Goal: Task Accomplishment & Management: Manage account settings

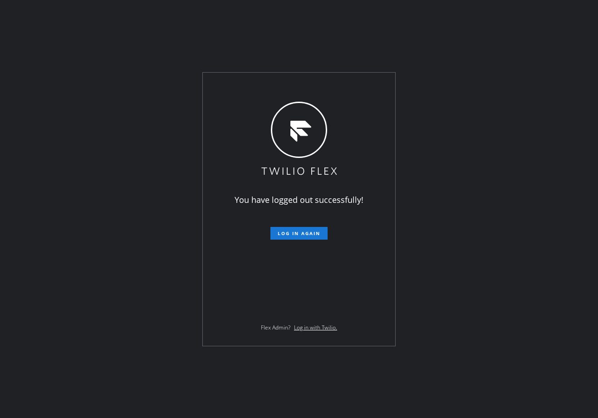
drag, startPoint x: 486, startPoint y: 50, endPoint x: 400, endPoint y: 142, distance: 126.1
click at [486, 50] on div "You have logged out successfully! Log in again Flex Admin? Log in with Twilio." at bounding box center [299, 209] width 598 height 418
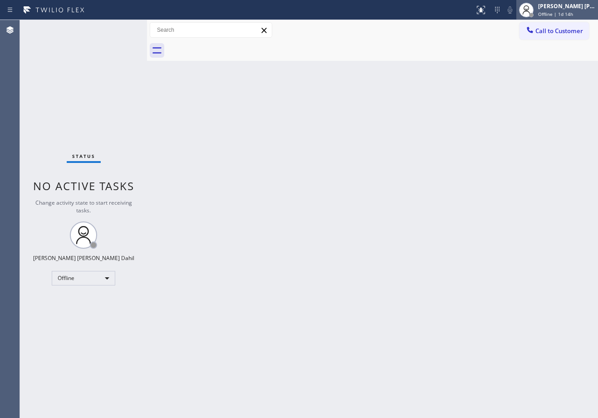
click at [568, 7] on div "[PERSON_NAME] [PERSON_NAME] Dahil" at bounding box center [566, 6] width 57 height 8
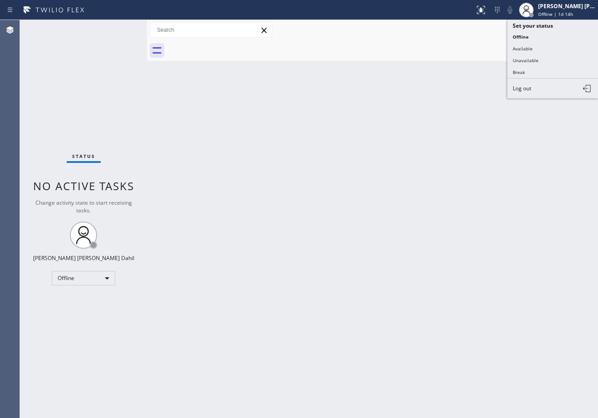
drag, startPoint x: 543, startPoint y: 50, endPoint x: 531, endPoint y: 80, distance: 32.3
click at [542, 50] on button "Available" at bounding box center [552, 49] width 91 height 12
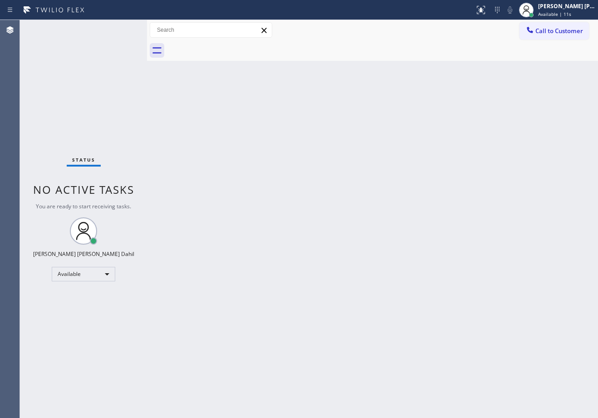
click at [424, 229] on div "Back to Dashboard Change Sender ID Customers Technicians Select a contact Outbo…" at bounding box center [372, 219] width 451 height 398
click at [507, 347] on div "Back to Dashboard Change Sender ID Customers Technicians Select a contact Outbo…" at bounding box center [372, 219] width 451 height 398
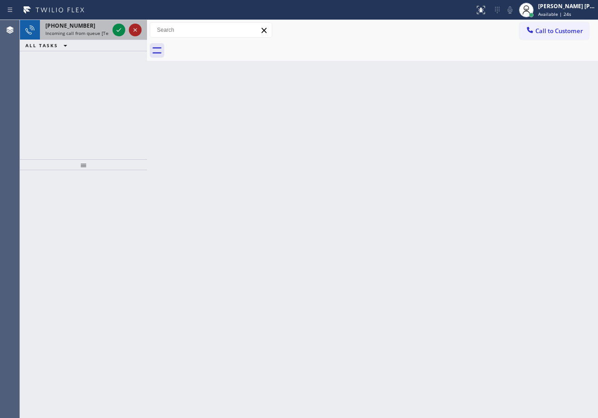
click at [134, 28] on icon at bounding box center [135, 29] width 11 height 11
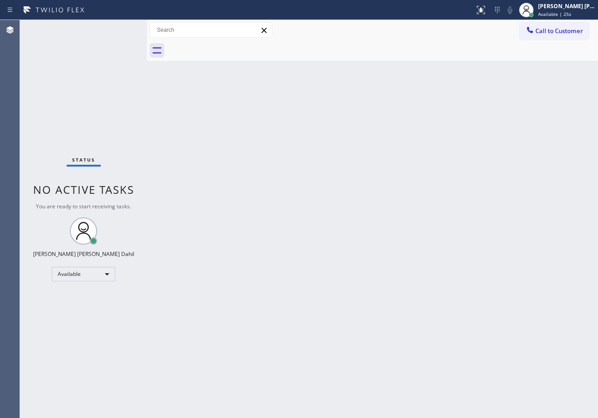
click at [98, 47] on div "Status No active tasks You are ready to start receiving tasks. [PERSON_NAME] [P…" at bounding box center [83, 219] width 127 height 398
drag, startPoint x: 102, startPoint y: 38, endPoint x: 125, endPoint y: 78, distance: 46.3
click at [102, 39] on div "Status No active tasks You are ready to start receiving tasks. [PERSON_NAME] [P…" at bounding box center [83, 219] width 127 height 398
drag, startPoint x: 149, startPoint y: 29, endPoint x: 252, endPoint y: 158, distance: 164.6
click at [156, 34] on div at bounding box center [156, 219] width 0 height 398
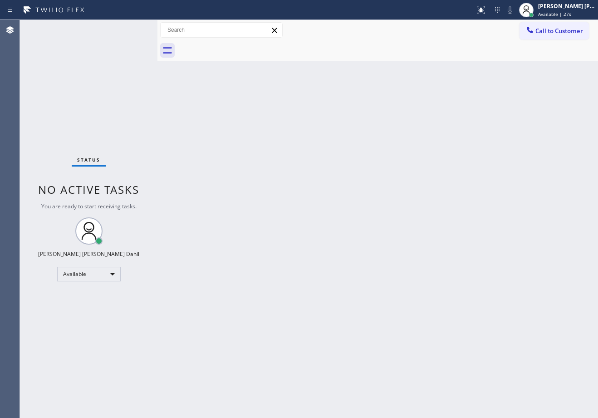
click at [299, 212] on div "Back to Dashboard Change Sender ID Customers Technicians Select a contact Outbo…" at bounding box center [377, 219] width 440 height 398
click at [134, 28] on div "Status No active tasks You are ready to start receiving tasks. [PERSON_NAME] [P…" at bounding box center [88, 219] width 137 height 398
click at [131, 26] on div "Status No active tasks You are ready to start receiving tasks. [PERSON_NAME] [P…" at bounding box center [88, 219] width 137 height 398
click at [134, 28] on div "Status No active tasks You are ready to start receiving tasks. [PERSON_NAME] [P…" at bounding box center [88, 219] width 137 height 398
click at [132, 27] on div "Status No active tasks You are ready to start receiving tasks. [PERSON_NAME] [P…" at bounding box center [88, 219] width 137 height 398
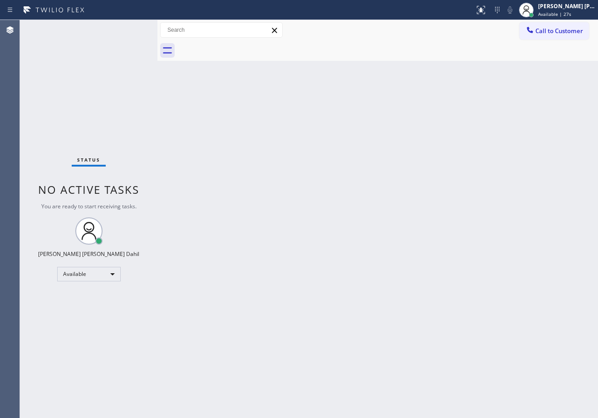
click at [134, 28] on div "Status No active tasks You are ready to start receiving tasks. [PERSON_NAME] [P…" at bounding box center [88, 219] width 137 height 398
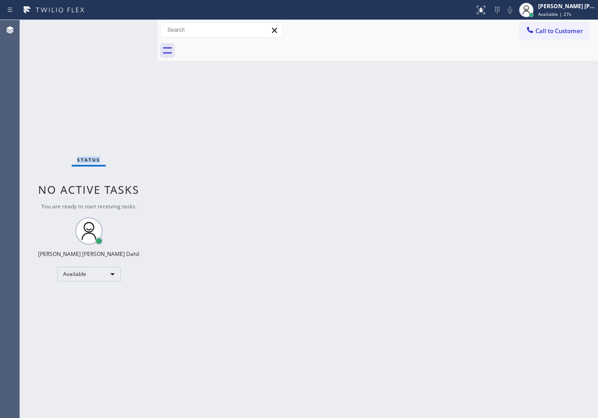
click at [134, 28] on div "Status No active tasks You are ready to start receiving tasks. [PERSON_NAME] [P…" at bounding box center [88, 219] width 137 height 398
drag, startPoint x: 157, startPoint y: 30, endPoint x: 163, endPoint y: 38, distance: 9.4
click at [162, 32] on div at bounding box center [162, 219] width 0 height 398
drag, startPoint x: 189, startPoint y: 140, endPoint x: 134, endPoint y: 28, distance: 124.3
click at [191, 141] on div "Back to Dashboard Change Sender ID Customers Technicians Select a contact Outbo…" at bounding box center [380, 219] width 435 height 398
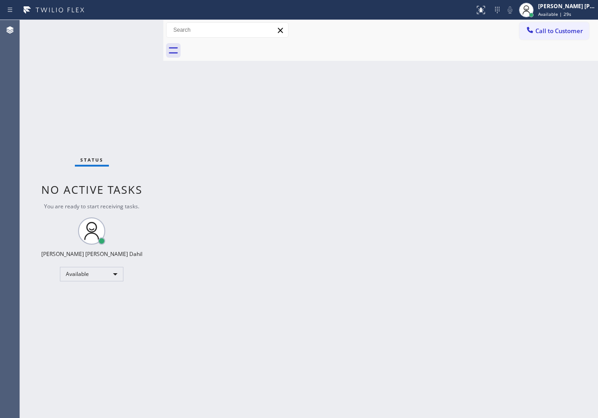
click at [134, 28] on div "Status No active tasks You are ready to start receiving tasks. [PERSON_NAME] [P…" at bounding box center [91, 219] width 143 height 398
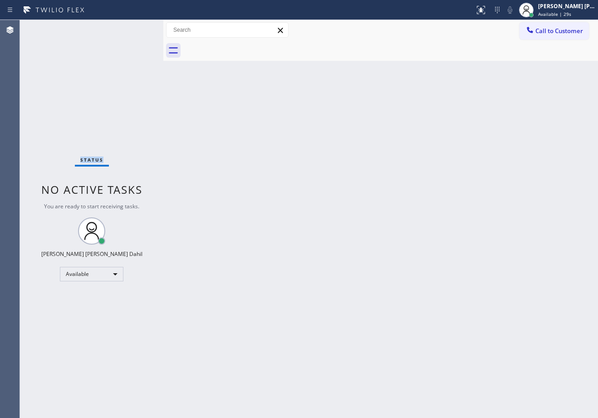
click at [134, 28] on div "Status No active tasks You are ready to start receiving tasks. [PERSON_NAME] [P…" at bounding box center [91, 219] width 143 height 398
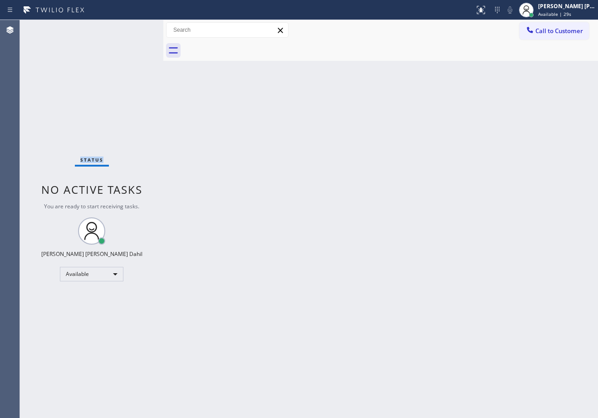
click at [134, 28] on div "Status No active tasks You are ready to start receiving tasks. [PERSON_NAME] [P…" at bounding box center [91, 219] width 143 height 398
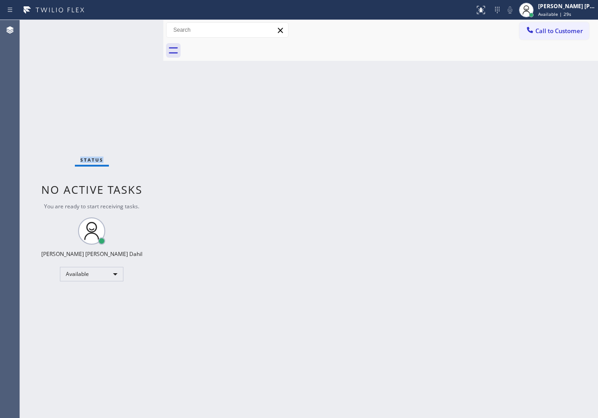
click at [134, 28] on div "Status No active tasks You are ready to start receiving tasks. [PERSON_NAME] [P…" at bounding box center [91, 219] width 143 height 398
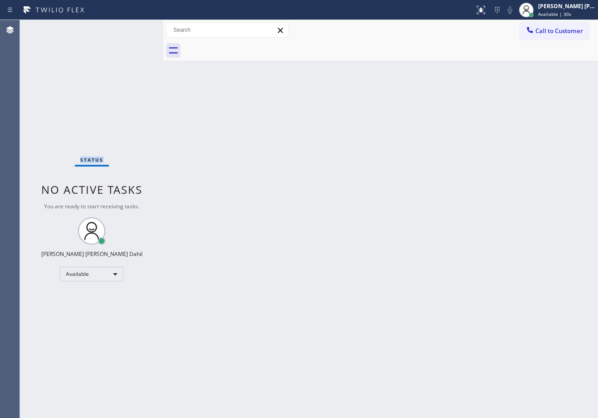
click at [134, 28] on div "Status No active tasks You are ready to start receiving tasks. [PERSON_NAME] [P…" at bounding box center [91, 219] width 143 height 398
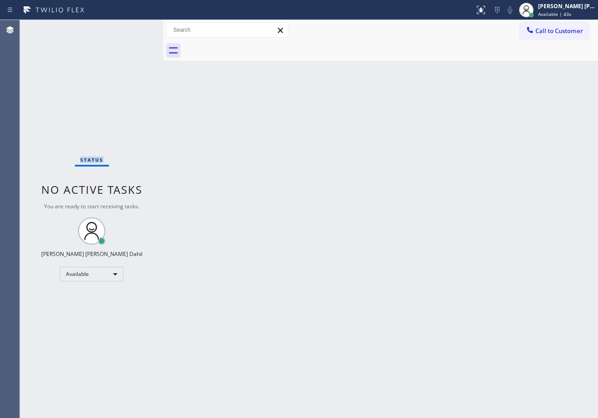
click at [134, 28] on div "Status No active tasks You are ready to start receiving tasks. [PERSON_NAME] [P…" at bounding box center [91, 219] width 143 height 398
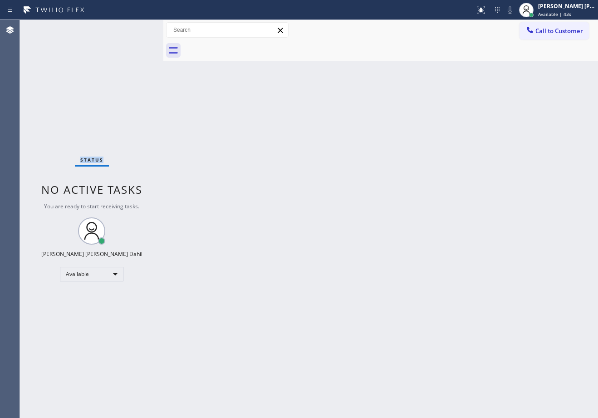
click at [134, 28] on div "Status No active tasks You are ready to start receiving tasks. [PERSON_NAME] [P…" at bounding box center [91, 219] width 143 height 398
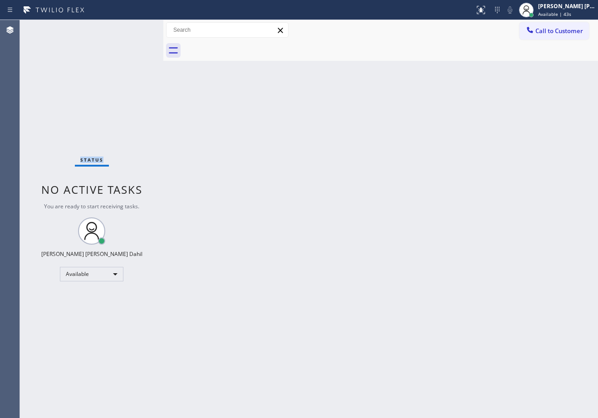
click at [134, 28] on div "Status No active tasks You are ready to start receiving tasks. [PERSON_NAME] [P…" at bounding box center [91, 219] width 143 height 398
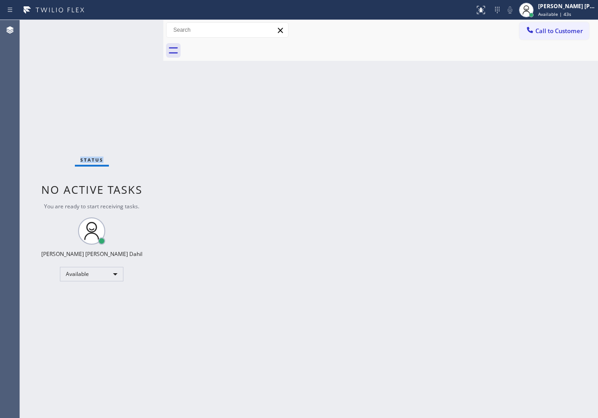
click at [134, 28] on div "Status No active tasks You are ready to start receiving tasks. [PERSON_NAME] [P…" at bounding box center [91, 219] width 143 height 398
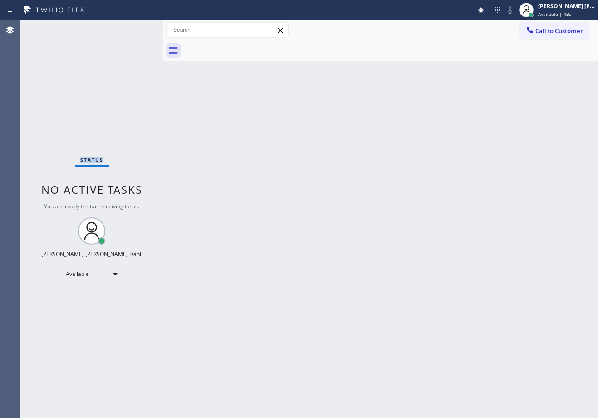
click at [134, 28] on div "Status No active tasks You are ready to start receiving tasks. [PERSON_NAME] [P…" at bounding box center [91, 219] width 143 height 398
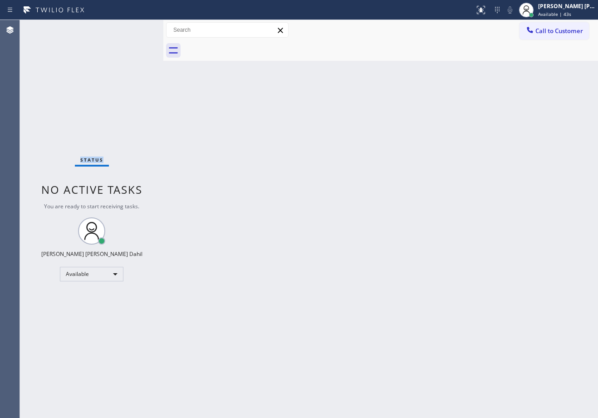
click at [134, 28] on div "Status No active tasks You are ready to start receiving tasks. [PERSON_NAME] [P…" at bounding box center [91, 219] width 143 height 398
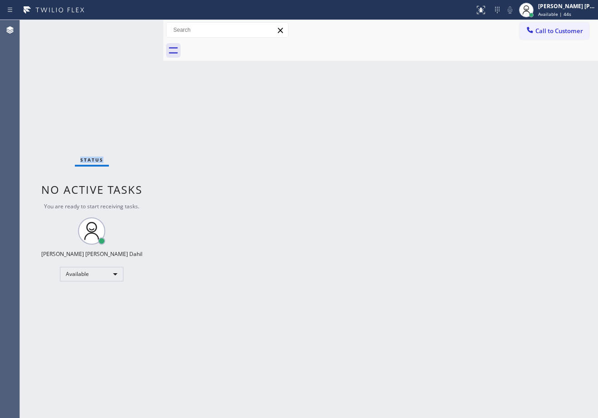
click at [134, 28] on div "Status No active tasks You are ready to start receiving tasks. [PERSON_NAME] [P…" at bounding box center [91, 219] width 143 height 398
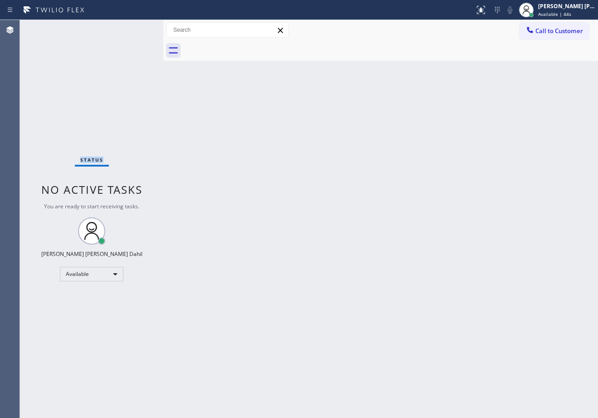
click at [134, 28] on div "Status No active tasks You are ready to start receiving tasks. [PERSON_NAME] [P…" at bounding box center [91, 219] width 143 height 398
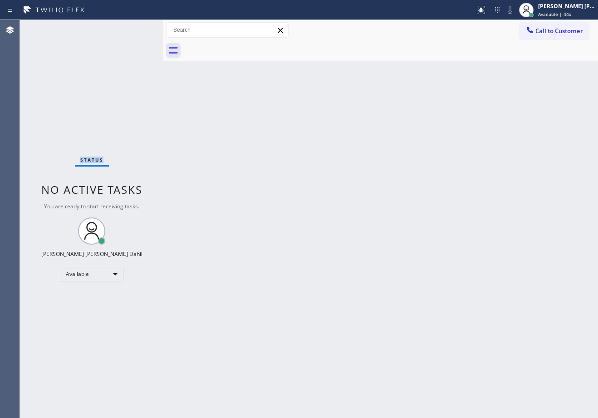
click at [134, 28] on div "Status No active tasks You are ready to start receiving tasks. [PERSON_NAME] [P…" at bounding box center [91, 219] width 143 height 398
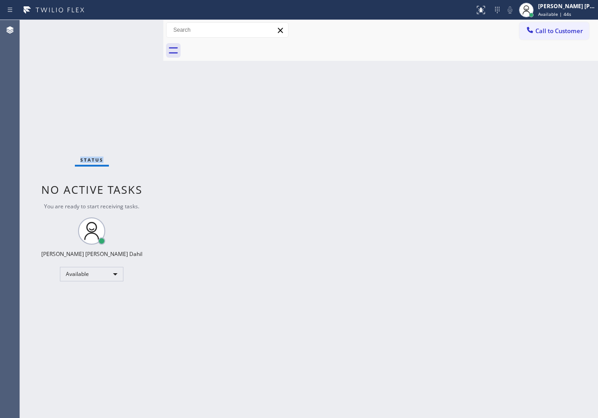
click at [134, 28] on div "Status No active tasks You are ready to start receiving tasks. [PERSON_NAME] [P…" at bounding box center [91, 219] width 143 height 398
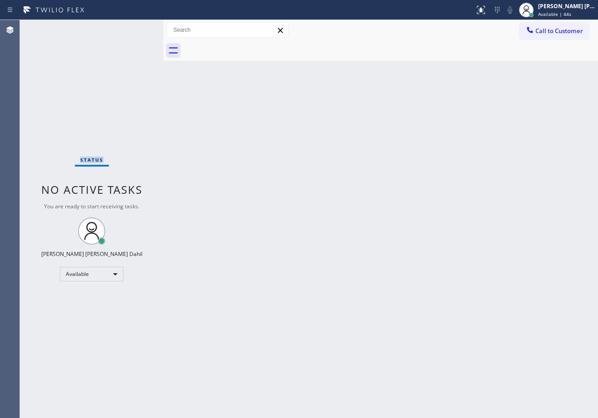
click at [134, 28] on div "Status No active tasks You are ready to start receiving tasks. [PERSON_NAME] [P…" at bounding box center [91, 219] width 143 height 398
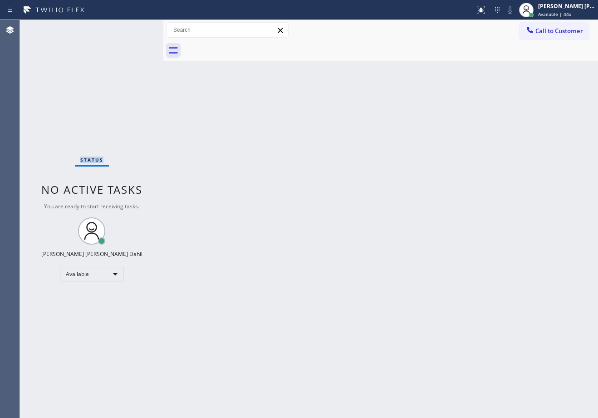
click at [134, 28] on div "Status No active tasks You are ready to start receiving tasks. [PERSON_NAME] [P…" at bounding box center [91, 219] width 143 height 398
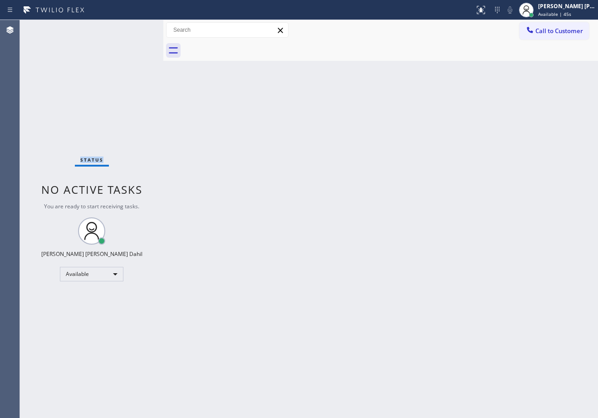
click at [134, 28] on div "Status No active tasks You are ready to start receiving tasks. [PERSON_NAME] [P…" at bounding box center [91, 219] width 143 height 398
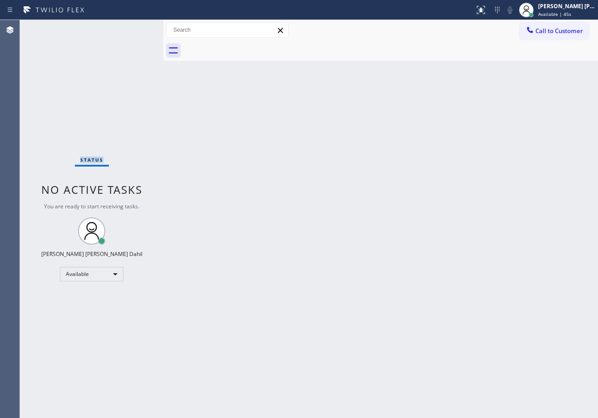
click at [134, 28] on div "Status No active tasks You are ready to start receiving tasks. [PERSON_NAME] [P…" at bounding box center [91, 219] width 143 height 398
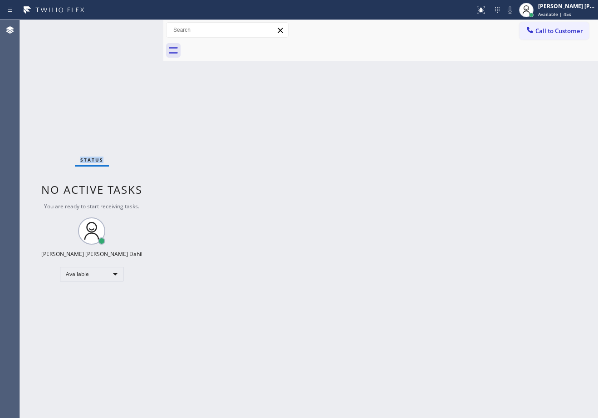
click at [134, 28] on div "Status No active tasks You are ready to start receiving tasks. [PERSON_NAME] [P…" at bounding box center [91, 219] width 143 height 398
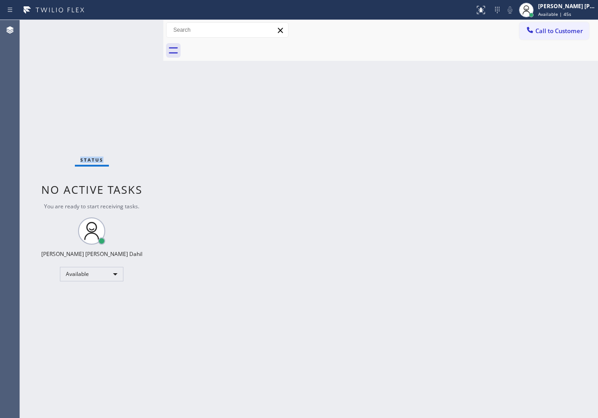
click at [134, 28] on div "Status No active tasks You are ready to start receiving tasks. [PERSON_NAME] [P…" at bounding box center [91, 219] width 143 height 398
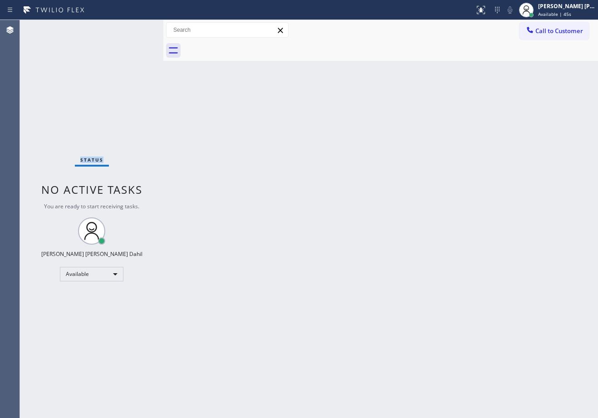
click at [134, 28] on div "Status No active tasks You are ready to start receiving tasks. [PERSON_NAME] [P…" at bounding box center [91, 219] width 143 height 398
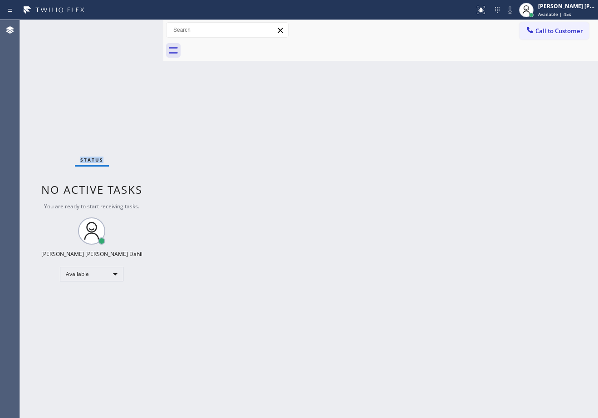
click at [134, 28] on div "Status No active tasks You are ready to start receiving tasks. [PERSON_NAME] [P…" at bounding box center [91, 219] width 143 height 398
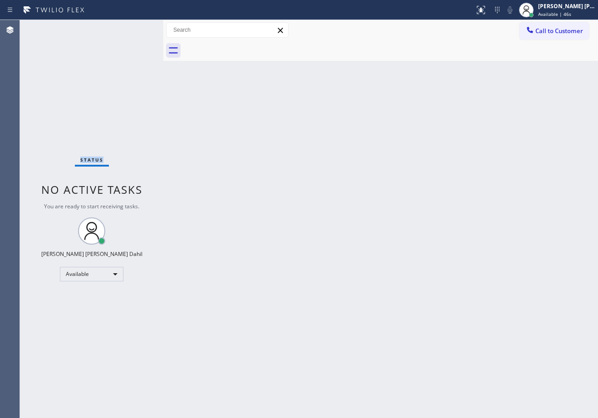
click at [134, 28] on div "Status No active tasks You are ready to start receiving tasks. [PERSON_NAME] [P…" at bounding box center [91, 219] width 143 height 398
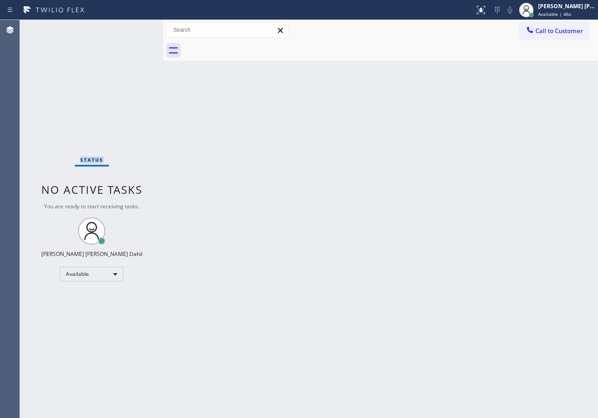
click at [134, 28] on div "Status No active tasks You are ready to start receiving tasks. [PERSON_NAME] [P…" at bounding box center [91, 219] width 143 height 398
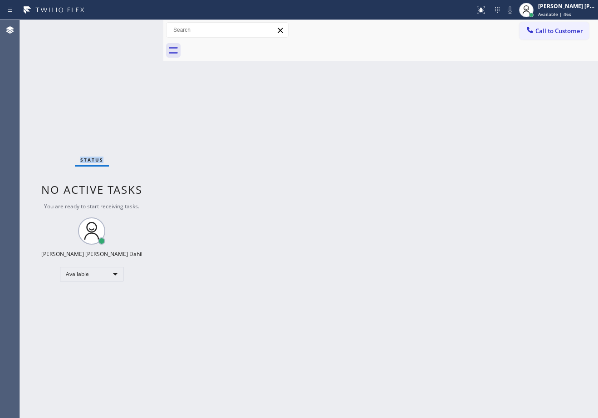
click at [134, 28] on div "Status No active tasks You are ready to start receiving tasks. [PERSON_NAME] [P…" at bounding box center [91, 219] width 143 height 398
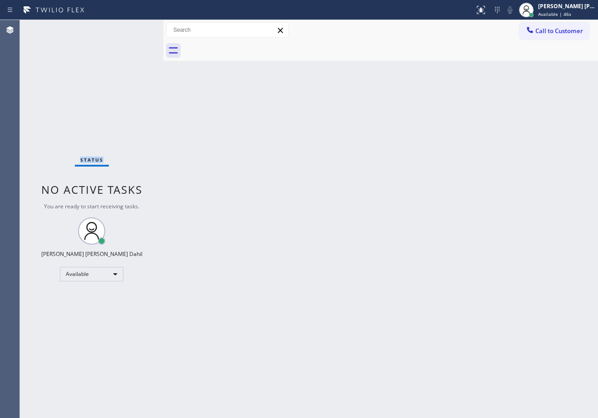
click at [134, 28] on div "Status No active tasks You are ready to start receiving tasks. [PERSON_NAME] [P…" at bounding box center [91, 219] width 143 height 398
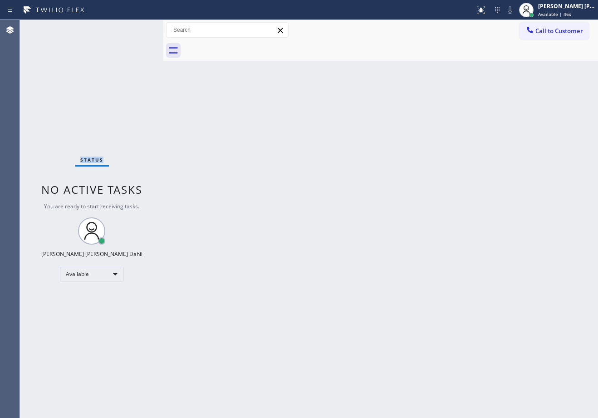
click at [134, 28] on div "Status No active tasks You are ready to start receiving tasks. [PERSON_NAME] [P…" at bounding box center [91, 219] width 143 height 398
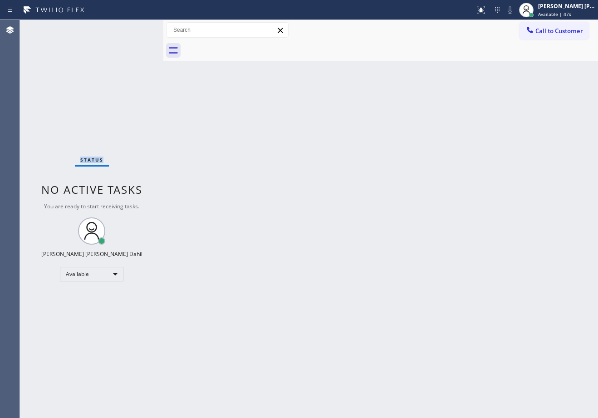
click at [134, 28] on div "Status No active tasks You are ready to start receiving tasks. [PERSON_NAME] [P…" at bounding box center [91, 219] width 143 height 398
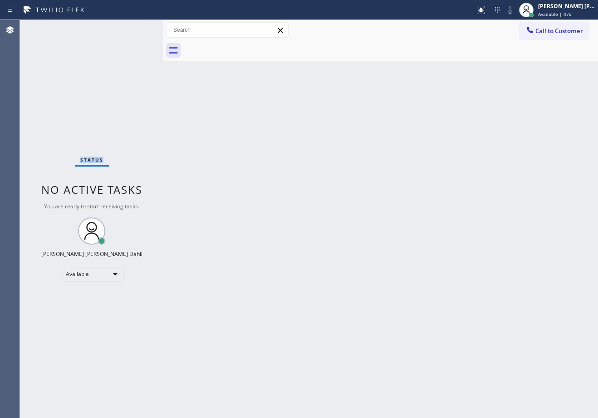
click at [134, 28] on div "Status No active tasks You are ready to start receiving tasks. [PERSON_NAME] [P…" at bounding box center [91, 219] width 143 height 398
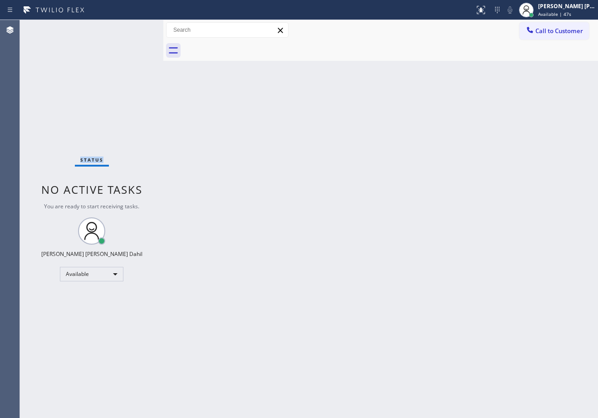
click at [134, 28] on div "Status No active tasks You are ready to start receiving tasks. [PERSON_NAME] [P…" at bounding box center [91, 219] width 143 height 398
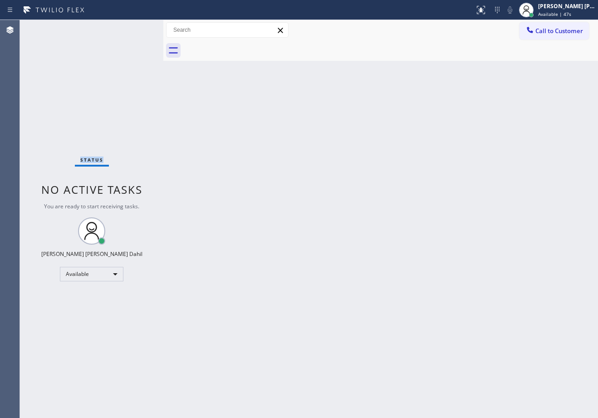
click at [134, 28] on div "Status No active tasks You are ready to start receiving tasks. [PERSON_NAME] [P…" at bounding box center [91, 219] width 143 height 398
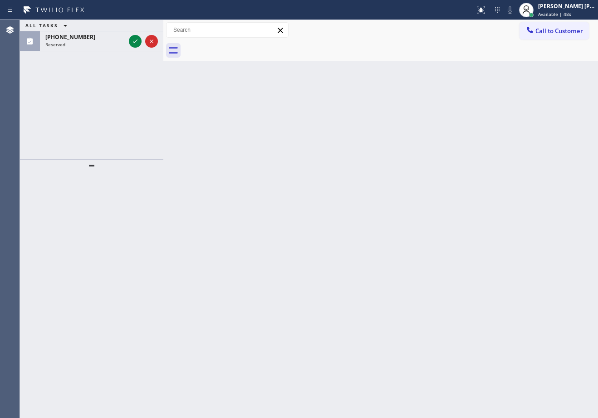
click at [134, 28] on div "ALL TASKS ALL TASKS ACTIVE TASKS TASKS IN WRAP UP" at bounding box center [91, 25] width 143 height 11
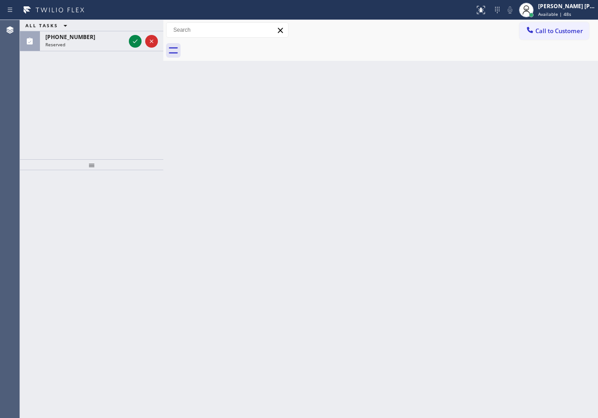
click at [134, 28] on div "ALL TASKS ALL TASKS ACTIVE TASKS TASKS IN WRAP UP" at bounding box center [91, 25] width 143 height 11
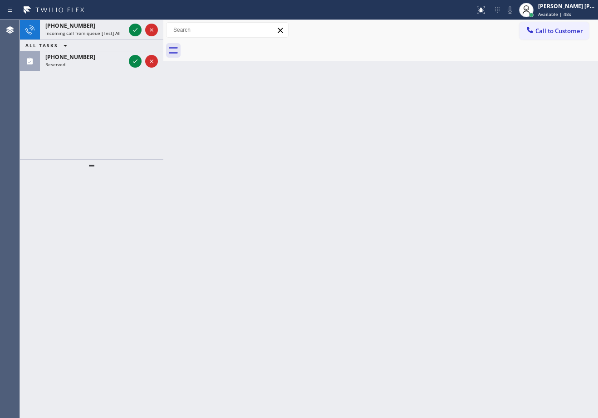
click at [134, 40] on div "ALL TASKS ALL TASKS ACTIVE TASKS TASKS IN WRAP UP" at bounding box center [91, 45] width 143 height 11
click at [134, 28] on div "[PHONE_NUMBER] Incoming call from queue [Test] All ALL TASKS ALL TASKS ACTIVE T…" at bounding box center [91, 45] width 143 height 51
click at [134, 28] on div at bounding box center [143, 30] width 33 height 20
click at [134, 28] on icon at bounding box center [135, 29] width 11 height 11
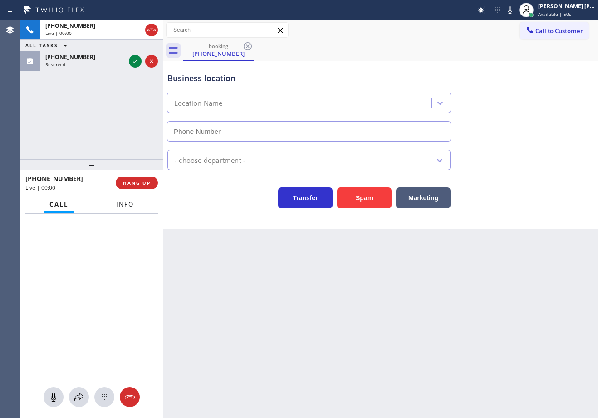
click at [132, 203] on span "Info" at bounding box center [125, 204] width 18 height 8
click at [132, 206] on span "Info" at bounding box center [125, 204] width 18 height 8
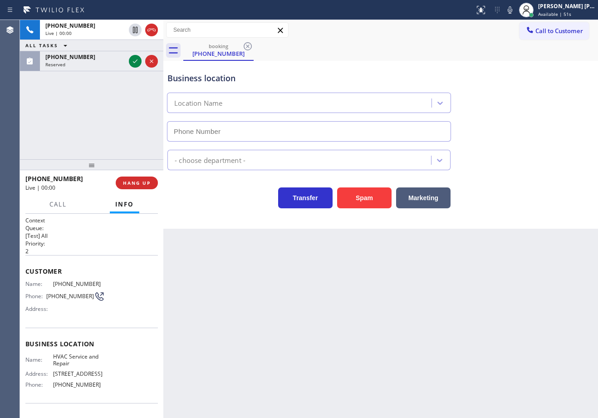
click at [132, 206] on span "Info" at bounding box center [124, 204] width 19 height 8
type input "[PHONE_NUMBER]"
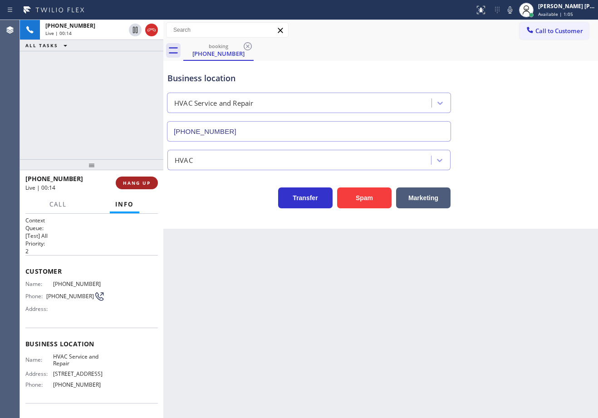
click at [129, 178] on button "HANG UP" at bounding box center [137, 182] width 42 height 13
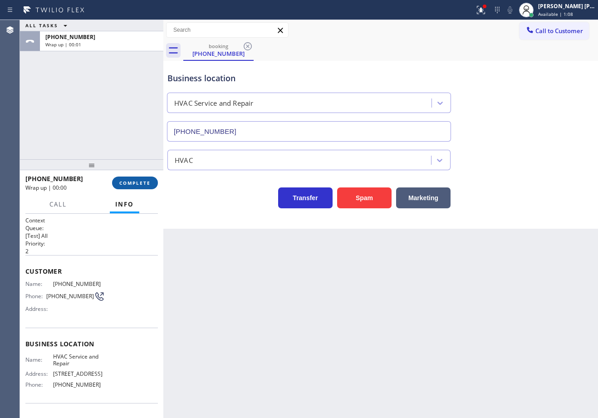
click at [128, 186] on button "COMPLETE" at bounding box center [135, 182] width 46 height 13
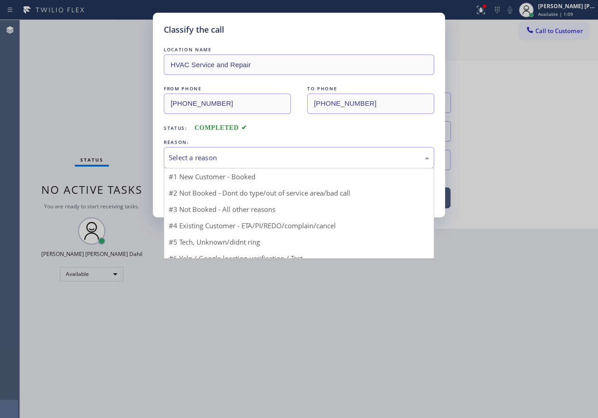
click at [204, 162] on div "Select a reason" at bounding box center [299, 157] width 260 height 10
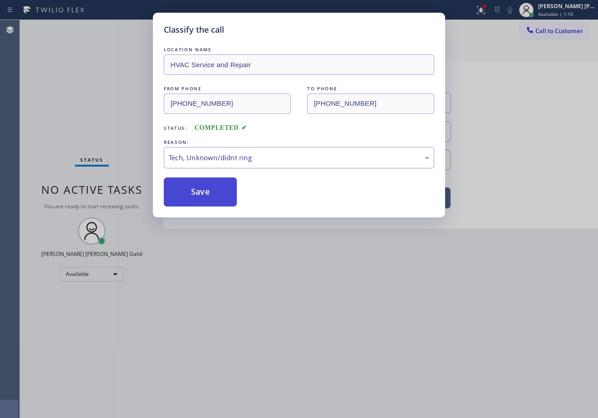
click at [207, 204] on button "Save" at bounding box center [200, 191] width 73 height 29
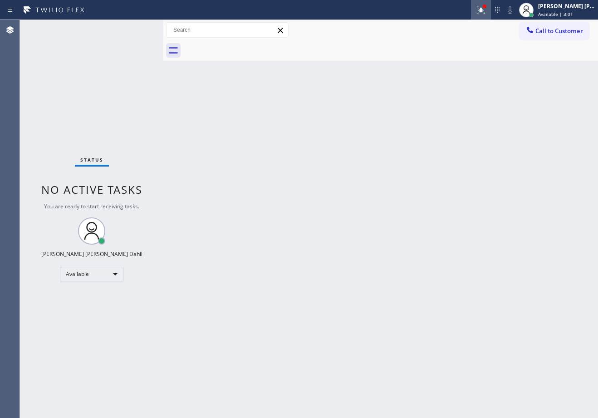
click at [486, 12] on icon at bounding box center [480, 10] width 11 height 11
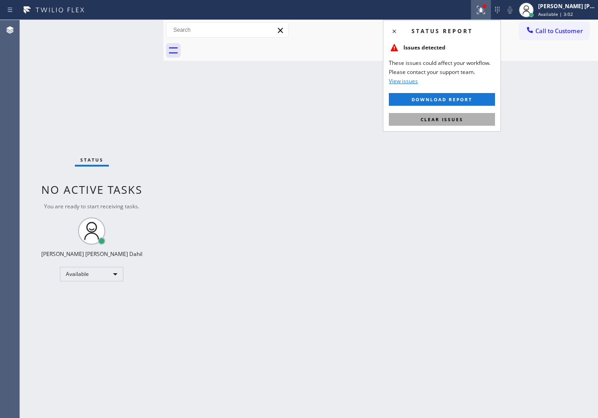
click at [479, 122] on button "Clear issues" at bounding box center [442, 119] width 106 height 13
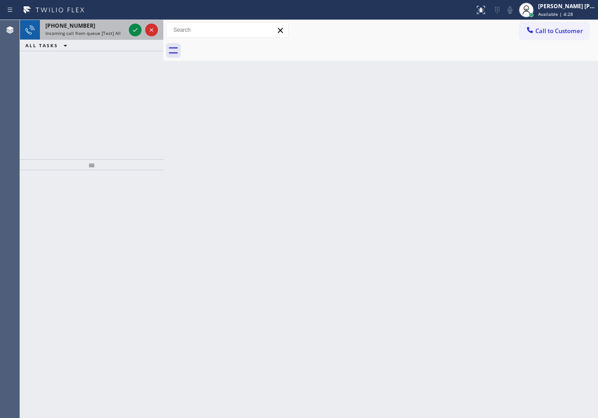
click at [111, 26] on div "[PHONE_NUMBER]" at bounding box center [85, 26] width 80 height 8
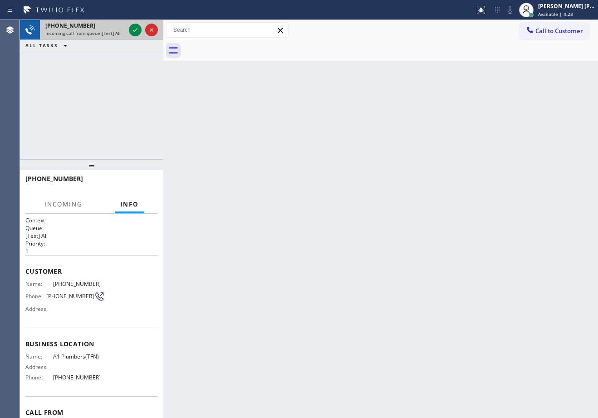
drag, startPoint x: 112, startPoint y: 26, endPoint x: 124, endPoint y: 27, distance: 12.8
click at [113, 26] on div "[PHONE_NUMBER]" at bounding box center [85, 26] width 80 height 8
click at [132, 27] on icon at bounding box center [135, 29] width 11 height 11
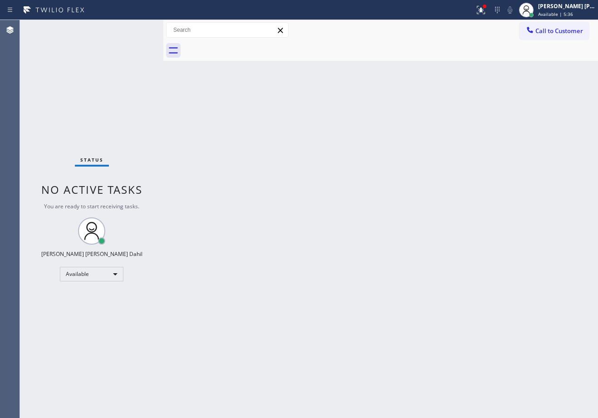
click at [368, 57] on div at bounding box center [390, 50] width 415 height 20
click at [482, 11] on icon at bounding box center [479, 9] width 5 height 6
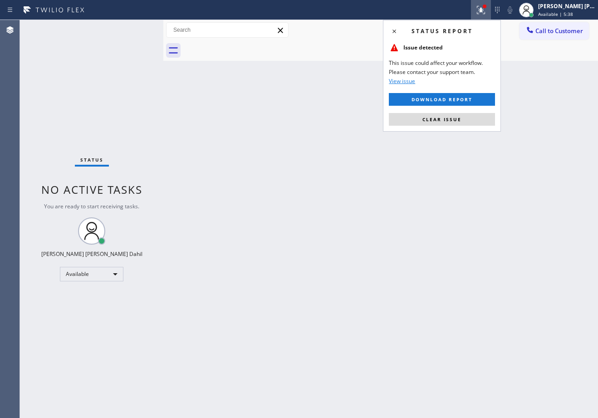
click at [453, 126] on div "Status report Issue detected This issue could affect your workflow. Please cont…" at bounding box center [442, 76] width 118 height 112
click at [454, 122] on span "Clear issue" at bounding box center [441, 119] width 39 height 6
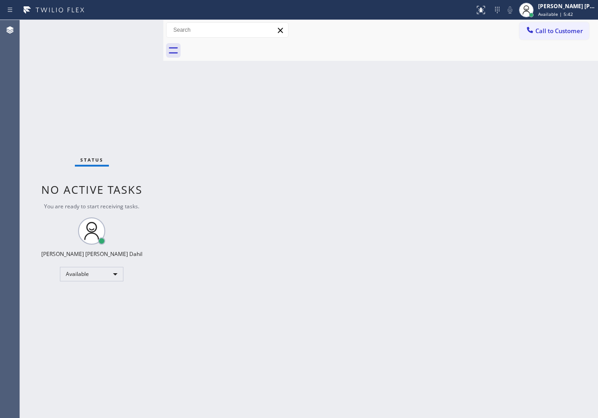
click at [204, 130] on div "Back to Dashboard Change Sender ID Customers Technicians Select a contact Outbo…" at bounding box center [380, 219] width 435 height 398
click at [410, 66] on div "Back to Dashboard Change Sender ID Customers Technicians Select a contact Outbo…" at bounding box center [380, 219] width 435 height 398
click at [221, 157] on div "Back to Dashboard Change Sender ID Customers Technicians Select a contact Outbo…" at bounding box center [380, 219] width 435 height 398
click at [357, 197] on div "Back to Dashboard Change Sender ID Customers Technicians Select a contact Outbo…" at bounding box center [380, 219] width 435 height 398
click at [363, 205] on div "Back to Dashboard Change Sender ID Customers Technicians Select a contact Outbo…" at bounding box center [380, 219] width 435 height 398
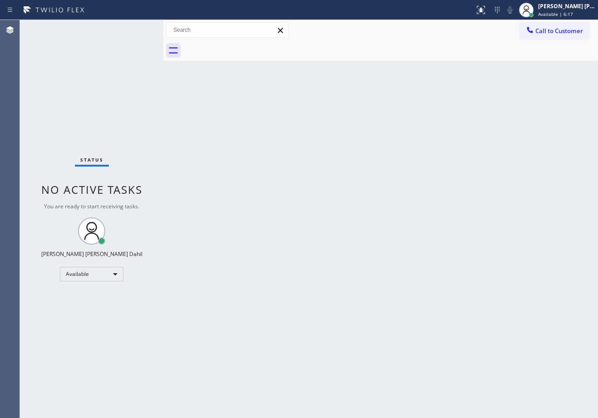
click at [232, 137] on div "Back to Dashboard Change Sender ID Customers Technicians Select a contact Outbo…" at bounding box center [380, 219] width 435 height 398
drag, startPoint x: 435, startPoint y: 54, endPoint x: 418, endPoint y: 64, distance: 19.8
click at [435, 53] on div at bounding box center [390, 50] width 415 height 20
click at [313, 190] on div "Back to Dashboard Change Sender ID Customers Technicians Select a contact Outbo…" at bounding box center [380, 219] width 435 height 398
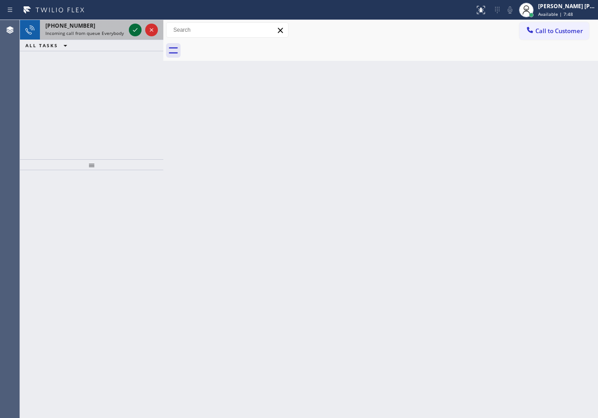
click at [134, 28] on icon at bounding box center [135, 29] width 11 height 11
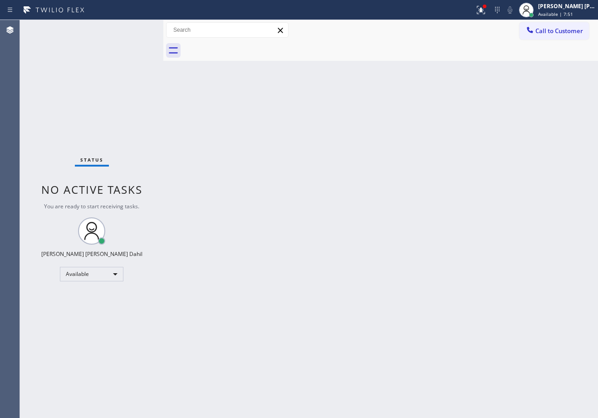
click at [486, 10] on icon at bounding box center [480, 10] width 11 height 11
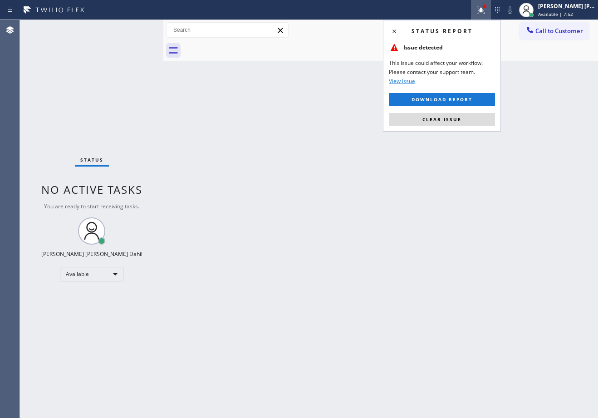
click at [472, 132] on div "Back to Dashboard Change Sender ID Customers Technicians Select a contact Outbo…" at bounding box center [380, 219] width 435 height 398
click at [472, 126] on div "Status report Issue detected This issue could affect your workflow. Please cont…" at bounding box center [442, 76] width 118 height 112
click at [471, 122] on button "Clear issue" at bounding box center [442, 119] width 106 height 13
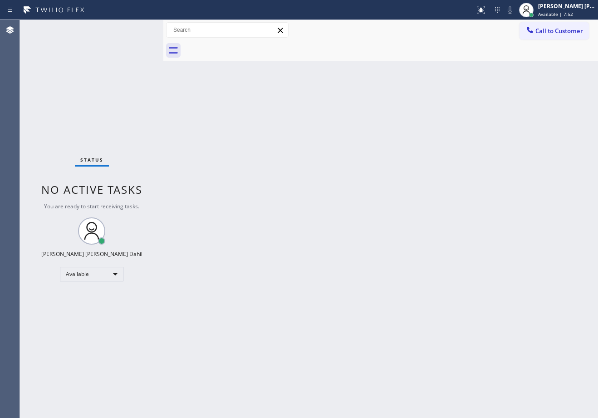
click at [471, 121] on div "Back to Dashboard Change Sender ID Customers Technicians Select a contact Outbo…" at bounding box center [380, 219] width 435 height 398
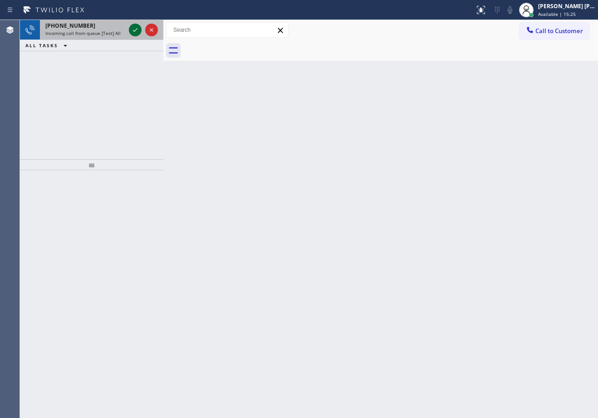
click at [134, 28] on icon at bounding box center [135, 29] width 11 height 11
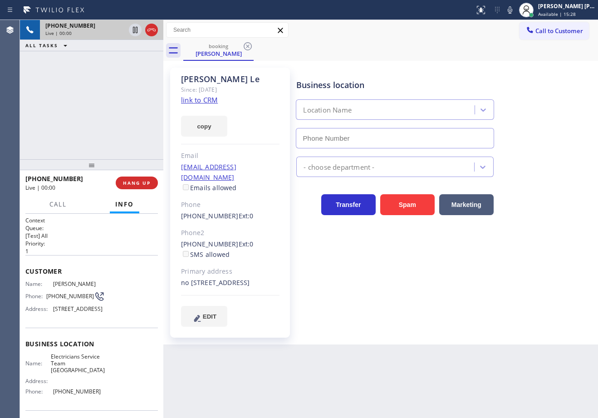
type input "[PHONE_NUMBER]"
click at [212, 99] on link "link to CRM" at bounding box center [199, 99] width 37 height 9
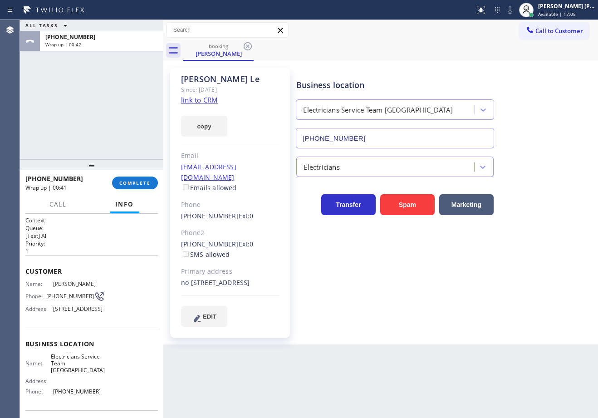
drag, startPoint x: 98, startPoint y: 99, endPoint x: 103, endPoint y: 107, distance: 9.3
click at [103, 107] on div "ALL TASKS ALL TASKS ACTIVE TASKS TASKS IN WRAP UP [PHONE_NUMBER] Wrap up | 00:42" at bounding box center [91, 89] width 143 height 139
drag, startPoint x: 117, startPoint y: 175, endPoint x: 128, endPoint y: 181, distance: 12.2
click at [125, 179] on div "[PHONE_NUMBER] Wrap up | 00:41 COMPLETE" at bounding box center [91, 183] width 132 height 24
click at [128, 181] on span "COMPLETE" at bounding box center [134, 183] width 31 height 6
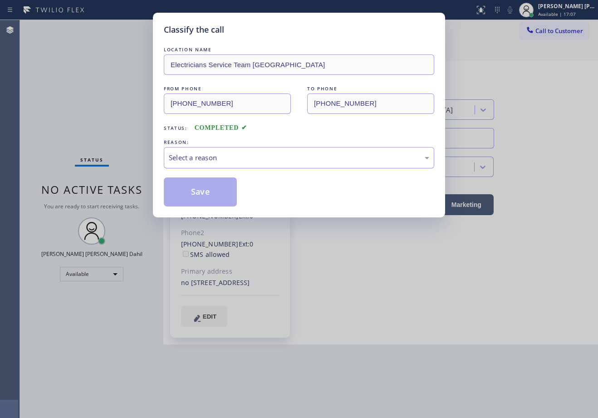
click at [204, 161] on div "Select a reason" at bounding box center [299, 157] width 260 height 10
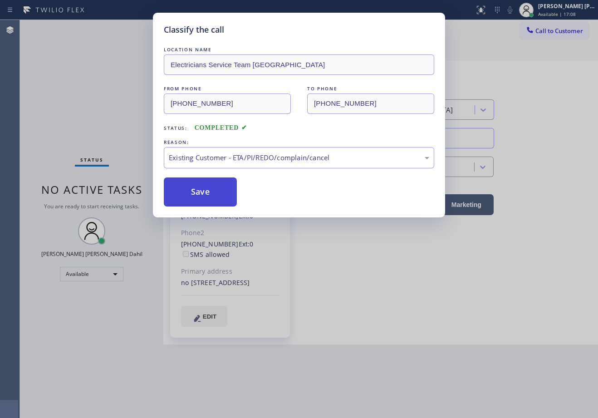
click at [192, 196] on button "Save" at bounding box center [200, 191] width 73 height 29
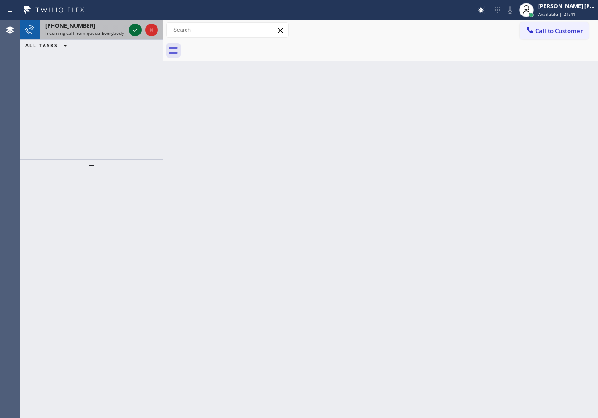
click at [134, 28] on icon at bounding box center [135, 29] width 11 height 11
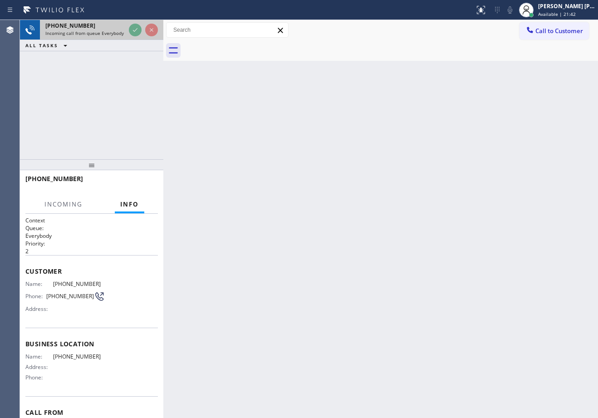
click at [134, 28] on icon at bounding box center [135, 29] width 11 height 11
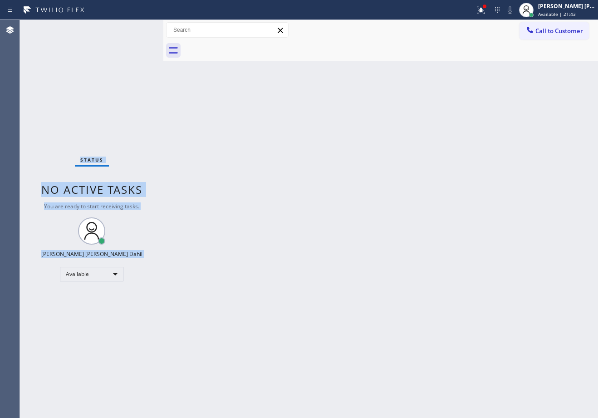
click at [134, 28] on div "Status No active tasks You are ready to start receiving tasks. [PERSON_NAME] [P…" at bounding box center [91, 219] width 143 height 398
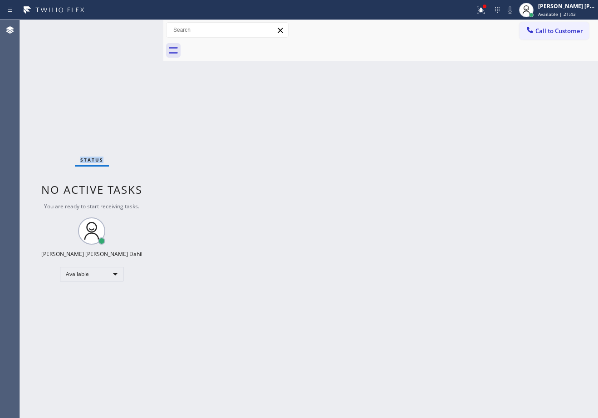
click at [134, 28] on div "Status No active tasks You are ready to start receiving tasks. [PERSON_NAME] [P…" at bounding box center [91, 219] width 143 height 398
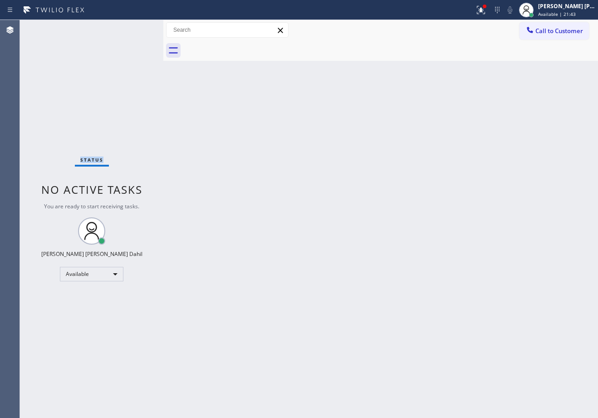
click at [134, 28] on div "Status No active tasks You are ready to start receiving tasks. [PERSON_NAME] [P…" at bounding box center [91, 219] width 143 height 398
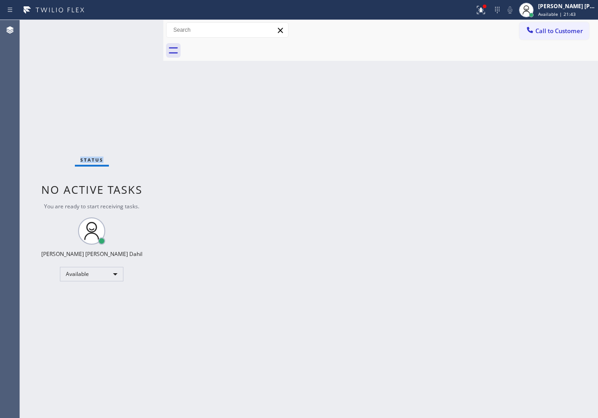
click at [134, 28] on div "Status No active tasks You are ready to start receiving tasks. [PERSON_NAME] [P…" at bounding box center [91, 219] width 143 height 398
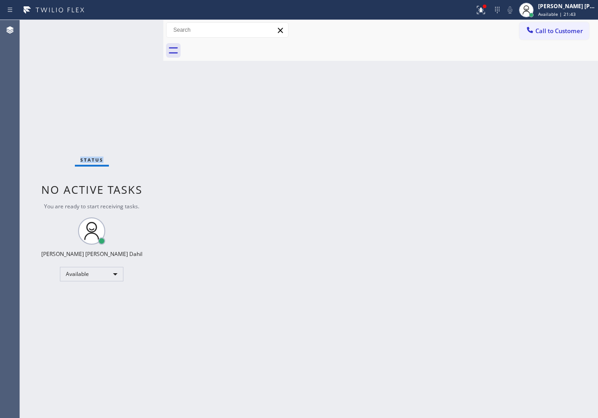
click at [134, 28] on div "Status No active tasks You are ready to start receiving tasks. [PERSON_NAME] [P…" at bounding box center [91, 219] width 143 height 398
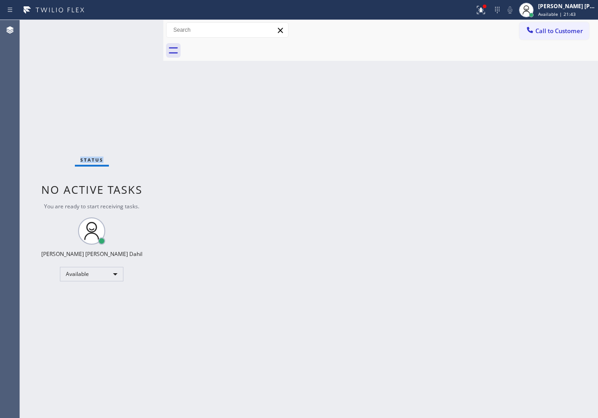
click at [134, 28] on div "Status No active tasks You are ready to start receiving tasks. [PERSON_NAME] [P…" at bounding box center [91, 219] width 143 height 398
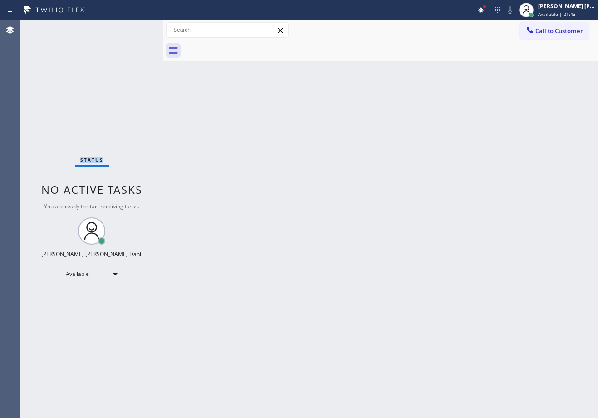
click at [134, 28] on div "Status No active tasks You are ready to start receiving tasks. [PERSON_NAME] [P…" at bounding box center [91, 219] width 143 height 398
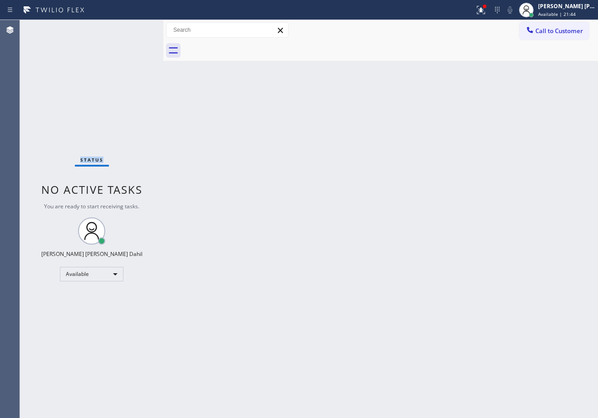
click at [134, 28] on div "Status No active tasks You are ready to start receiving tasks. [PERSON_NAME] [P…" at bounding box center [91, 219] width 143 height 398
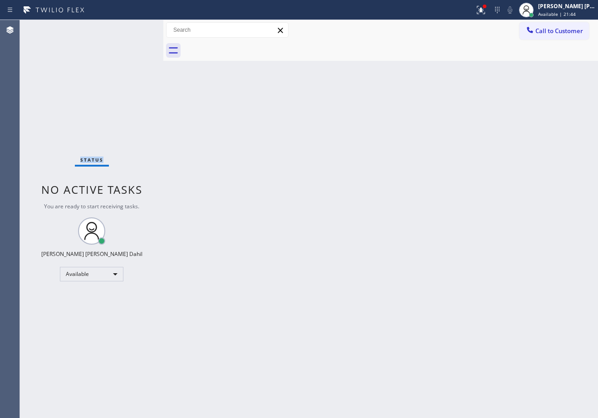
click at [134, 28] on div "Status No active tasks You are ready to start receiving tasks. [PERSON_NAME] [P…" at bounding box center [91, 219] width 143 height 398
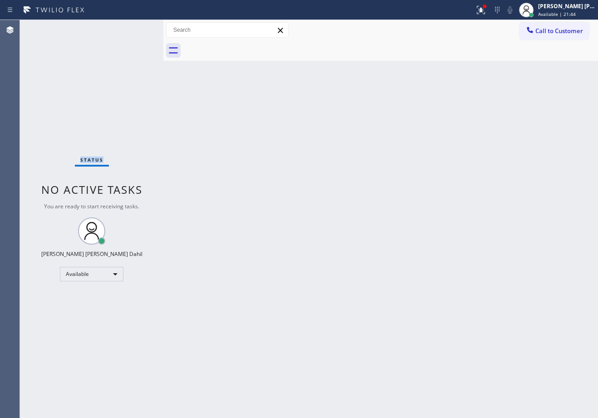
click at [134, 28] on div "Status No active tasks You are ready to start receiving tasks. [PERSON_NAME] [P…" at bounding box center [91, 219] width 143 height 398
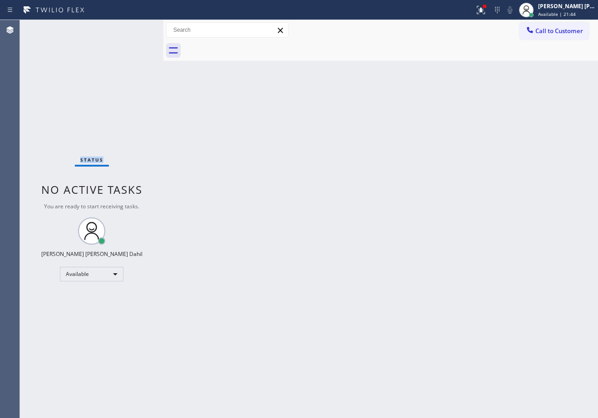
click at [134, 28] on div "Status No active tasks You are ready to start receiving tasks. [PERSON_NAME] [P…" at bounding box center [91, 219] width 143 height 398
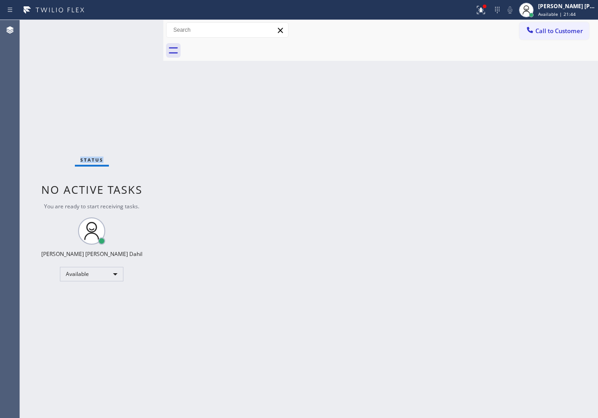
click at [134, 28] on div "Status No active tasks You are ready to start receiving tasks. [PERSON_NAME] [P…" at bounding box center [91, 219] width 143 height 398
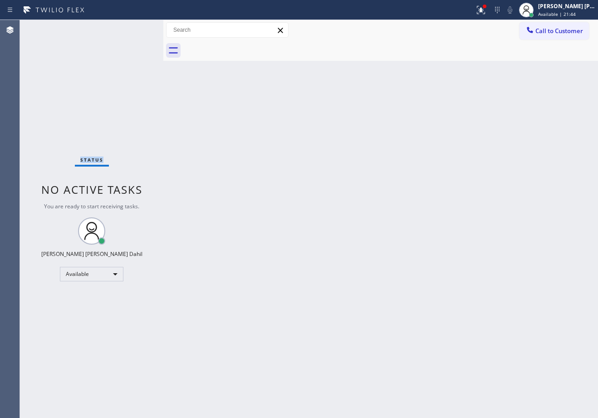
click at [134, 28] on div "Status No active tasks You are ready to start receiving tasks. [PERSON_NAME] [P…" at bounding box center [91, 219] width 143 height 398
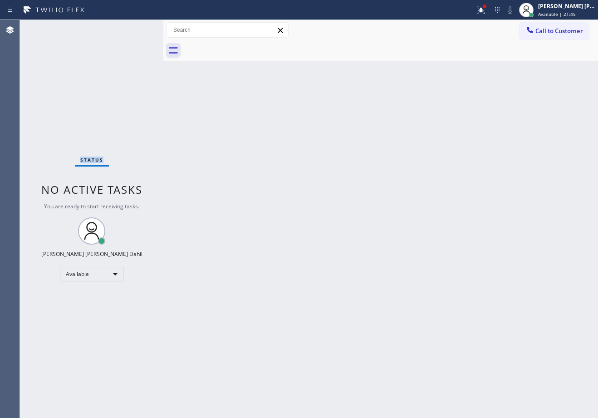
click at [134, 28] on div "Status No active tasks You are ready to start receiving tasks. [PERSON_NAME] [P…" at bounding box center [91, 219] width 143 height 398
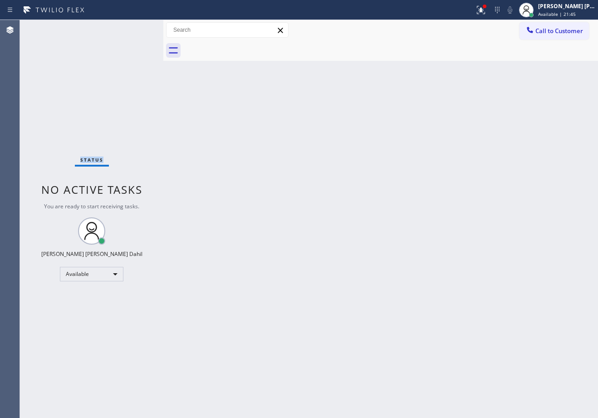
click at [134, 28] on div "Status No active tasks You are ready to start receiving tasks. [PERSON_NAME] [P…" at bounding box center [91, 219] width 143 height 398
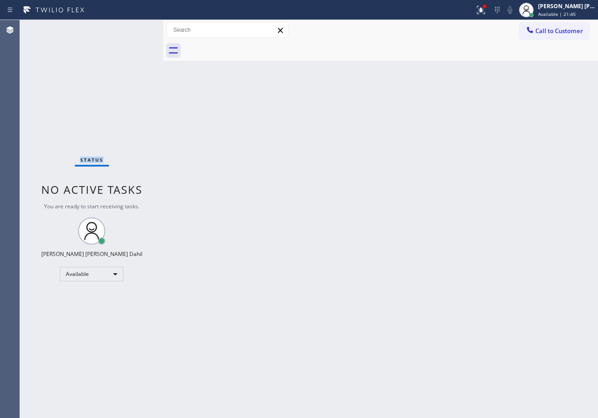
click at [134, 28] on div "Status No active tasks You are ready to start receiving tasks. [PERSON_NAME] [P…" at bounding box center [91, 219] width 143 height 398
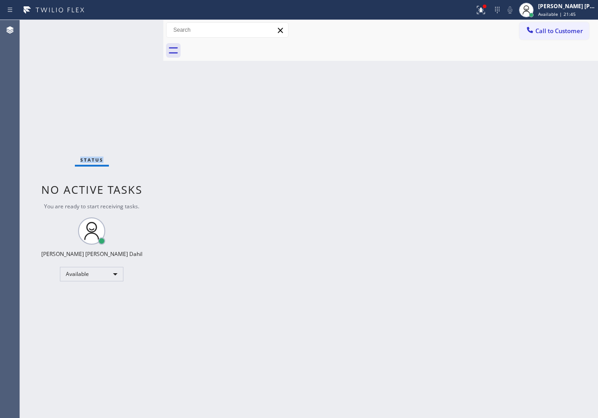
click at [134, 28] on div "Status No active tasks You are ready to start receiving tasks. [PERSON_NAME] [P…" at bounding box center [91, 219] width 143 height 398
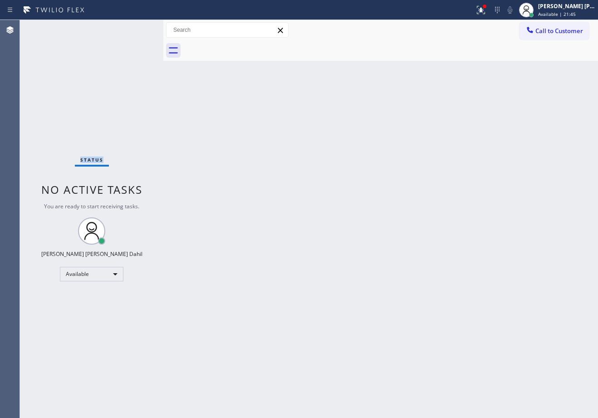
click at [134, 28] on div "Status No active tasks You are ready to start receiving tasks. [PERSON_NAME] [P…" at bounding box center [91, 219] width 143 height 398
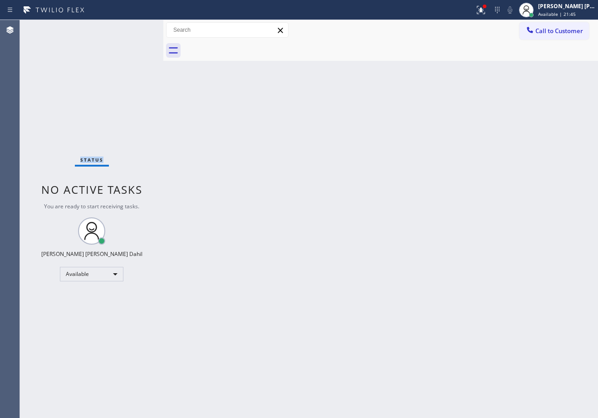
click at [134, 28] on div "Status No active tasks You are ready to start receiving tasks. [PERSON_NAME] [P…" at bounding box center [91, 219] width 143 height 398
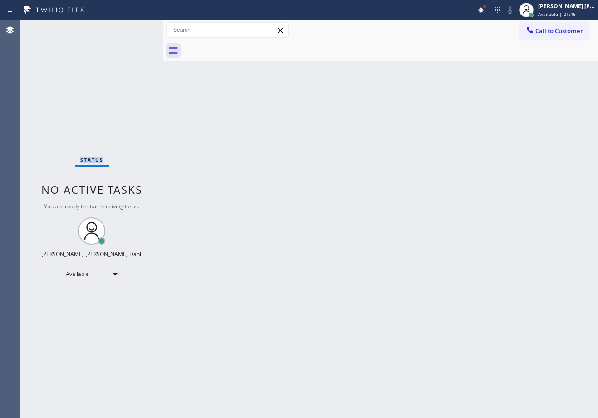
click at [134, 28] on div "Status No active tasks You are ready to start receiving tasks. [PERSON_NAME] [P…" at bounding box center [91, 219] width 143 height 398
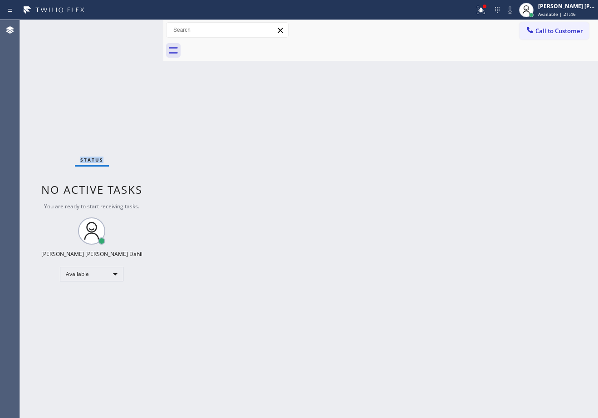
click at [134, 28] on div "Status No active tasks You are ready to start receiving tasks. [PERSON_NAME] [P…" at bounding box center [91, 219] width 143 height 398
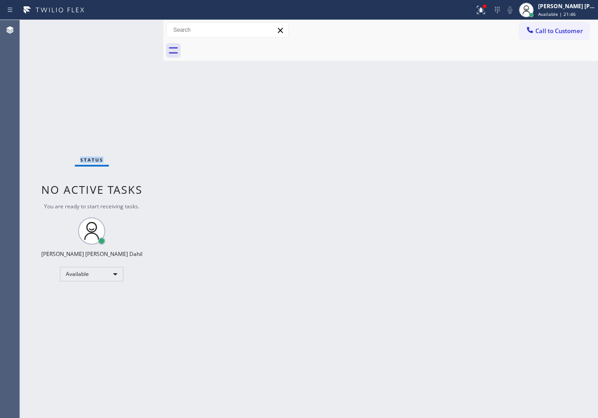
click at [134, 28] on div "Status No active tasks You are ready to start receiving tasks. [PERSON_NAME] [P…" at bounding box center [91, 219] width 143 height 398
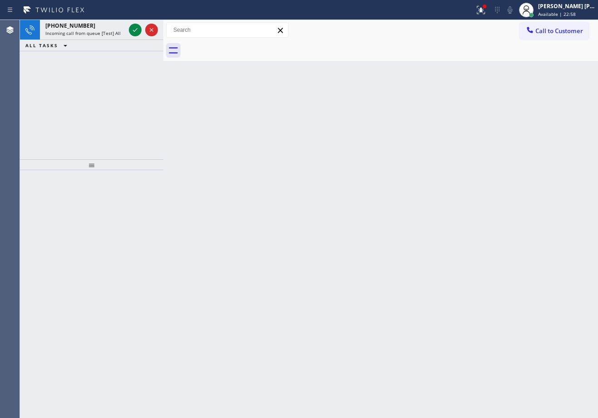
click at [134, 28] on icon at bounding box center [135, 29] width 11 height 11
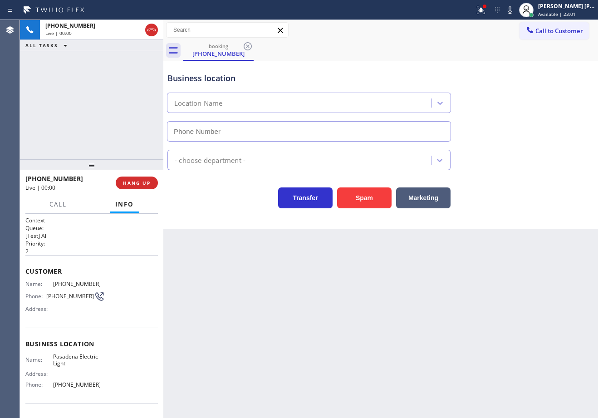
type input "[PHONE_NUMBER]"
click at [366, 207] on button "Spam" at bounding box center [364, 197] width 54 height 21
click at [364, 205] on button "Spam" at bounding box center [364, 197] width 54 height 21
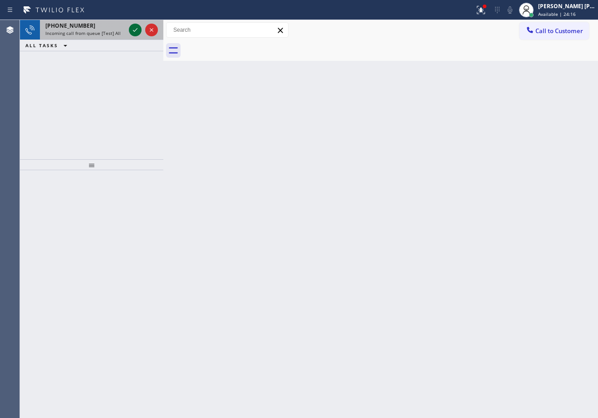
click at [134, 28] on icon at bounding box center [135, 29] width 11 height 11
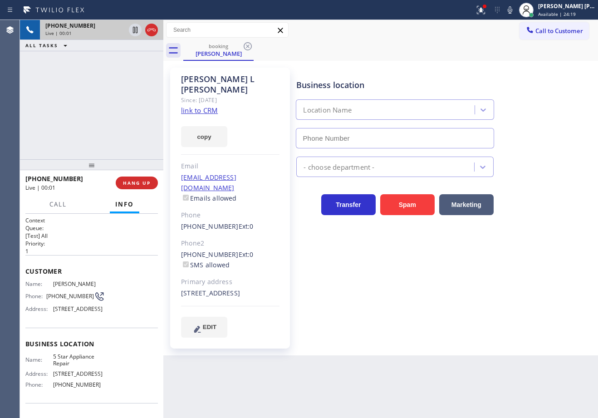
type input "[PHONE_NUMBER]"
click at [491, 15] on div at bounding box center [481, 10] width 20 height 11
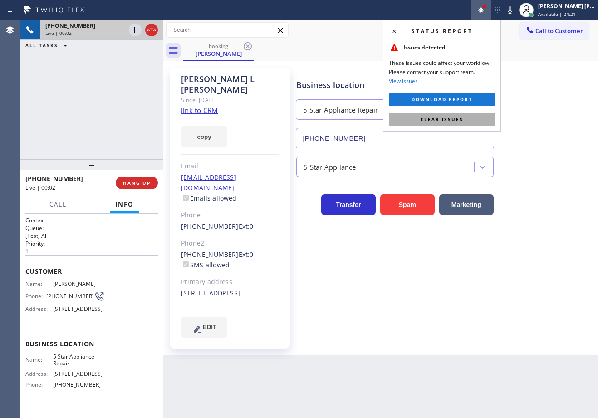
click at [479, 123] on button "Clear issues" at bounding box center [442, 119] width 106 height 13
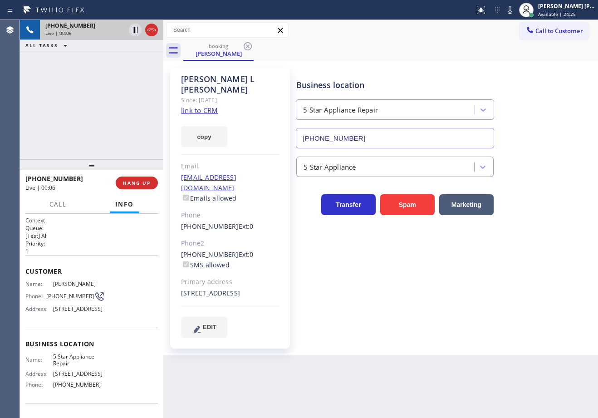
drag, startPoint x: 488, startPoint y: 47, endPoint x: 484, endPoint y: 51, distance: 5.8
click at [488, 47] on div "booking [PERSON_NAME]" at bounding box center [390, 50] width 415 height 20
click at [199, 106] on link "link to CRM" at bounding box center [199, 110] width 37 height 9
click at [533, 146] on div "Business location 5 Star Appliance Repair [PHONE_NUMBER]" at bounding box center [444, 107] width 301 height 82
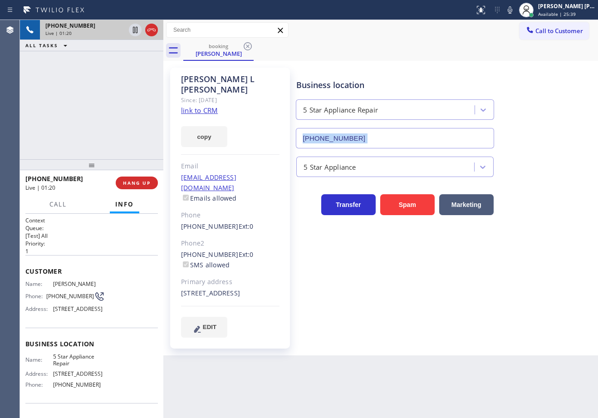
click at [533, 146] on div "Business location 5 Star Appliance Repair [PHONE_NUMBER]" at bounding box center [444, 107] width 301 height 82
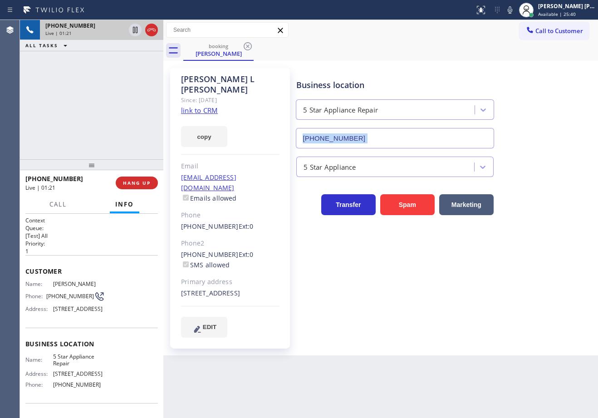
click at [533, 146] on div "Business location 5 Star Appliance Repair [PHONE_NUMBER]" at bounding box center [444, 107] width 301 height 82
click at [515, 9] on icon at bounding box center [509, 10] width 11 height 11
drag, startPoint x: 485, startPoint y: 39, endPoint x: 480, endPoint y: 40, distance: 5.0
click at [484, 40] on div "Call to Customer Outbound call Location Search location Your caller id phone nu…" at bounding box center [380, 30] width 435 height 20
click at [134, 49] on div "ALL TASKS ALL TASKS ACTIVE TASKS TASKS IN WRAP UP" at bounding box center [91, 45] width 143 height 11
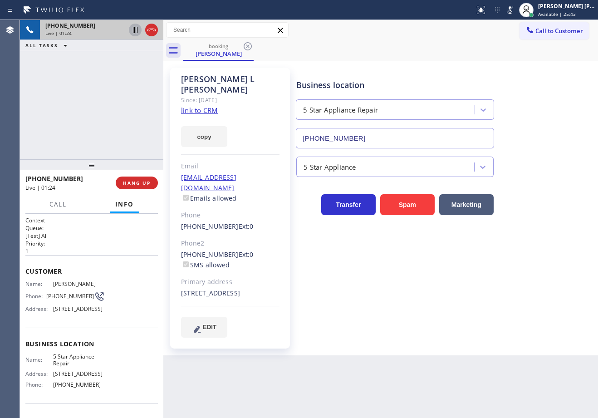
click at [135, 30] on icon at bounding box center [135, 29] width 11 height 11
click at [498, 374] on div "Back to Dashboard Change Sender ID Customers Technicians Select a contact Outbo…" at bounding box center [380, 219] width 435 height 398
click at [453, 37] on div "Call to Customer Outbound call Location Search location Your caller id phone nu…" at bounding box center [380, 30] width 435 height 16
click at [134, 33] on icon at bounding box center [135, 30] width 6 height 6
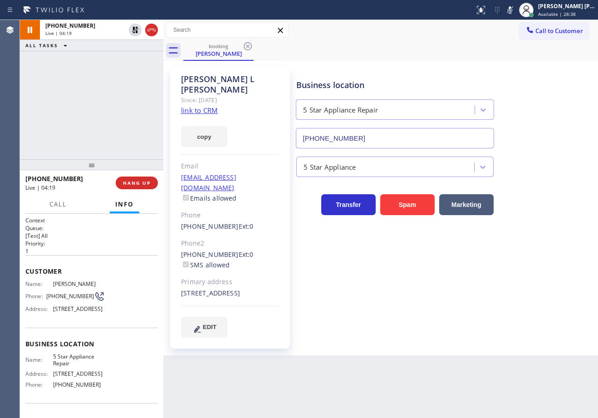
click at [122, 58] on div "[PHONE_NUMBER] Live | 04:19 ALL TASKS ALL TASKS ACTIVE TASKS TASKS IN WRAP UP" at bounding box center [91, 89] width 143 height 139
drag, startPoint x: 525, startPoint y: 14, endPoint x: 508, endPoint y: 22, distance: 18.3
click at [515, 14] on icon at bounding box center [509, 10] width 11 height 11
click at [480, 40] on div "Call to Customer Outbound call Location Search location Your caller id phone nu…" at bounding box center [380, 30] width 435 height 20
click at [96, 43] on div "ALL TASKS ALL TASKS ACTIVE TASKS TASKS IN WRAP UP" at bounding box center [91, 45] width 143 height 11
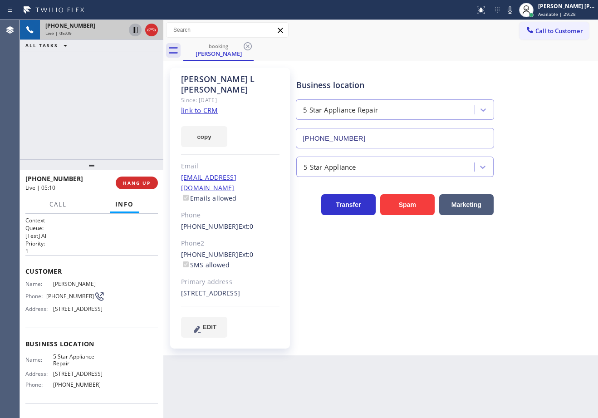
click at [139, 27] on icon at bounding box center [135, 29] width 11 height 11
click at [515, 9] on icon at bounding box center [509, 10] width 11 height 11
click at [132, 33] on icon at bounding box center [135, 29] width 11 height 11
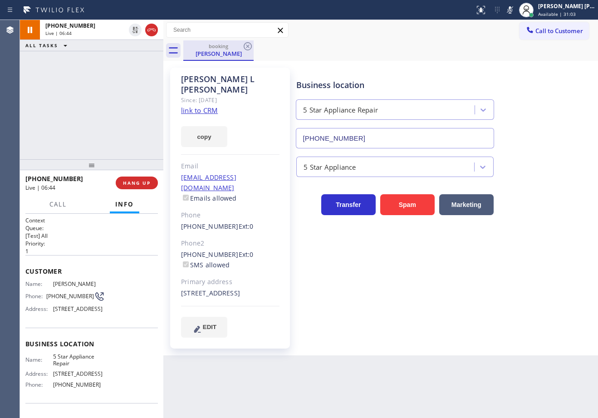
drag, startPoint x: 133, startPoint y: 51, endPoint x: 228, endPoint y: 51, distance: 94.8
click at [133, 51] on div "[PHONE_NUMBER] Live | 06:44 ALL TASKS ALL TASKS ACTIVE TASKS TASKS IN WRAP UP" at bounding box center [91, 89] width 143 height 139
click at [512, 11] on icon at bounding box center [510, 9] width 5 height 7
click at [518, 40] on div "Call to Customer Outbound call Location Search location Your caller id phone nu…" at bounding box center [380, 30] width 435 height 20
click at [68, 75] on div "[PHONE_NUMBER] Live | 07:26 ALL TASKS ALL TASKS ACTIVE TASKS TASKS IN WRAP UP" at bounding box center [91, 89] width 143 height 139
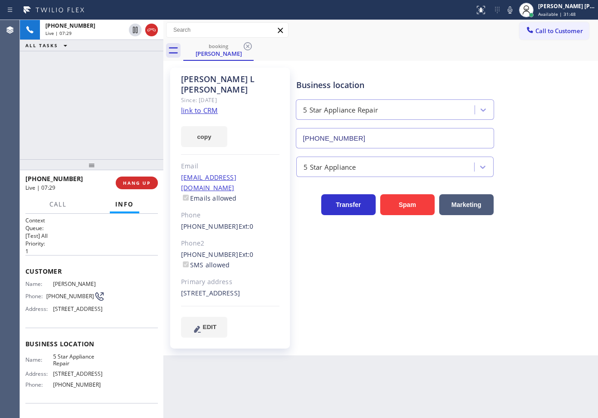
click at [77, 73] on div "[PHONE_NUMBER] Live | 07:29 ALL TASKS ALL TASKS ACTIVE TASKS TASKS IN WRAP UP" at bounding box center [91, 89] width 143 height 139
click at [105, 120] on div "[PHONE_NUMBER] Live | 07:31 ALL TASKS ALL TASKS ACTIVE TASKS TASKS IN WRAP UP" at bounding box center [91, 89] width 143 height 139
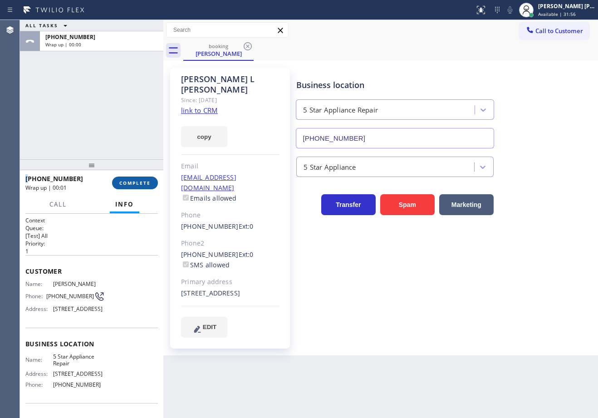
click at [142, 178] on button "COMPLETE" at bounding box center [135, 182] width 46 height 13
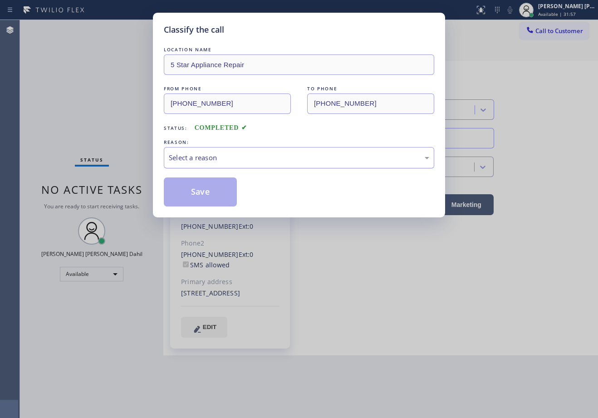
click at [191, 161] on div "Select a reason" at bounding box center [299, 157] width 260 height 10
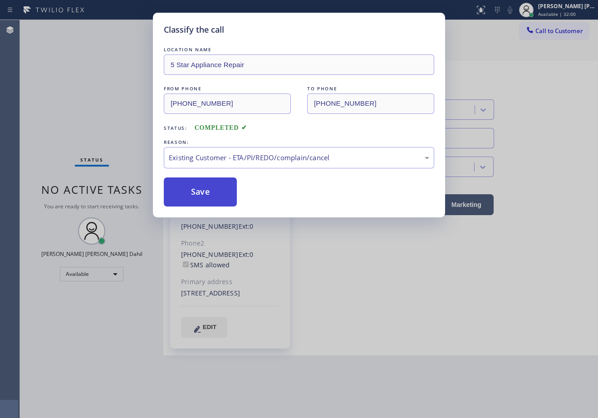
click at [184, 182] on button "Save" at bounding box center [200, 191] width 73 height 29
click at [185, 183] on button "Save" at bounding box center [200, 191] width 73 height 29
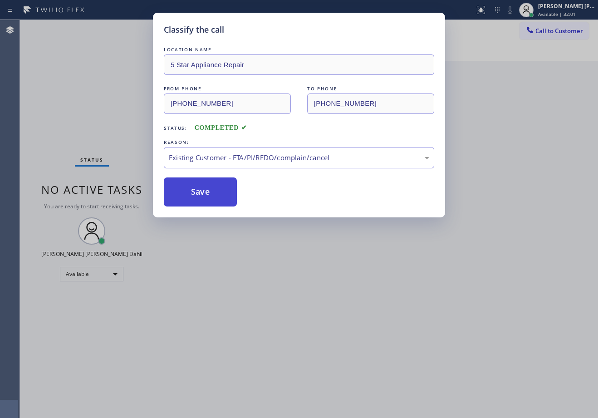
drag, startPoint x: 185, startPoint y: 183, endPoint x: 193, endPoint y: 184, distance: 8.2
click at [192, 184] on button "Save" at bounding box center [200, 191] width 73 height 29
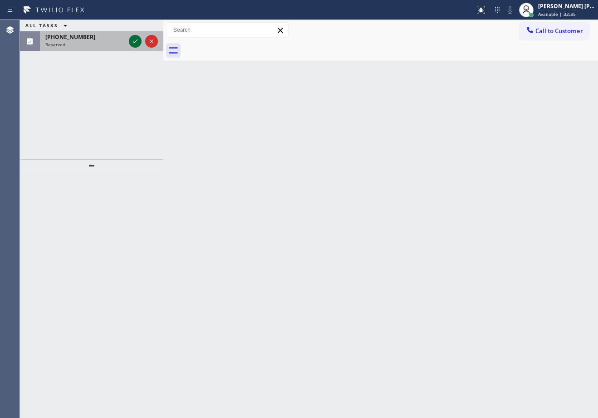
click at [135, 40] on icon at bounding box center [135, 41] width 11 height 11
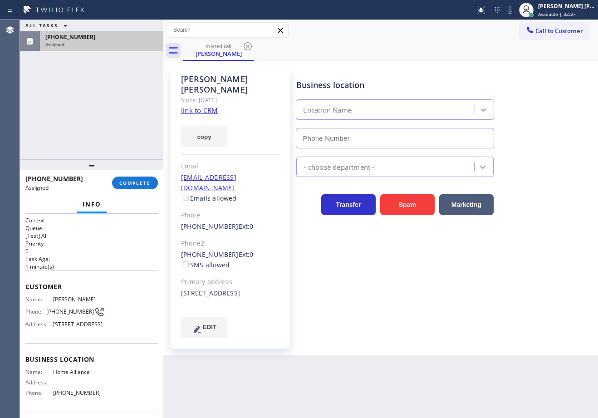
type input "[PHONE_NUMBER]"
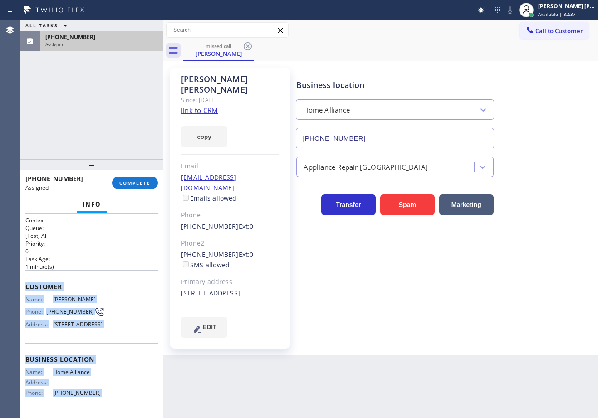
scroll to position [79, 0]
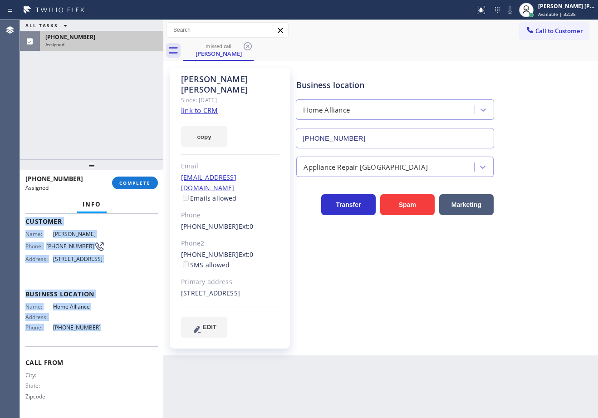
drag, startPoint x: 24, startPoint y: 286, endPoint x: 101, endPoint y: 327, distance: 87.4
click at [103, 332] on div "Context Queue: [Test] All Priority: 0 Task Age: [DEMOGRAPHIC_DATA] minute(s) Cu…" at bounding box center [91, 316] width 143 height 204
copy div "Customer Name: [PERSON_NAME] Phone: [PHONE_NUMBER] Address: [STREET_ADDRESS] Bu…"
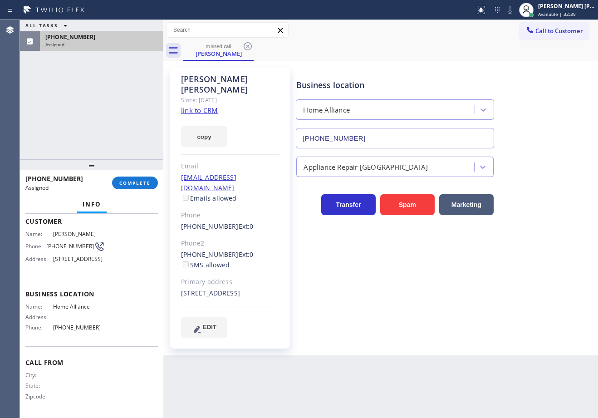
click at [142, 170] on div at bounding box center [91, 164] width 143 height 11
click at [142, 180] on span "COMPLETE" at bounding box center [134, 183] width 31 height 6
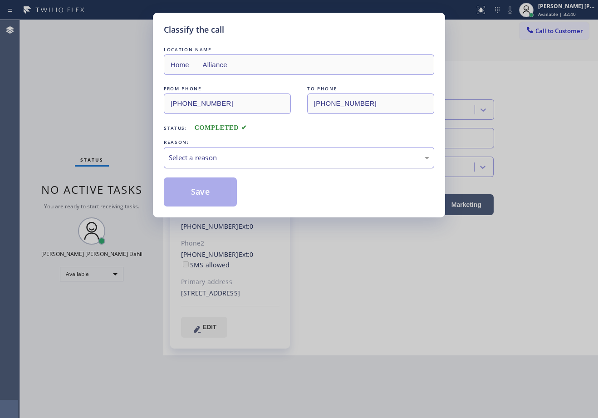
click at [220, 156] on div "Select a reason" at bounding box center [299, 157] width 260 height 10
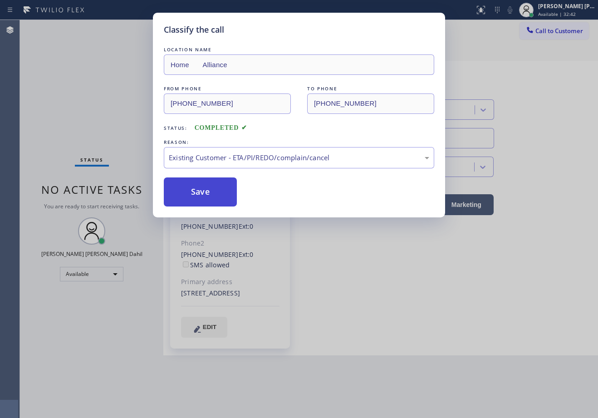
click at [215, 198] on button "Save" at bounding box center [200, 191] width 73 height 29
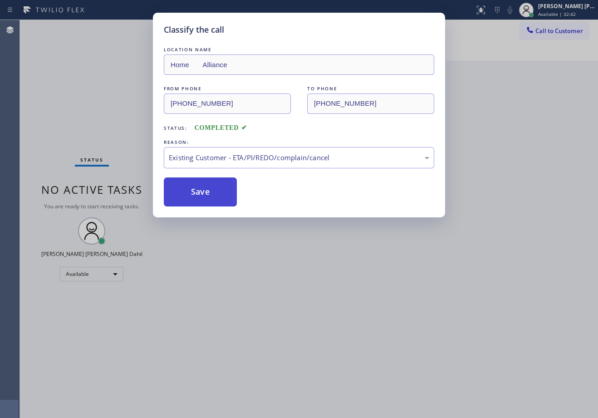
click at [215, 198] on button "Save" at bounding box center [200, 191] width 73 height 29
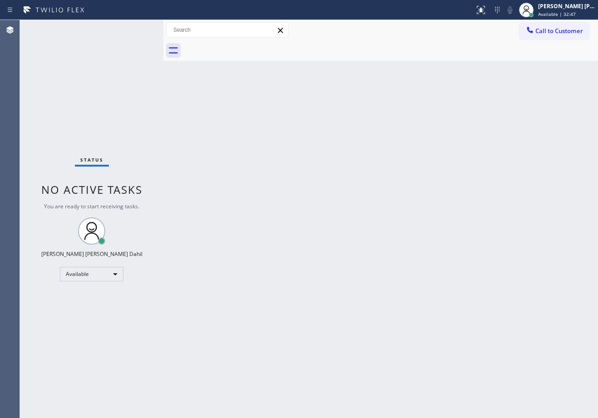
drag, startPoint x: 545, startPoint y: 28, endPoint x: 538, endPoint y: 36, distance: 10.6
click at [545, 28] on span "Call to Customer" at bounding box center [559, 31] width 48 height 8
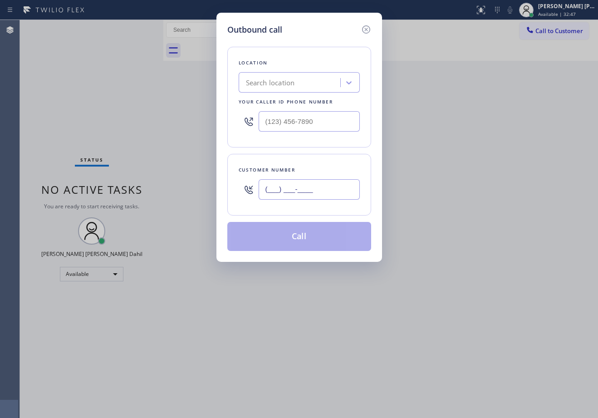
click at [315, 195] on input "(___) ___-____" at bounding box center [309, 189] width 101 height 20
paste input "305) 310-2182"
type input "[PHONE_NUMBER]"
click at [307, 115] on input "text" at bounding box center [309, 121] width 101 height 20
paste input "844) 679-8698"
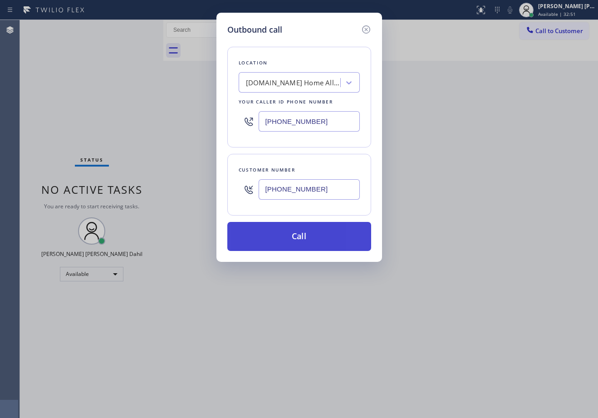
type input "[PHONE_NUMBER]"
click at [300, 241] on button "Call" at bounding box center [299, 236] width 144 height 29
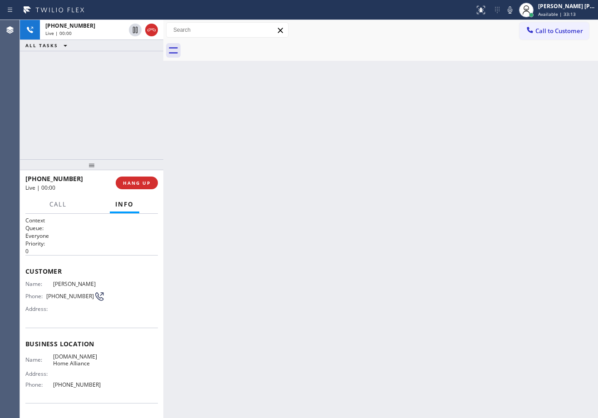
drag, startPoint x: 81, startPoint y: 106, endPoint x: 87, endPoint y: 127, distance: 22.0
click at [81, 106] on div "[PHONE_NUMBER] Live | 00:00 ALL TASKS ALL TASKS ACTIVE TASKS TASKS IN WRAP UP" at bounding box center [91, 89] width 143 height 139
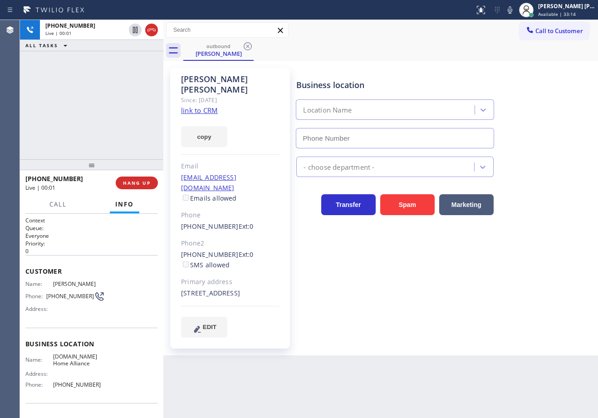
type input "[PHONE_NUMBER]"
click at [512, 12] on icon at bounding box center [510, 9] width 5 height 7
click at [515, 11] on icon at bounding box center [509, 10] width 11 height 11
click at [204, 106] on link "link to CRM" at bounding box center [199, 110] width 37 height 9
click at [512, 11] on icon at bounding box center [510, 9] width 5 height 7
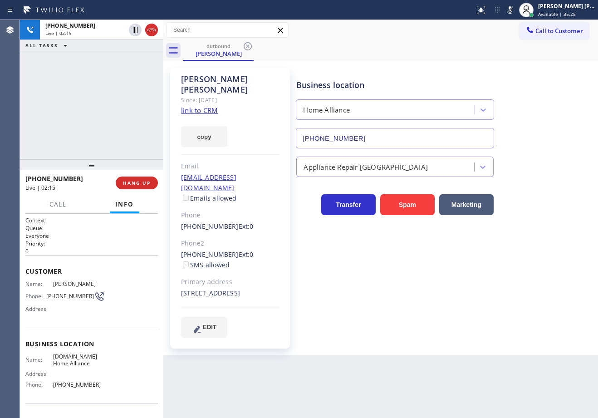
click at [515, 67] on div "Business location Home Alliance [PHONE_NUMBER]" at bounding box center [444, 107] width 301 height 82
click at [515, 13] on icon at bounding box center [509, 10] width 11 height 11
click at [517, 68] on div "Business location Home Alliance [PHONE_NUMBER]" at bounding box center [444, 107] width 301 height 82
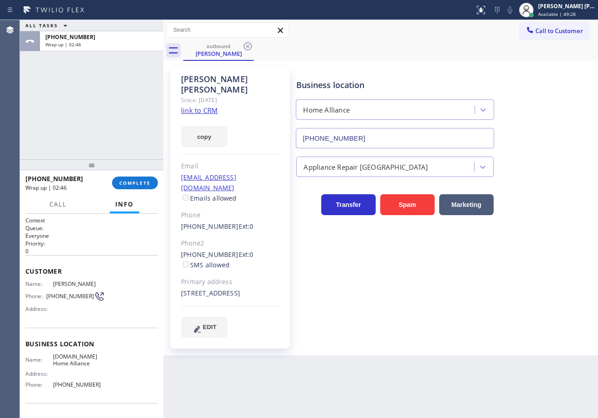
click at [556, 10] on div "[PERSON_NAME] [PERSON_NAME] Dahil Available | 49:28" at bounding box center [567, 10] width 62 height 16
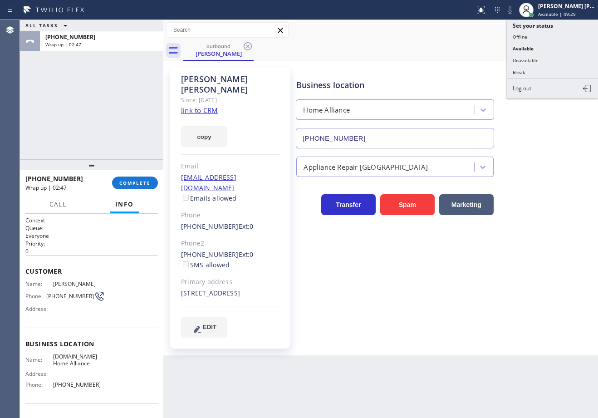
click at [542, 59] on button "Unavailable" at bounding box center [552, 60] width 91 height 12
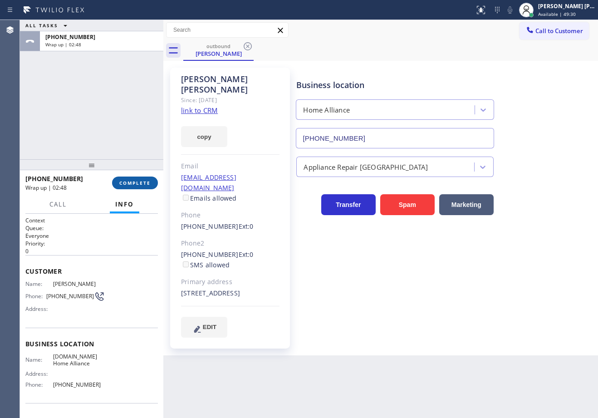
click at [143, 180] on span "COMPLETE" at bounding box center [134, 183] width 31 height 6
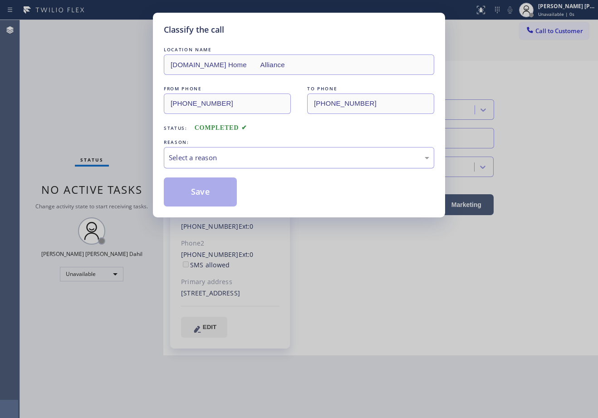
click at [219, 147] on div "Select a reason" at bounding box center [299, 157] width 270 height 21
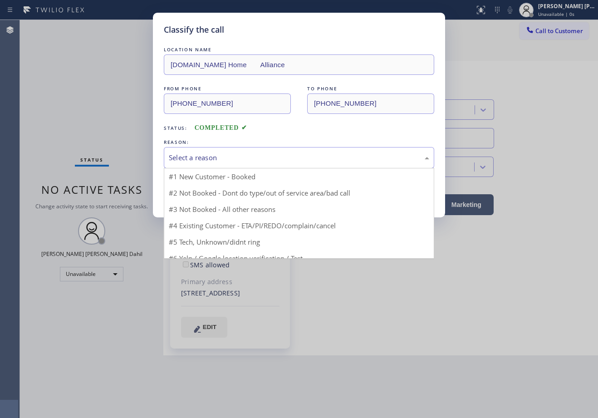
click at [219, 160] on div "Select a reason" at bounding box center [299, 157] width 260 height 10
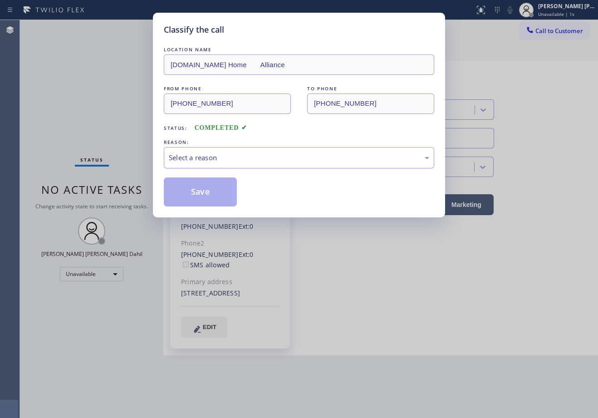
drag, startPoint x: 209, startPoint y: 160, endPoint x: 211, endPoint y: 166, distance: 7.3
click at [210, 161] on div "Select a reason" at bounding box center [299, 157] width 260 height 10
drag, startPoint x: 213, startPoint y: 194, endPoint x: 181, endPoint y: 88, distance: 110.2
click at [212, 195] on button "Save" at bounding box center [200, 191] width 73 height 29
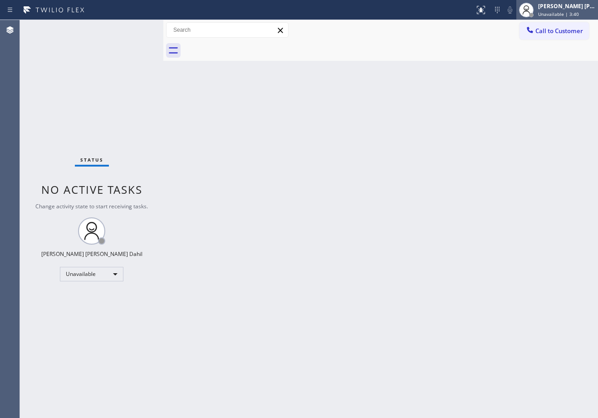
click at [536, 11] on div at bounding box center [526, 10] width 20 height 20
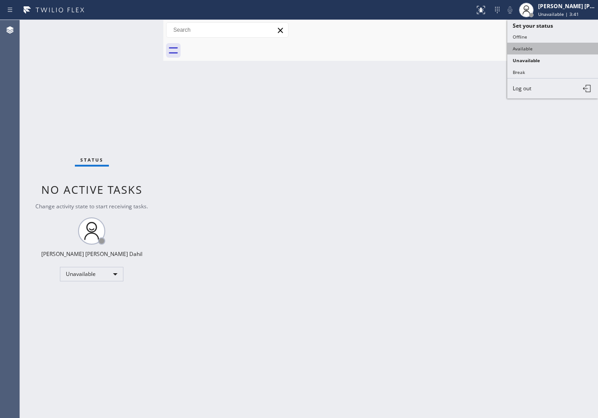
click at [528, 46] on button "Available" at bounding box center [552, 49] width 91 height 12
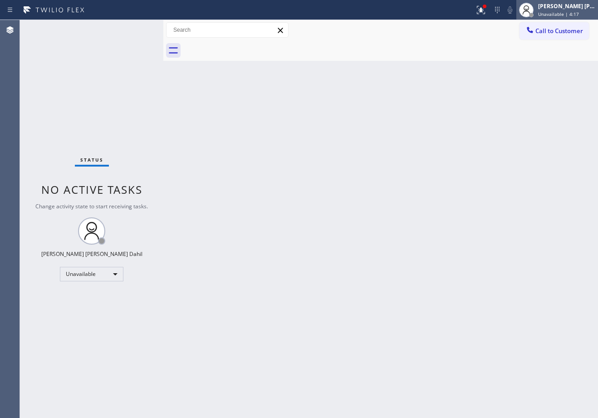
click at [572, 8] on div "[PERSON_NAME] [PERSON_NAME] Dahil" at bounding box center [566, 6] width 57 height 8
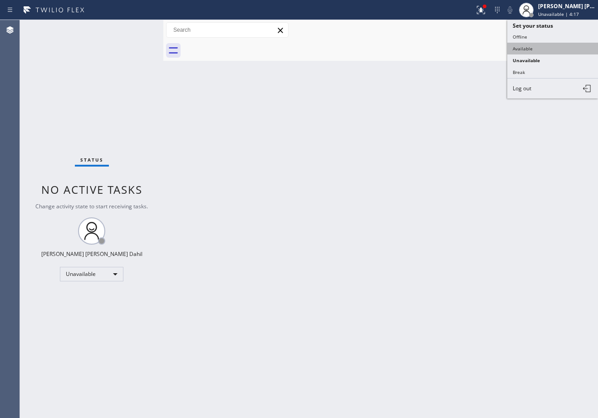
click at [534, 51] on button "Available" at bounding box center [552, 49] width 91 height 12
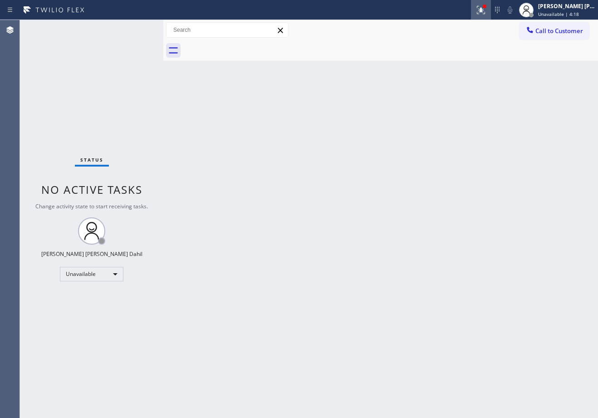
click at [491, 16] on button at bounding box center [481, 10] width 20 height 20
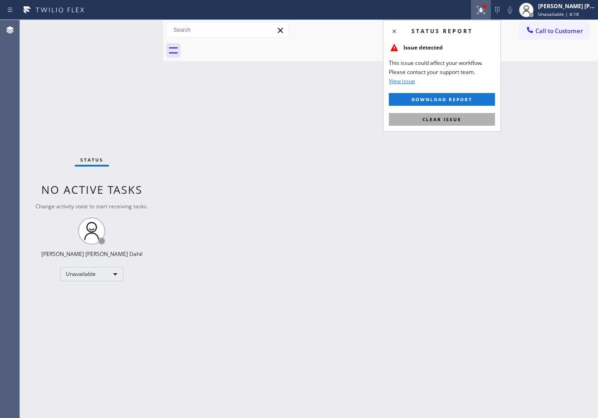
drag, startPoint x: 472, startPoint y: 118, endPoint x: 371, endPoint y: 75, distance: 110.4
click at [471, 117] on button "Clear issue" at bounding box center [442, 119] width 106 height 13
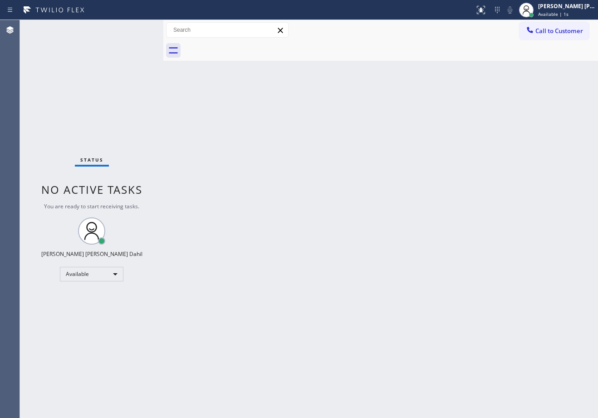
click at [354, 223] on div "Back to Dashboard Change Sender ID Customers Technicians Select a contact Outbo…" at bounding box center [380, 219] width 435 height 398
click at [450, 326] on div "Back to Dashboard Change Sender ID Customers Technicians Select a contact Outbo…" at bounding box center [380, 219] width 435 height 398
drag, startPoint x: 218, startPoint y: 210, endPoint x: 449, endPoint y: 393, distance: 294.5
click at [219, 210] on div "Back to Dashboard Change Sender ID Customers Technicians Select a contact Outbo…" at bounding box center [380, 219] width 435 height 398
click at [269, 61] on div "Back to Dashboard Change Sender ID Customers Technicians Select a contact Outbo…" at bounding box center [380, 219] width 435 height 398
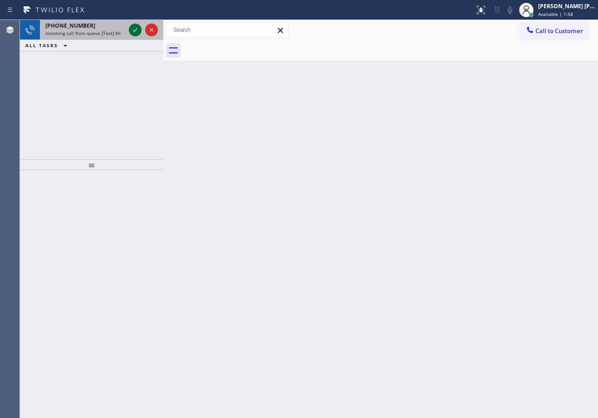
click at [134, 28] on icon at bounding box center [135, 29] width 11 height 11
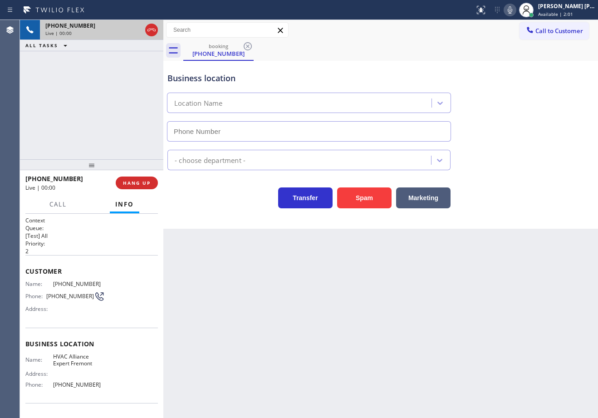
type input "[PHONE_NUMBER]"
click at [359, 197] on button "Spam" at bounding box center [364, 197] width 54 height 21
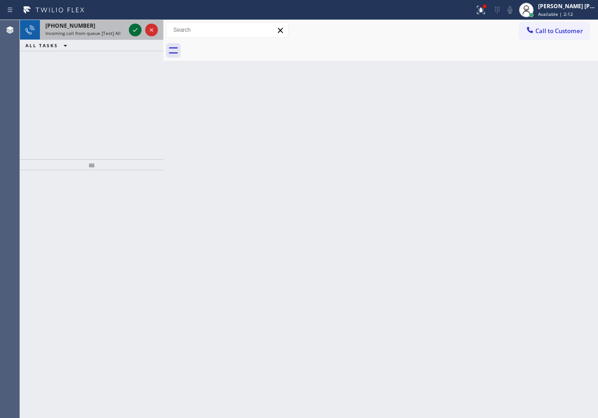
click at [134, 28] on icon at bounding box center [135, 29] width 11 height 11
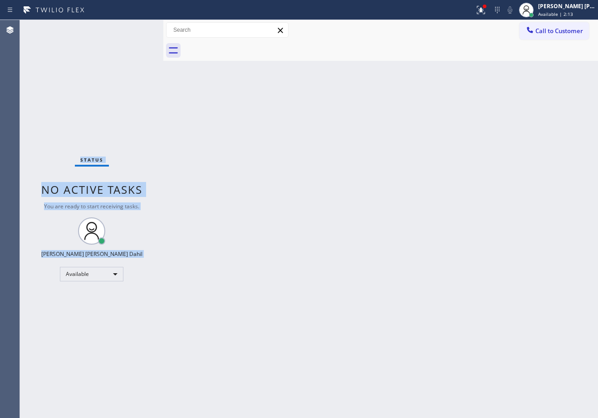
click at [134, 28] on div "Status No active tasks You are ready to start receiving tasks. [PERSON_NAME] [P…" at bounding box center [91, 219] width 143 height 398
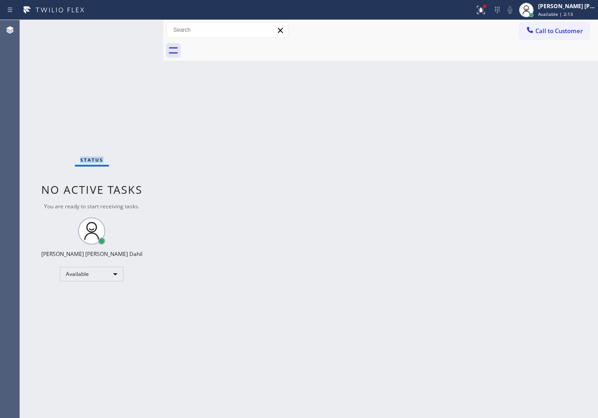
click at [134, 28] on div "Status No active tasks You are ready to start receiving tasks. [PERSON_NAME] [P…" at bounding box center [91, 219] width 143 height 398
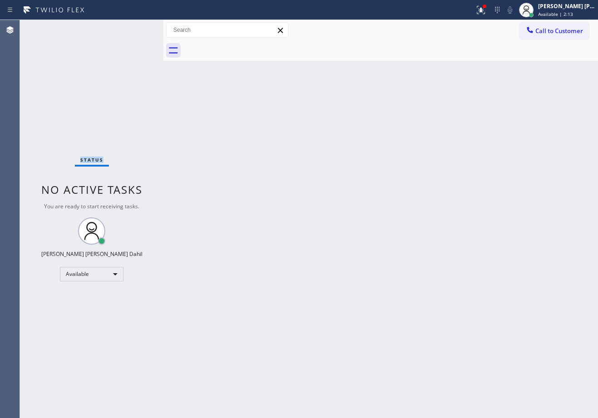
click at [134, 28] on div "Status No active tasks You are ready to start receiving tasks. [PERSON_NAME] [P…" at bounding box center [91, 219] width 143 height 398
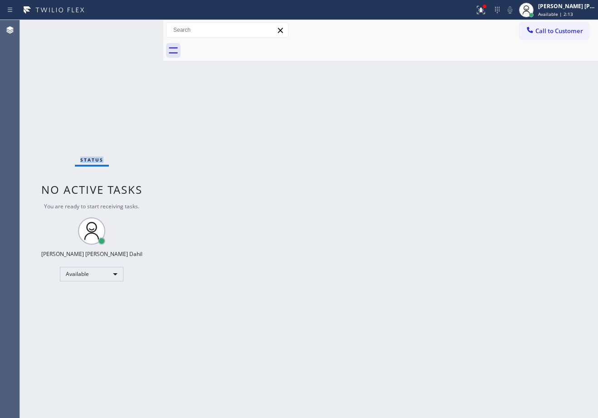
click at [134, 28] on div "Status No active tasks You are ready to start receiving tasks. [PERSON_NAME] [P…" at bounding box center [91, 219] width 143 height 398
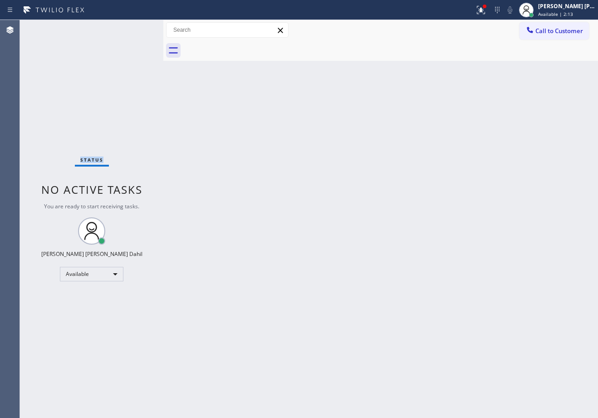
click at [134, 28] on div "Status No active tasks You are ready to start receiving tasks. [PERSON_NAME] [P…" at bounding box center [91, 219] width 143 height 398
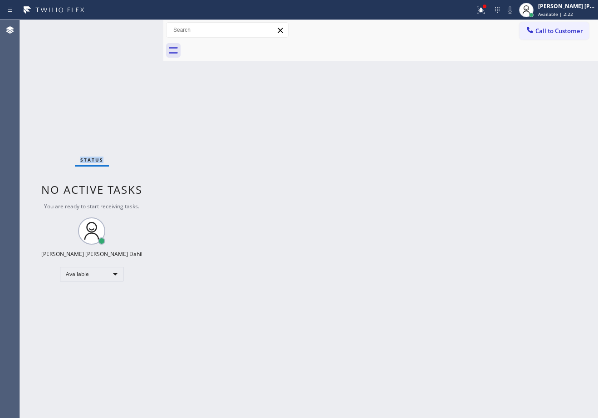
click at [134, 28] on div "Status No active tasks You are ready to start receiving tasks. [PERSON_NAME] [P…" at bounding box center [91, 219] width 143 height 398
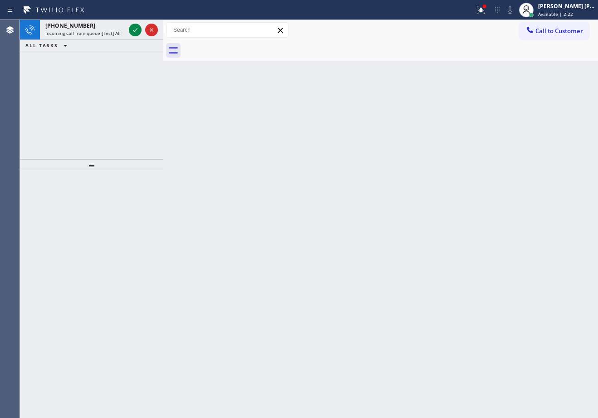
click at [134, 28] on icon at bounding box center [135, 29] width 11 height 11
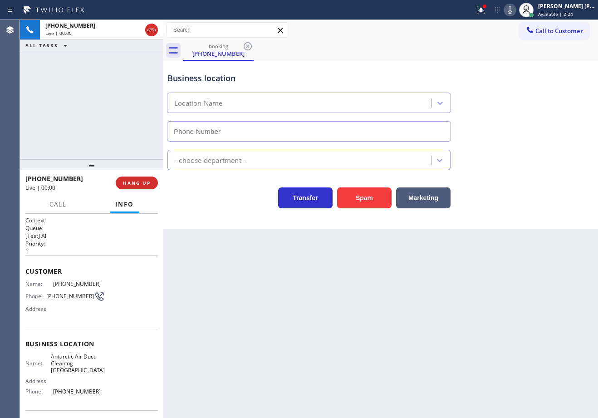
type input "[PHONE_NUMBER]"
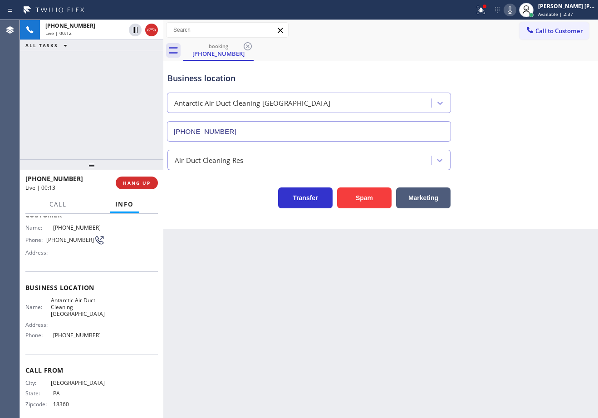
scroll to position [57, 0]
click at [132, 178] on button "HANG UP" at bounding box center [137, 182] width 42 height 13
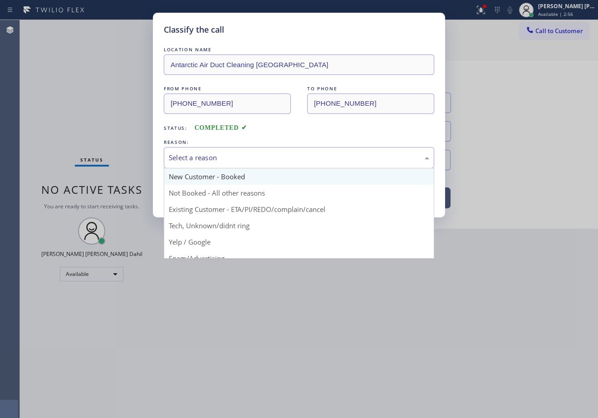
click at [198, 168] on div "Select a reason New Customer - Booked Not Booked - All other reasons Existing C…" at bounding box center [299, 157] width 270 height 21
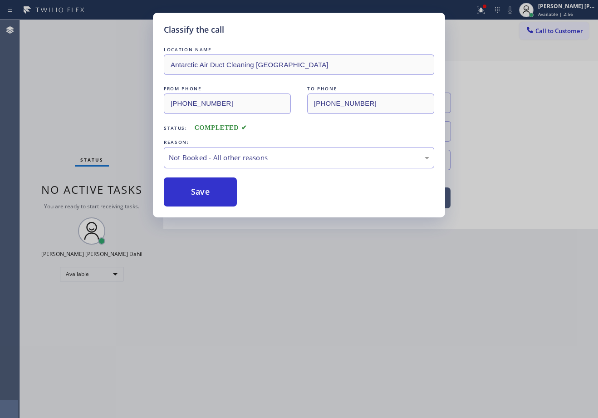
click at [193, 197] on button "Save" at bounding box center [200, 191] width 73 height 29
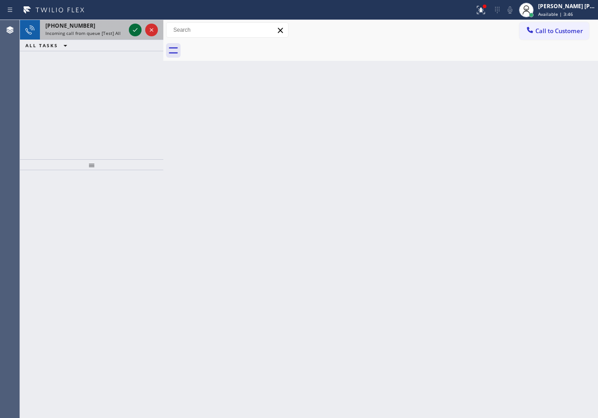
click at [134, 28] on icon at bounding box center [135, 29] width 11 height 11
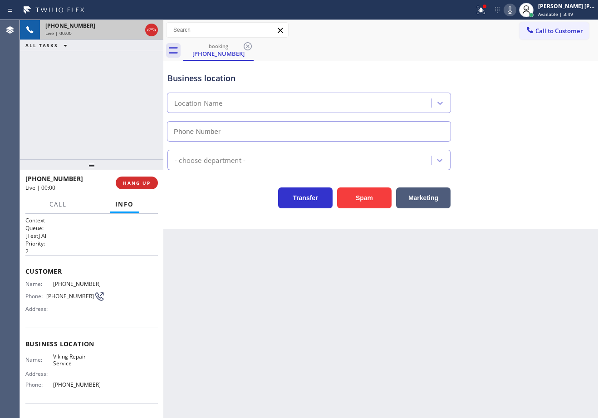
type input "[PHONE_NUMBER]"
click at [486, 11] on icon at bounding box center [480, 10] width 11 height 11
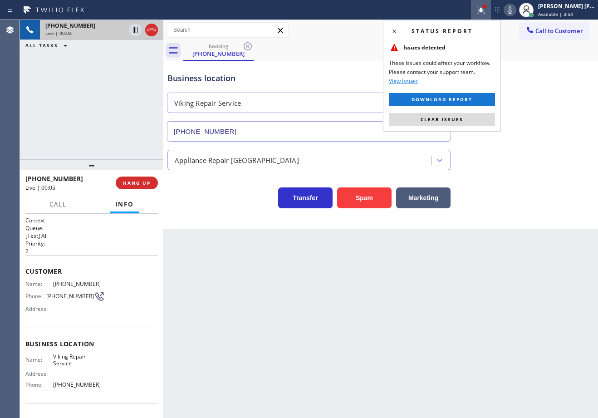
drag, startPoint x: 473, startPoint y: 117, endPoint x: 497, endPoint y: 63, distance: 58.9
click at [474, 115] on button "Clear issues" at bounding box center [442, 119] width 106 height 13
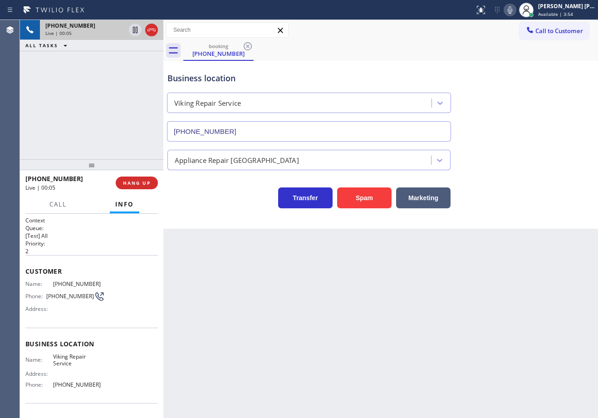
click at [515, 10] on icon at bounding box center [509, 10] width 11 height 11
drag, startPoint x: 522, startPoint y: 10, endPoint x: 436, endPoint y: 179, distance: 189.1
click at [515, 10] on icon at bounding box center [509, 10] width 11 height 11
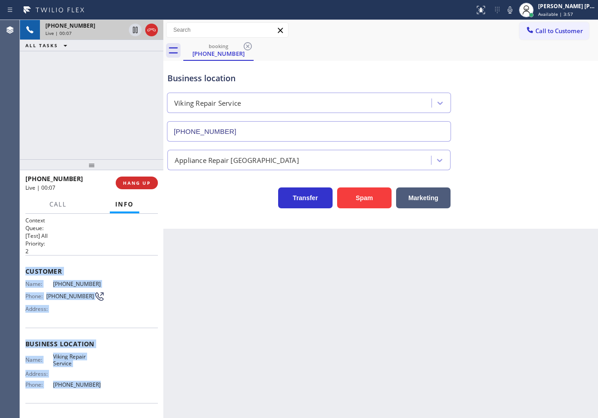
scroll to position [64, 0]
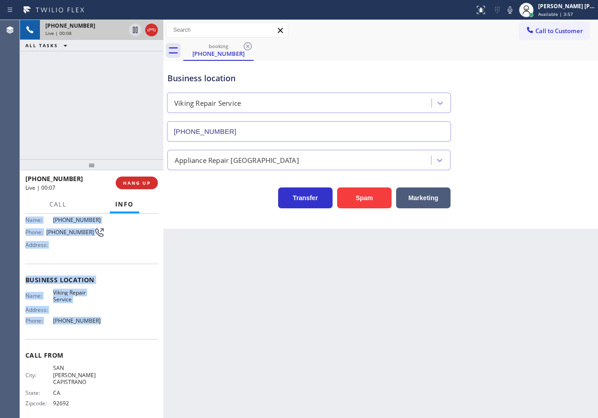
drag, startPoint x: 86, startPoint y: 336, endPoint x: 114, endPoint y: 323, distance: 31.3
click at [114, 323] on div "Context Queue: [Test] All Priority: 2 Customer Name: [PHONE_NUMBER] Phone: [PHO…" at bounding box center [91, 316] width 143 height 204
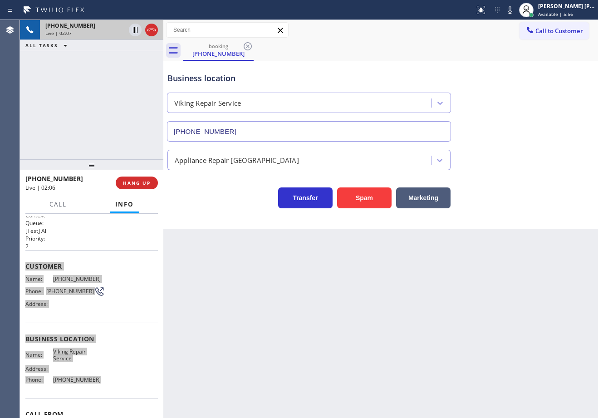
scroll to position [0, 0]
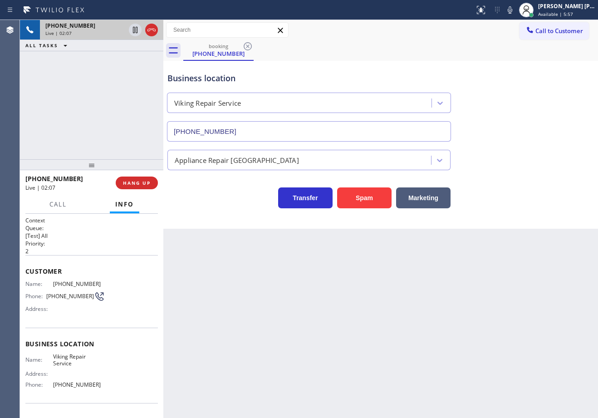
click at [193, 298] on div "Back to Dashboard Change Sender ID Customers Technicians Select a contact Outbo…" at bounding box center [380, 219] width 435 height 398
click at [464, 295] on div "Back to Dashboard Change Sender ID Customers Technicians Select a contact Outbo…" at bounding box center [380, 219] width 435 height 398
click at [460, 67] on div "Business location Viking Repair Service [PHONE_NUMBER]" at bounding box center [381, 100] width 430 height 82
click at [431, 63] on div "Business location Viking Repair Service [PHONE_NUMBER]" at bounding box center [381, 100] width 430 height 82
click at [512, 12] on icon at bounding box center [510, 9] width 5 height 7
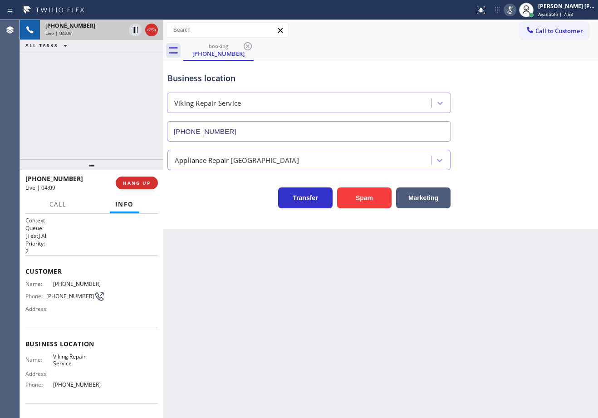
click at [533, 105] on div "Business location Viking Repair Service [PHONE_NUMBER]" at bounding box center [381, 100] width 430 height 82
click at [515, 10] on icon at bounding box center [509, 10] width 11 height 11
click at [400, 57] on div "booking [PHONE_NUMBER]" at bounding box center [390, 50] width 415 height 20
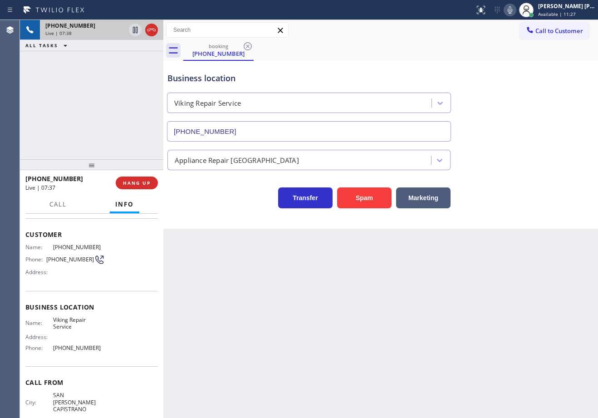
scroll to position [64, 0]
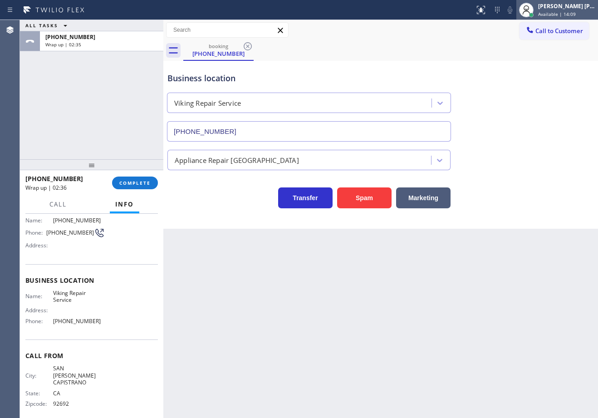
click at [566, 6] on div "[PERSON_NAME] [PERSON_NAME] Dahil" at bounding box center [566, 6] width 57 height 8
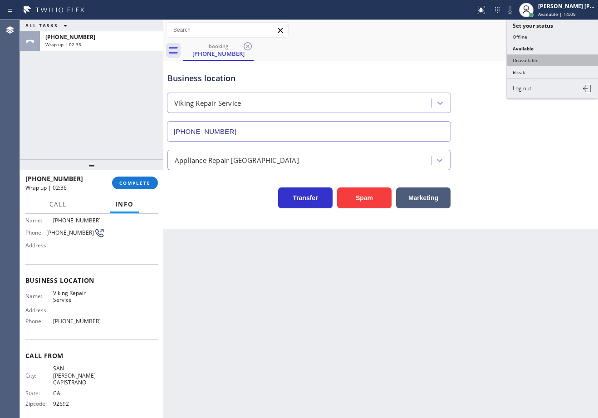
click at [533, 63] on button "Unavailable" at bounding box center [552, 60] width 91 height 12
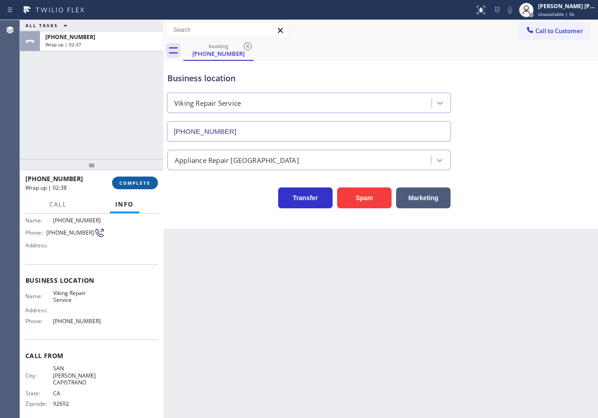
click at [138, 182] on span "COMPLETE" at bounding box center [134, 183] width 31 height 6
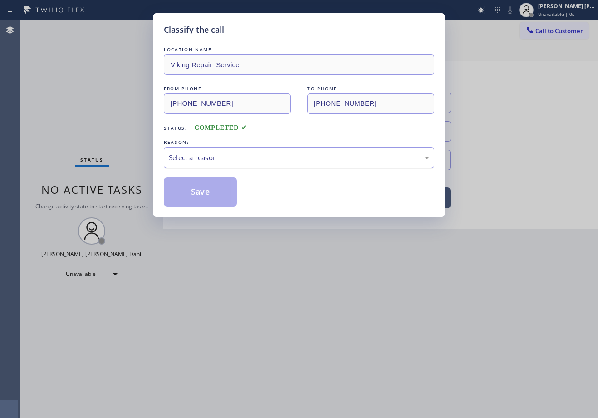
click at [215, 158] on div "Select a reason" at bounding box center [299, 157] width 260 height 10
click at [215, 186] on button "Save" at bounding box center [200, 191] width 73 height 29
click at [215, 187] on button "Save" at bounding box center [200, 191] width 73 height 29
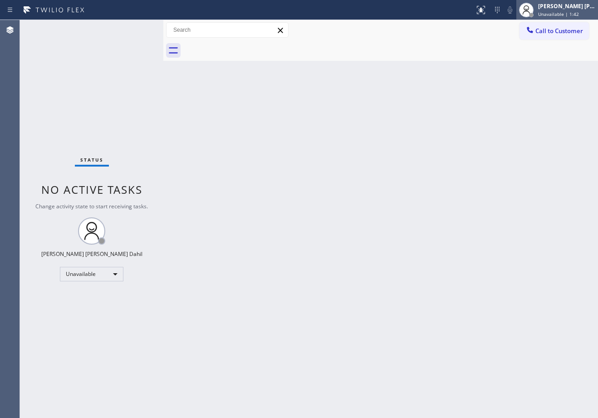
click at [553, 15] on span "Unavailable | 1:42" at bounding box center [558, 14] width 41 height 6
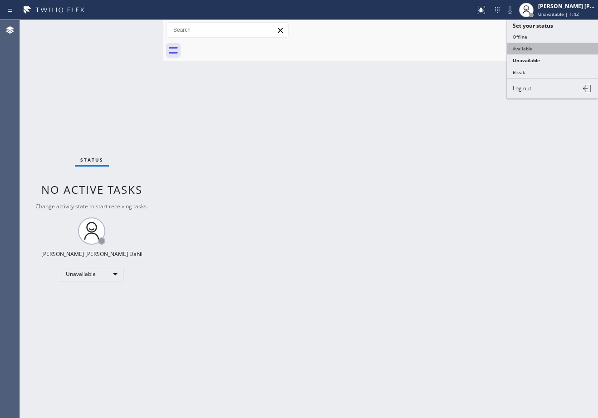
click at [533, 51] on button "Available" at bounding box center [552, 49] width 91 height 12
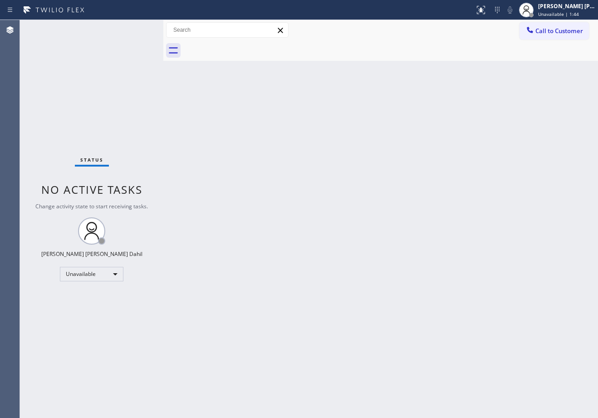
click at [427, 349] on div "Back to Dashboard Change Sender ID Customers Technicians Select a contact Outbo…" at bounding box center [380, 219] width 435 height 398
click at [548, 12] on span "Unavailable | 1:47" at bounding box center [558, 14] width 41 height 6
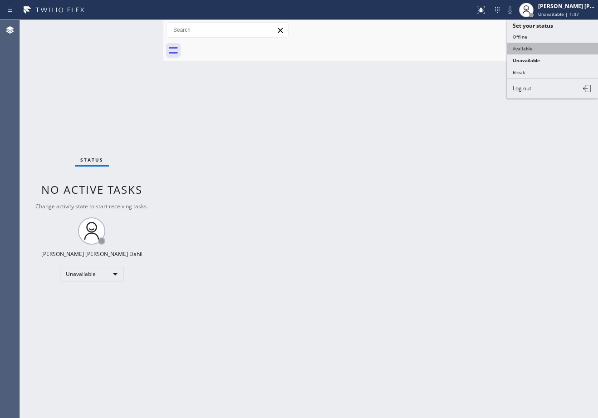
click at [533, 50] on button "Available" at bounding box center [552, 49] width 91 height 12
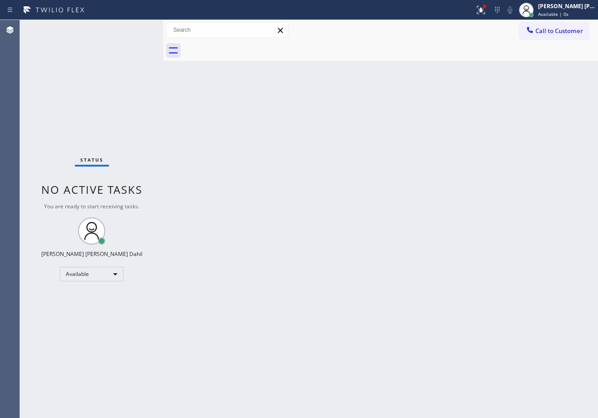
click at [454, 58] on div at bounding box center [390, 50] width 415 height 20
click at [482, 10] on icon at bounding box center [479, 9] width 5 height 6
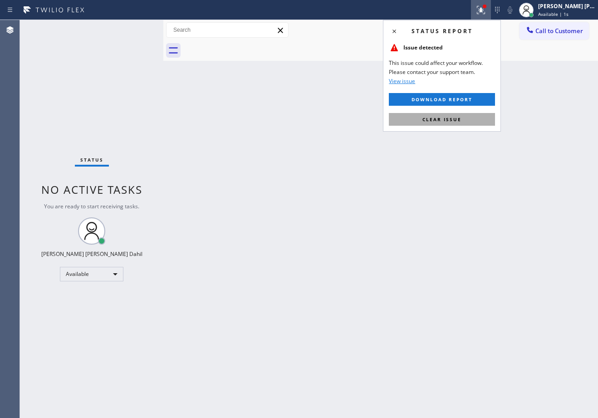
click at [431, 115] on button "Clear issue" at bounding box center [442, 119] width 106 height 13
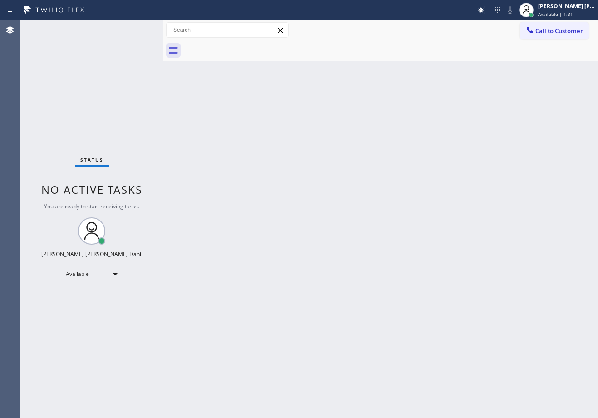
click at [336, 52] on div at bounding box center [390, 50] width 415 height 20
click at [351, 125] on div "Back to Dashboard Change Sender ID Customers Technicians Select a contact Outbo…" at bounding box center [380, 219] width 435 height 398
click at [315, 49] on div at bounding box center [390, 50] width 415 height 20
drag, startPoint x: 446, startPoint y: 192, endPoint x: 467, endPoint y: 271, distance: 81.6
click at [467, 271] on div "Back to Dashboard Change Sender ID Customers Technicians Select a contact Outbo…" at bounding box center [380, 219] width 435 height 398
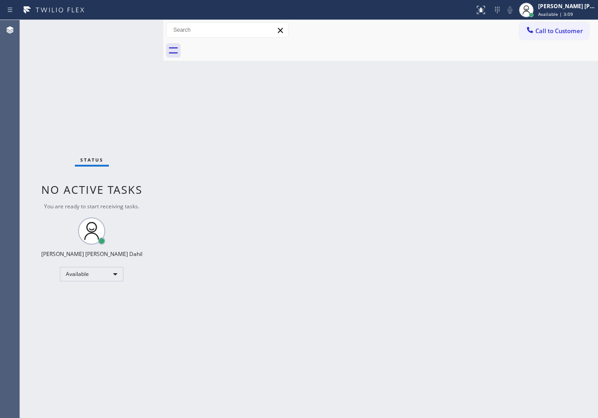
click at [127, 47] on div "Status No active tasks You are ready to start receiving tasks. [PERSON_NAME] [P…" at bounding box center [91, 219] width 143 height 398
click at [111, 78] on div "Status No active tasks You are ready to start receiving tasks. [PERSON_NAME] [P…" at bounding box center [91, 219] width 143 height 398
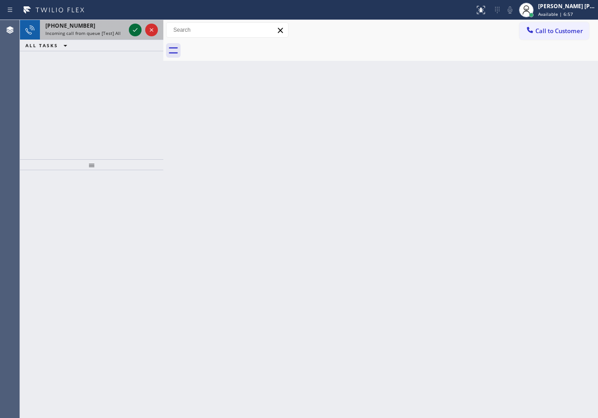
click at [134, 28] on icon at bounding box center [135, 29] width 11 height 11
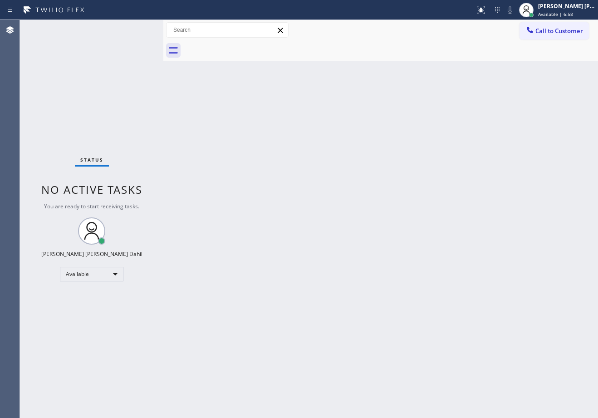
click at [134, 28] on div "Status No active tasks You are ready to start receiving tasks. [PERSON_NAME] [P…" at bounding box center [91, 219] width 143 height 398
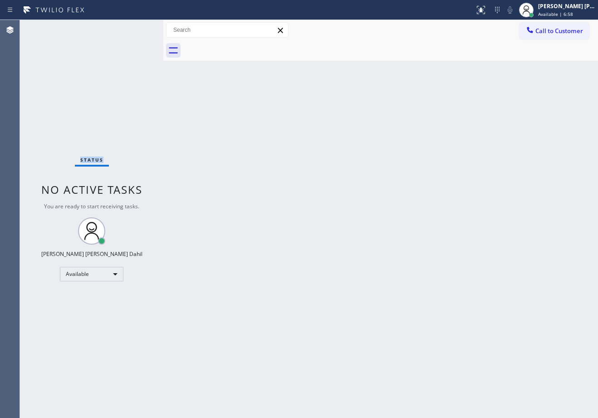
click at [134, 28] on div "Status No active tasks You are ready to start receiving tasks. [PERSON_NAME] [P…" at bounding box center [91, 219] width 143 height 398
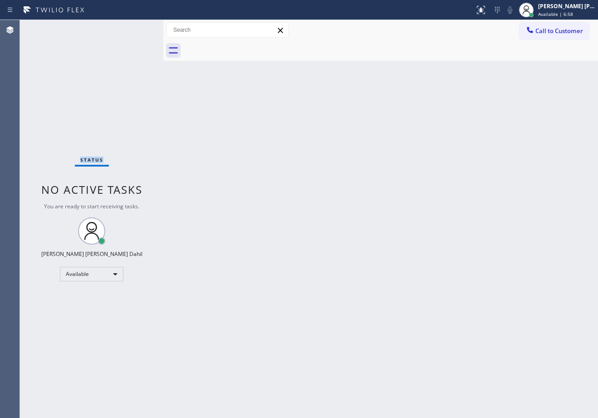
click at [134, 28] on div "Status No active tasks You are ready to start receiving tasks. [PERSON_NAME] [P…" at bounding box center [91, 219] width 143 height 398
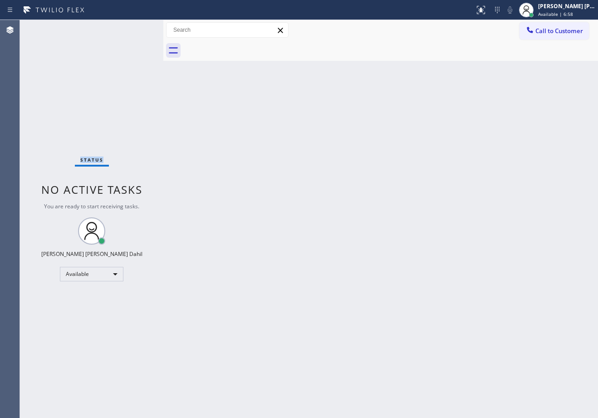
click at [134, 28] on div "Status No active tasks You are ready to start receiving tasks. [PERSON_NAME] [P…" at bounding box center [91, 219] width 143 height 398
drag, startPoint x: 489, startPoint y: 15, endPoint x: 489, endPoint y: 55, distance: 40.4
click at [486, 15] on icon at bounding box center [480, 10] width 11 height 11
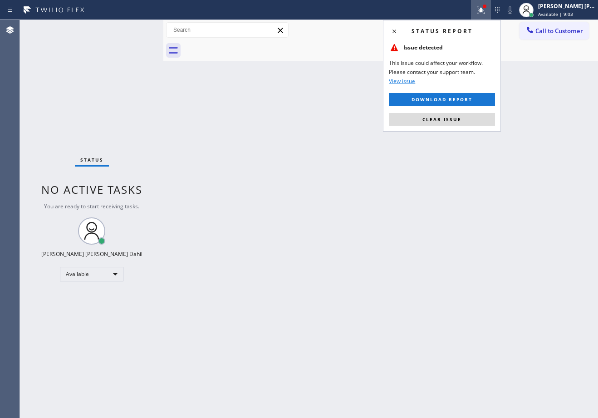
click at [461, 119] on button "Clear issue" at bounding box center [442, 119] width 106 height 13
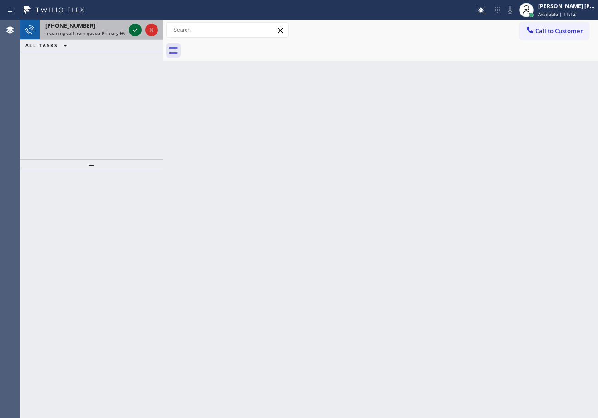
click at [134, 28] on icon at bounding box center [135, 29] width 11 height 11
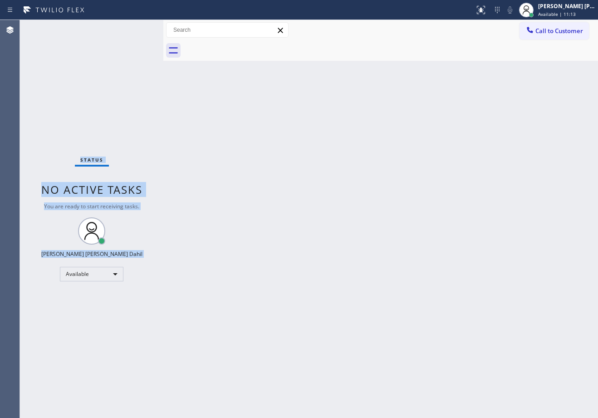
click at [134, 28] on div "Status No active tasks You are ready to start receiving tasks. [PERSON_NAME] [P…" at bounding box center [91, 219] width 143 height 398
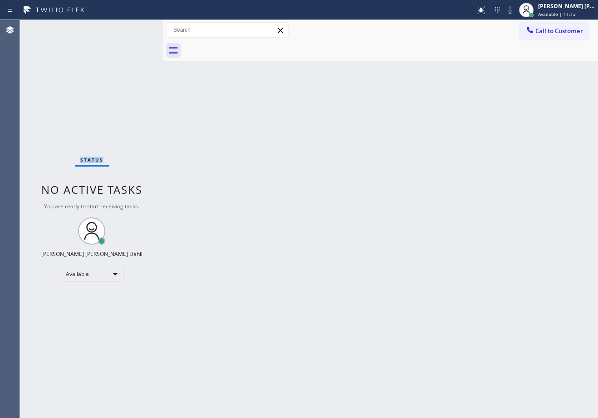
click at [134, 28] on div "Status No active tasks You are ready to start receiving tasks. [PERSON_NAME] [P…" at bounding box center [91, 219] width 143 height 398
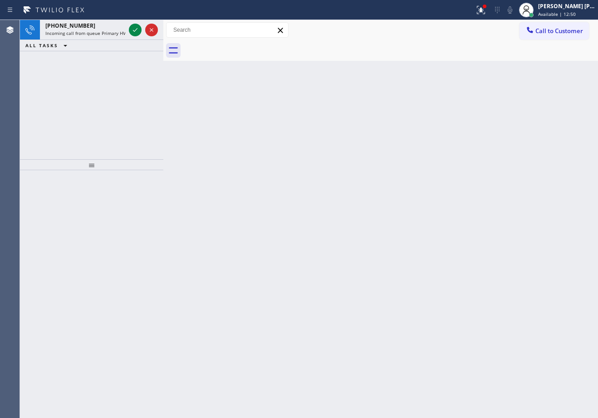
click at [134, 28] on icon at bounding box center [135, 29] width 11 height 11
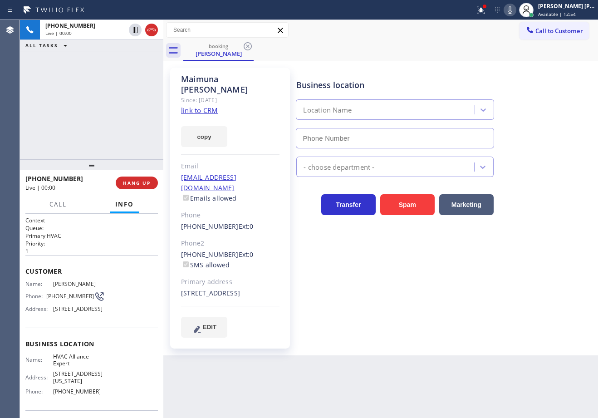
type input "[PHONE_NUMBER]"
click at [487, 6] on div at bounding box center [484, 6] width 5 height 5
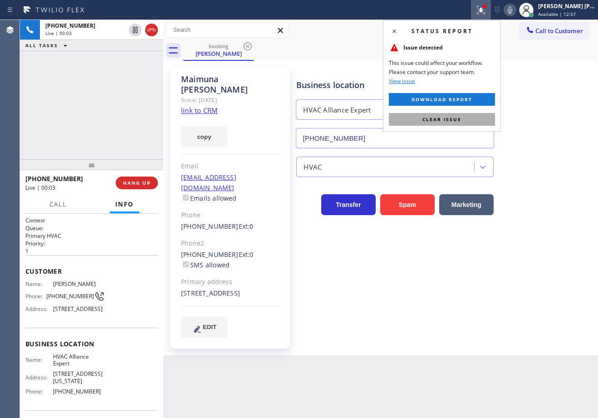
click at [460, 118] on span "Clear issue" at bounding box center [441, 119] width 39 height 6
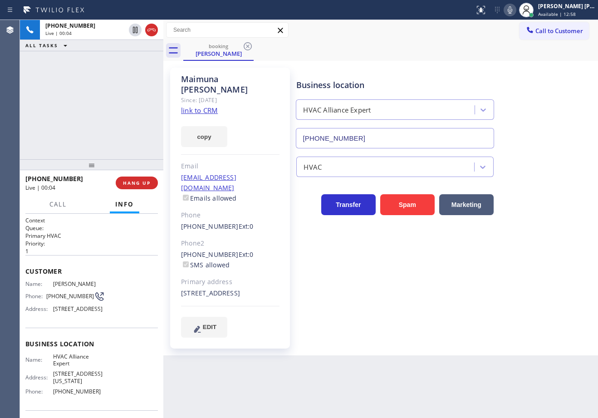
click at [192, 106] on link "link to CRM" at bounding box center [199, 110] width 37 height 9
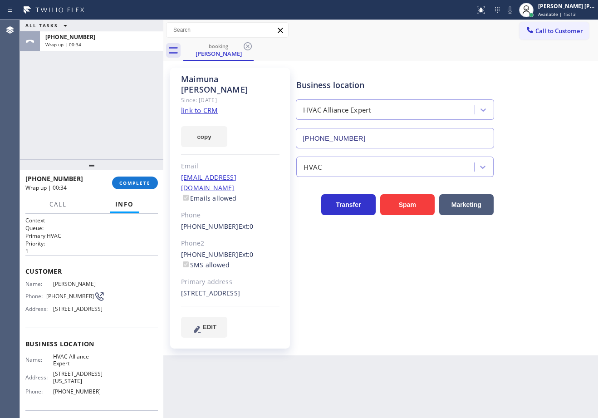
click at [100, 121] on div "ALL TASKS ALL TASKS ACTIVE TASKS TASKS IN WRAP UP [PHONE_NUMBER] Wrap up | 00:34" at bounding box center [91, 89] width 143 height 139
click at [130, 183] on span "COMPLETE" at bounding box center [134, 183] width 31 height 6
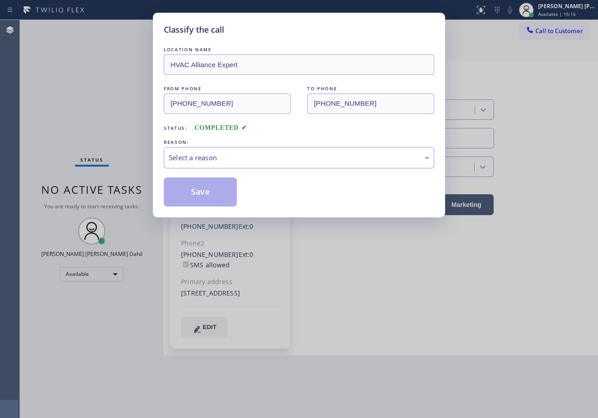
click at [208, 161] on div "Select a reason" at bounding box center [299, 157] width 260 height 10
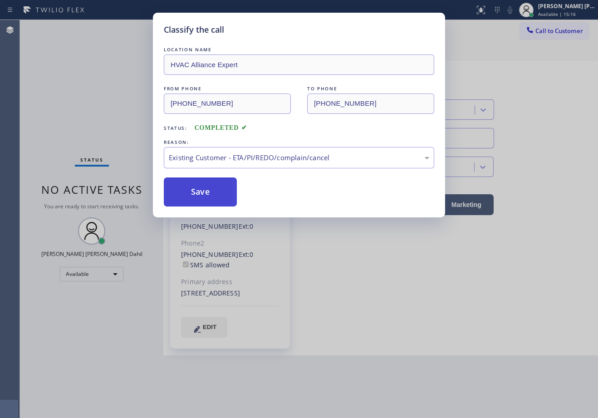
click at [187, 198] on button "Save" at bounding box center [200, 191] width 73 height 29
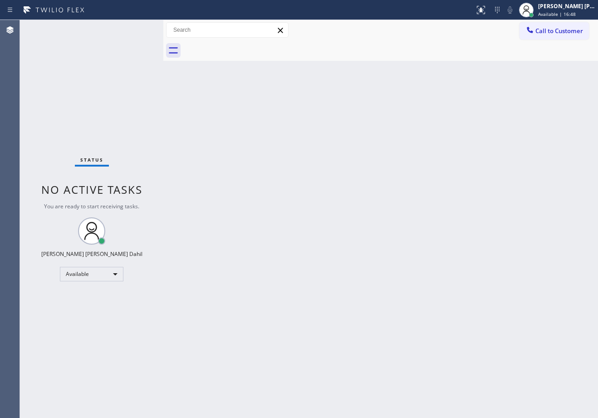
click at [401, 55] on div at bounding box center [390, 50] width 415 height 20
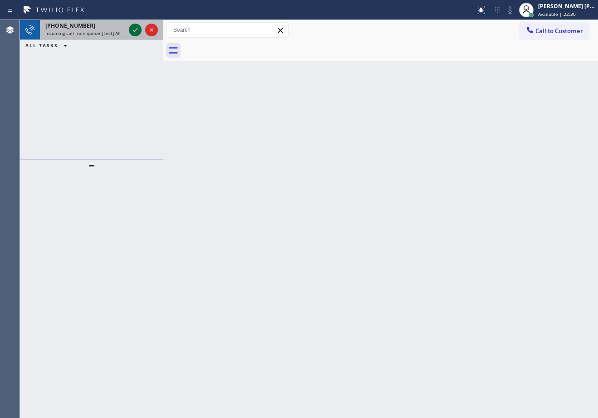
click at [134, 28] on icon at bounding box center [135, 29] width 11 height 11
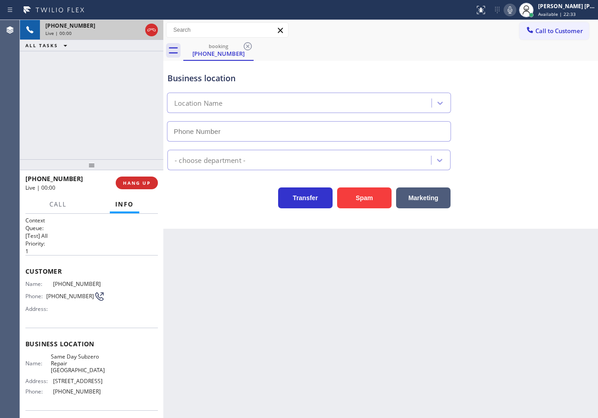
type input "[PHONE_NUMBER]"
click at [361, 200] on button "Spam" at bounding box center [364, 197] width 54 height 21
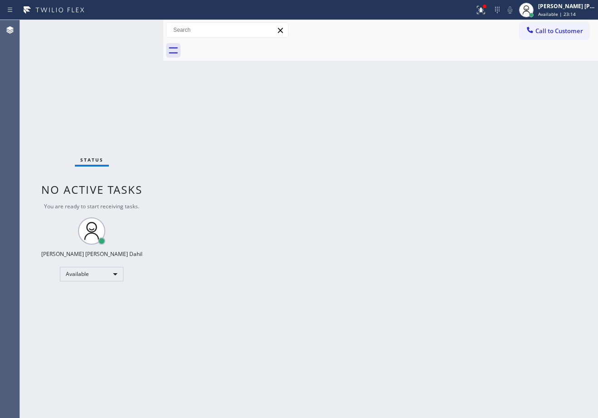
click at [134, 28] on div "Status No active tasks You are ready to start receiving tasks. [PERSON_NAME] [P…" at bounding box center [91, 219] width 143 height 398
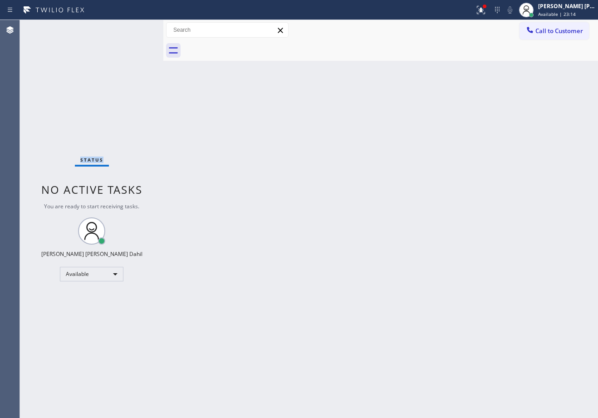
click at [134, 28] on div "Status No active tasks You are ready to start receiving tasks. [PERSON_NAME] [P…" at bounding box center [91, 219] width 143 height 398
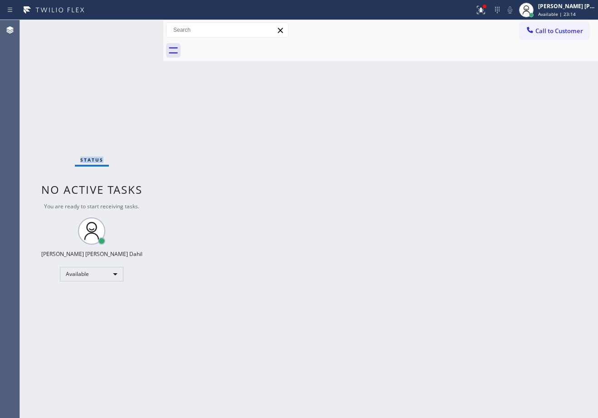
click at [134, 28] on div "Status No active tasks You are ready to start receiving tasks. [PERSON_NAME] [P…" at bounding box center [91, 219] width 143 height 398
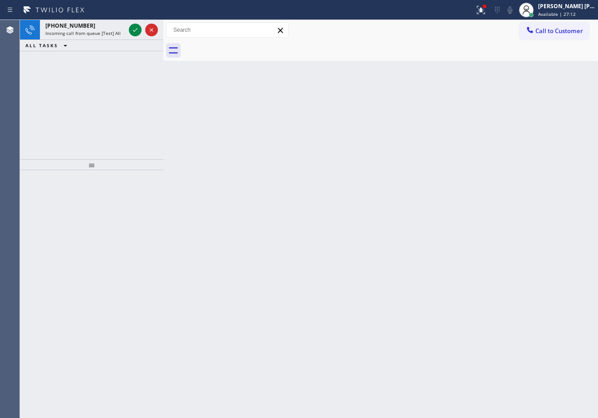
click at [134, 28] on icon at bounding box center [135, 29] width 11 height 11
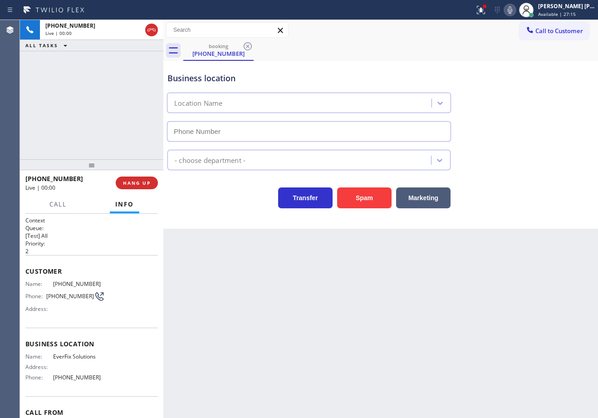
type input "[PHONE_NUMBER]"
click at [359, 187] on button "Spam" at bounding box center [364, 197] width 54 height 21
click at [358, 187] on button "Spam" at bounding box center [364, 197] width 54 height 21
click at [357, 187] on button "Spam" at bounding box center [364, 197] width 54 height 21
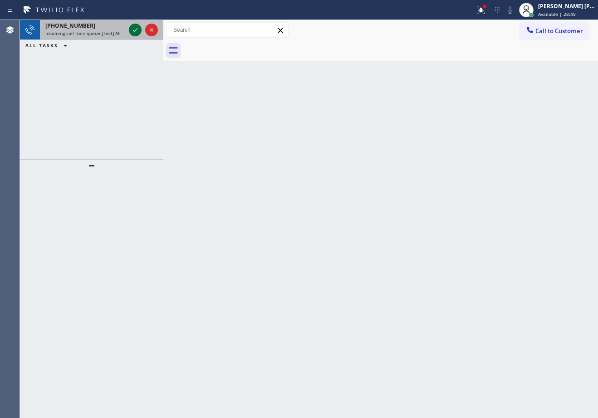
click at [134, 28] on icon at bounding box center [135, 29] width 11 height 11
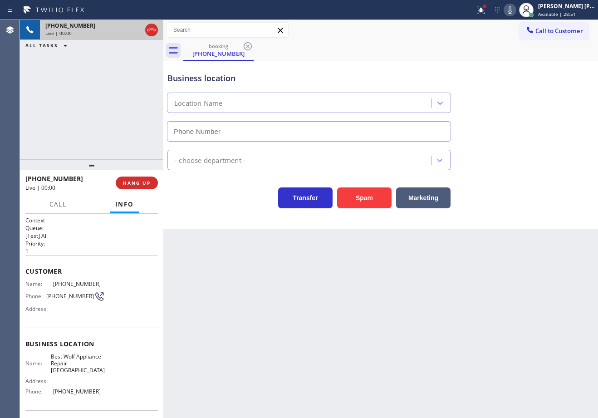
type input "[PHONE_NUMBER]"
click at [360, 201] on button "Spam" at bounding box center [364, 197] width 54 height 21
click at [361, 200] on button "Spam" at bounding box center [364, 197] width 54 height 21
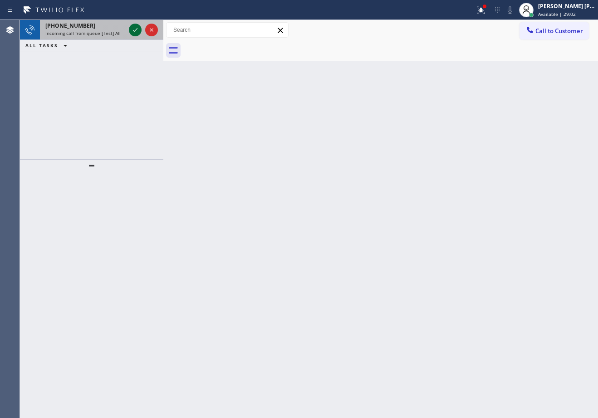
click at [134, 28] on icon at bounding box center [135, 29] width 11 height 11
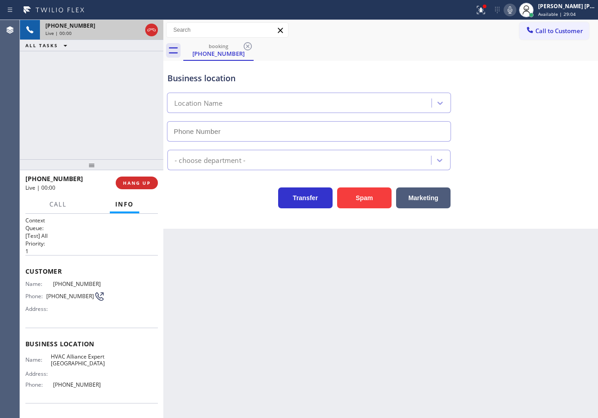
type input "[PHONE_NUMBER]"
click at [486, 11] on icon at bounding box center [480, 10] width 11 height 11
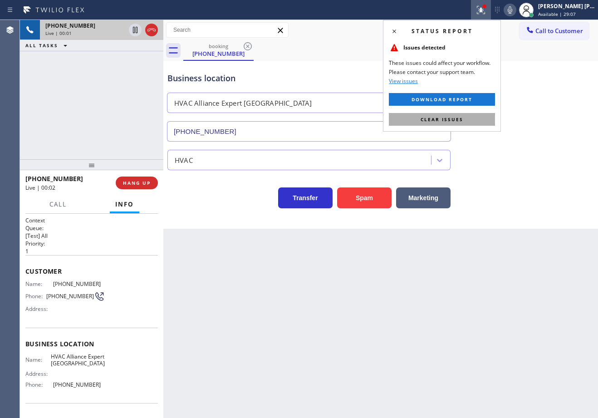
click at [462, 120] on span "Clear issues" at bounding box center [441, 119] width 43 height 6
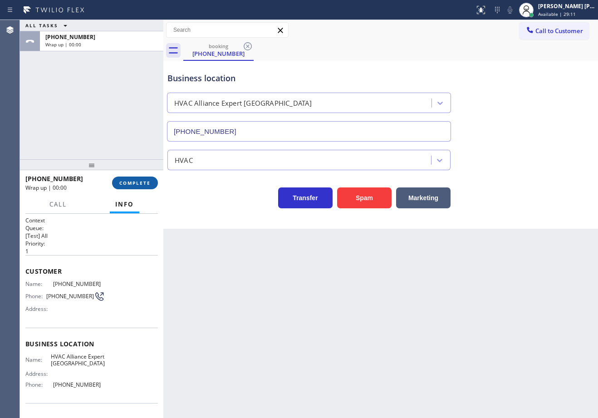
click at [128, 180] on span "COMPLETE" at bounding box center [134, 183] width 31 height 6
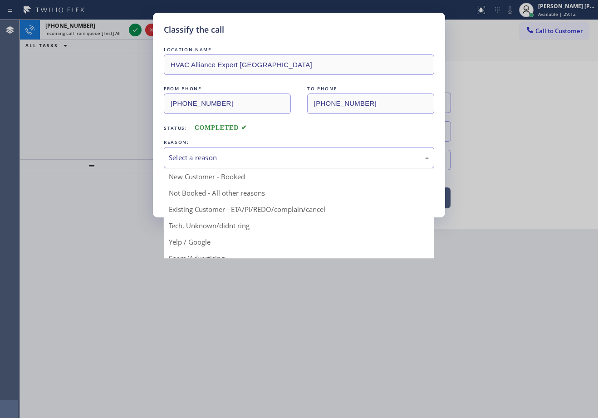
click at [212, 152] on div "Select a reason" at bounding box center [299, 157] width 260 height 10
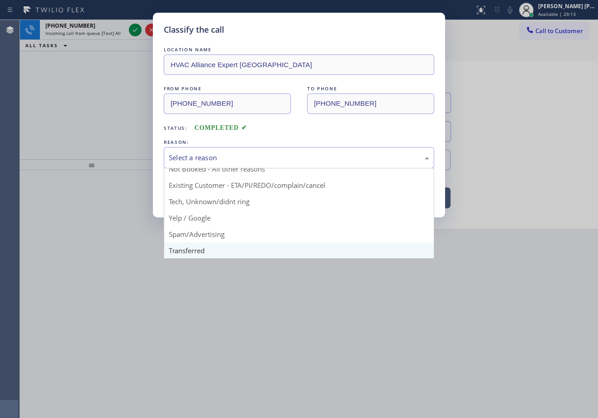
scroll to position [57, 0]
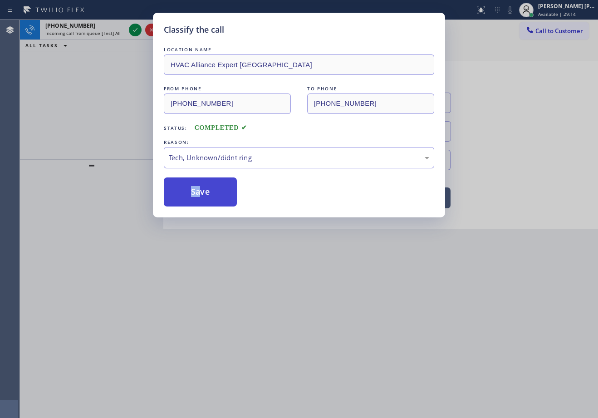
drag, startPoint x: 200, startPoint y: 175, endPoint x: 201, endPoint y: 195, distance: 20.0
click at [199, 182] on div "LOCATION NAME HVAC Alliance Expert [GEOGRAPHIC_DATA] FROM PHONE [PHONE_NUMBER] …" at bounding box center [299, 125] width 270 height 161
click at [202, 197] on button "Save" at bounding box center [200, 191] width 73 height 29
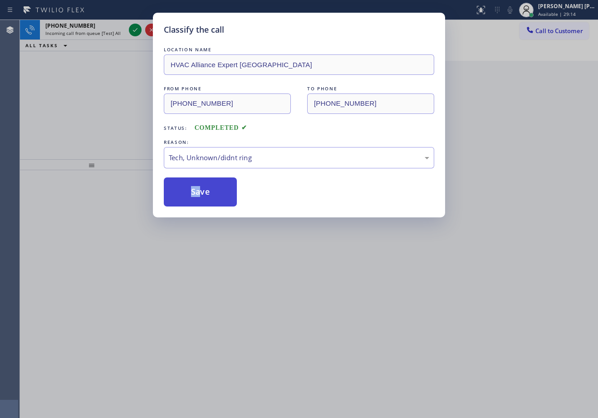
click at [202, 197] on button "Save" at bounding box center [200, 191] width 73 height 29
click at [126, 25] on div "Classify the call LOCATION NAME HVAC Alliance Expert [GEOGRAPHIC_DATA] FROM PHO…" at bounding box center [299, 209] width 598 height 418
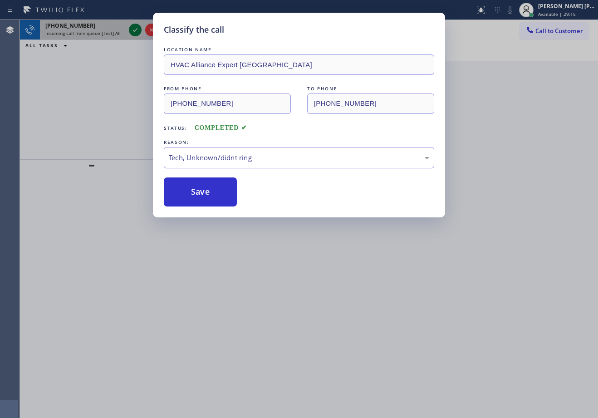
click at [133, 26] on icon at bounding box center [135, 29] width 11 height 11
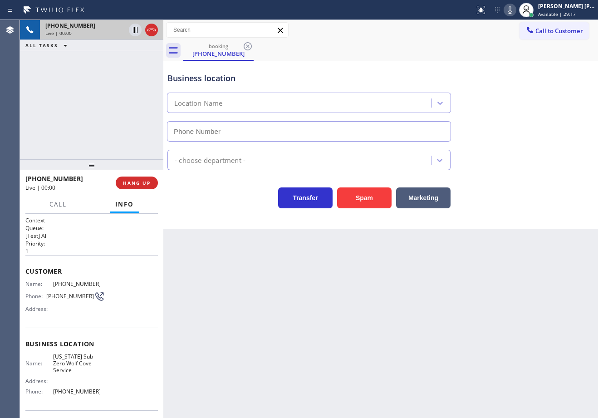
type input "[PHONE_NUMBER]"
click at [125, 177] on button "HANG UP" at bounding box center [137, 182] width 42 height 13
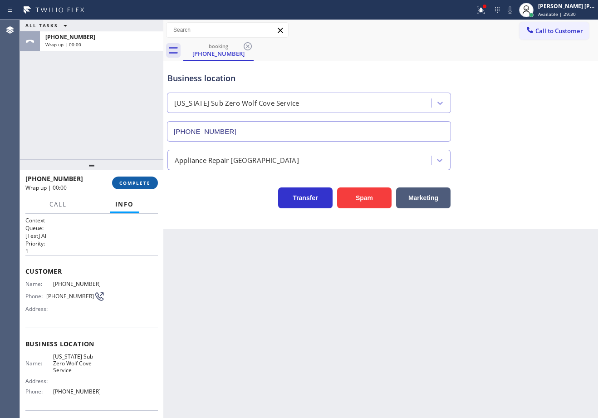
click at [133, 182] on button "COMPLETE" at bounding box center [135, 182] width 46 height 13
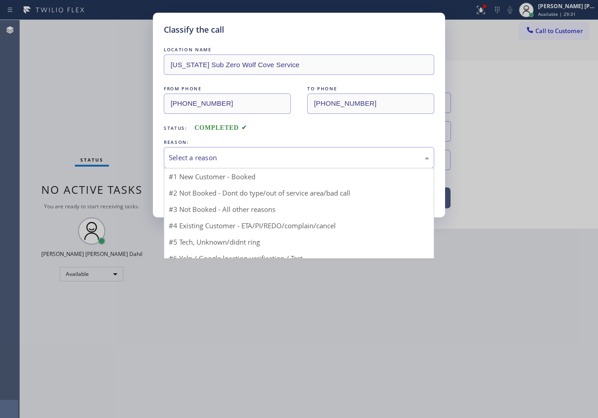
click at [175, 161] on div "Select a reason" at bounding box center [299, 157] width 260 height 10
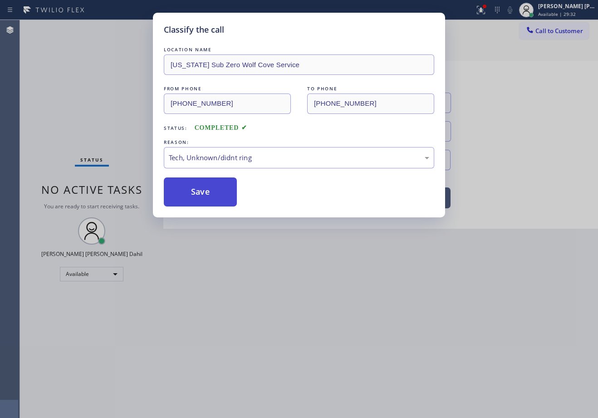
click at [193, 202] on button "Save" at bounding box center [200, 191] width 73 height 29
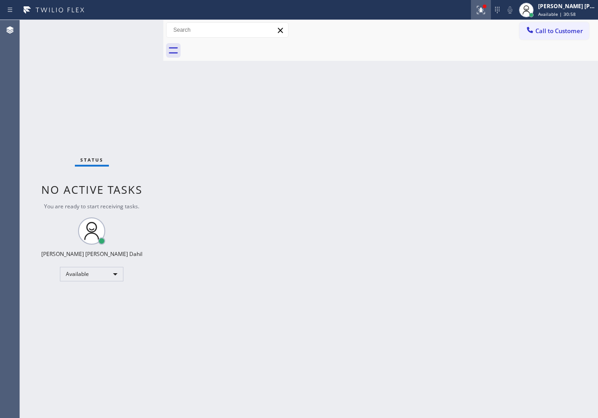
click at [491, 5] on div at bounding box center [481, 10] width 20 height 11
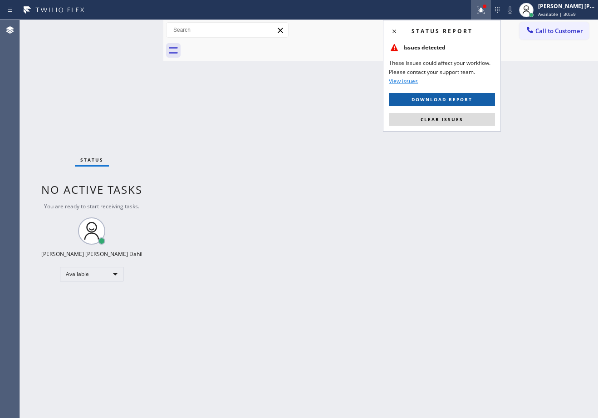
click at [455, 103] on button "Download report" at bounding box center [442, 99] width 106 height 13
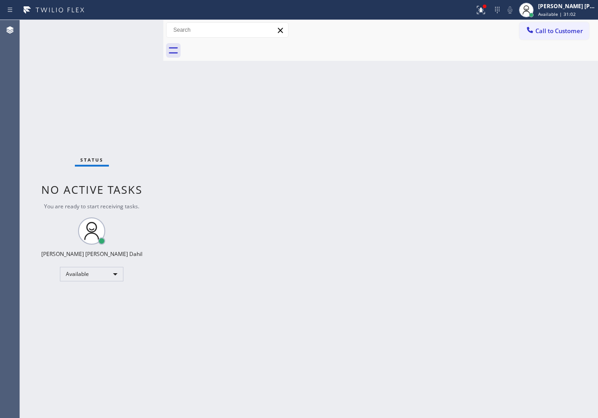
drag, startPoint x: 486, startPoint y: 8, endPoint x: 487, endPoint y: 88, distance: 80.3
click at [486, 8] on icon at bounding box center [480, 10] width 11 height 11
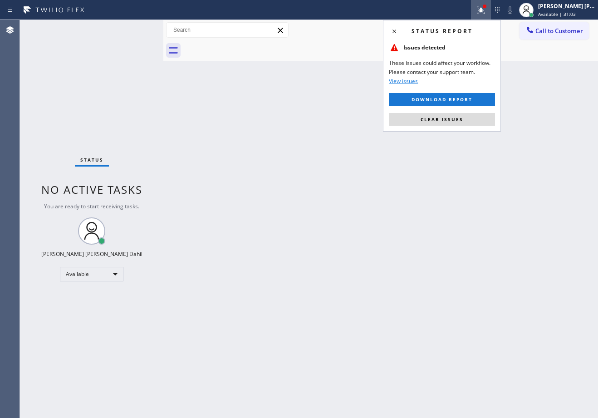
click at [471, 120] on button "Clear issues" at bounding box center [442, 119] width 106 height 13
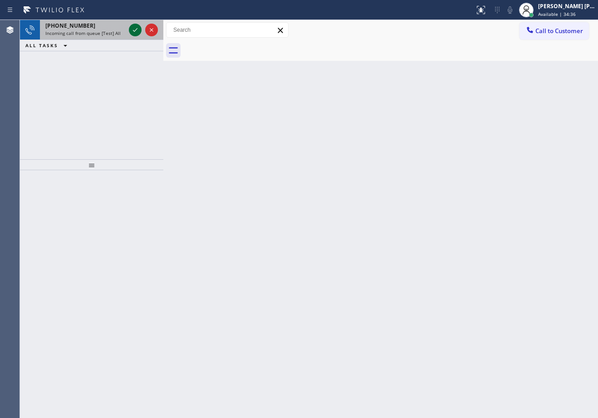
click at [134, 28] on icon at bounding box center [135, 29] width 11 height 11
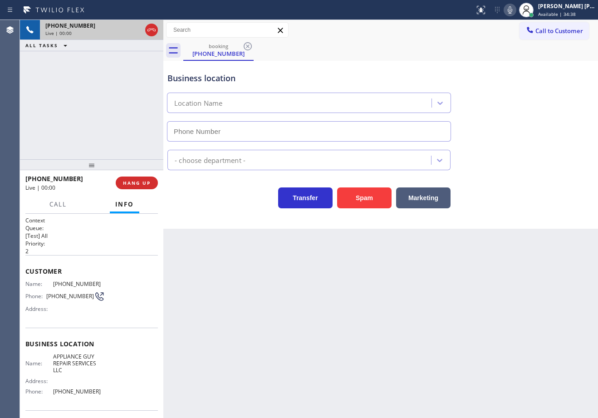
type input "[PHONE_NUMBER]"
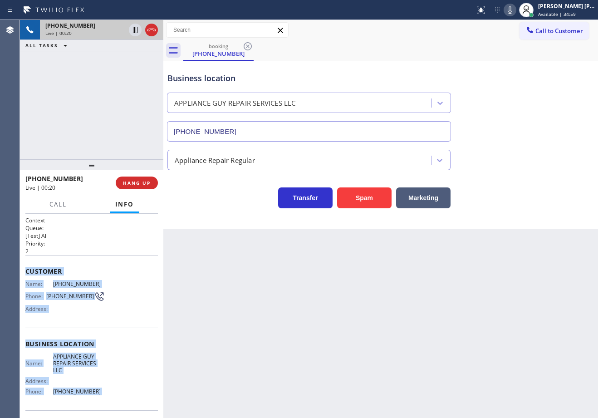
scroll to position [64, 0]
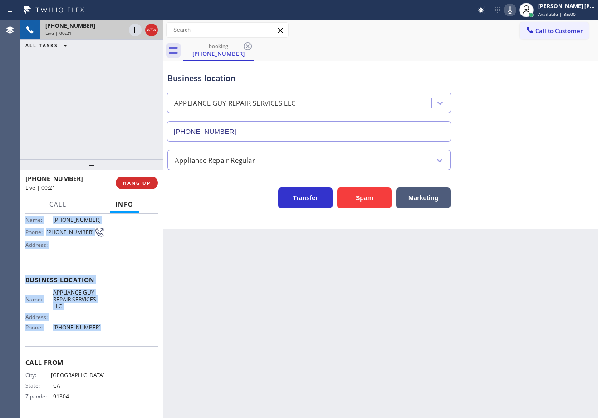
drag, startPoint x: 21, startPoint y: 270, endPoint x: 96, endPoint y: 334, distance: 98.2
click at [96, 334] on div "Context Queue: [Test] All Priority: 2 Customer Name: [PHONE_NUMBER] Phone: [PHO…" at bounding box center [91, 316] width 143 height 204
copy div "Customer Name: [PHONE_NUMBER] Phone: [PHONE_NUMBER] Address: Business location …"
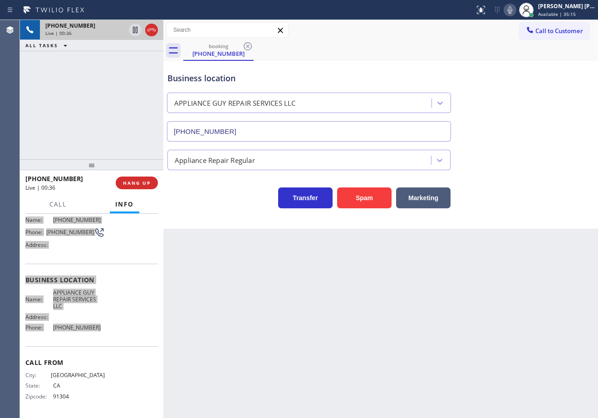
scroll to position [0, 0]
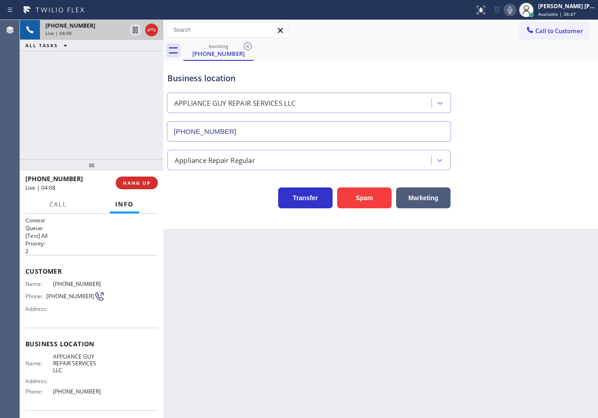
click at [393, 63] on div "Business location APPLIANCE GUY REPAIR SERVICES LLC [PHONE_NUMBER]" at bounding box center [381, 100] width 430 height 82
click at [294, 262] on div "Back to Dashboard Change Sender ID Customers Technicians Select a contact Outbo…" at bounding box center [380, 219] width 435 height 398
click at [295, 262] on div "Back to Dashboard Change Sender ID Customers Technicians Select a contact Outbo…" at bounding box center [380, 219] width 435 height 398
click at [340, 269] on div "Back to Dashboard Change Sender ID Customers Technicians Select a contact Outbo…" at bounding box center [380, 219] width 435 height 398
click at [494, 76] on div "Business location APPLIANCE GUY REPAIR SERVICES LLC [PHONE_NUMBER]" at bounding box center [381, 100] width 430 height 82
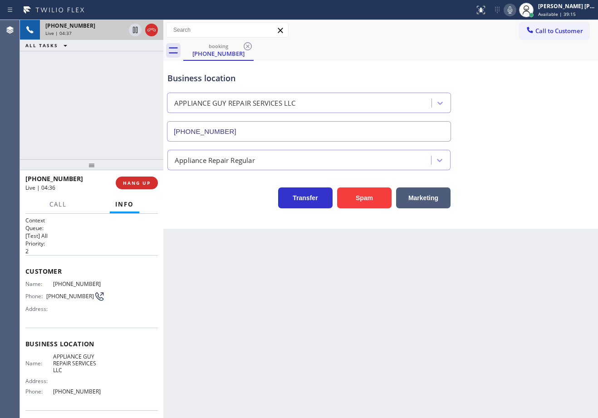
click at [512, 12] on icon at bounding box center [510, 9] width 5 height 7
click at [534, 88] on div "Business location APPLIANCE GUY REPAIR SERVICES LLC [PHONE_NUMBER]" at bounding box center [381, 100] width 430 height 82
click at [137, 29] on icon at bounding box center [135, 29] width 11 height 11
click at [133, 27] on icon at bounding box center [135, 30] width 6 height 6
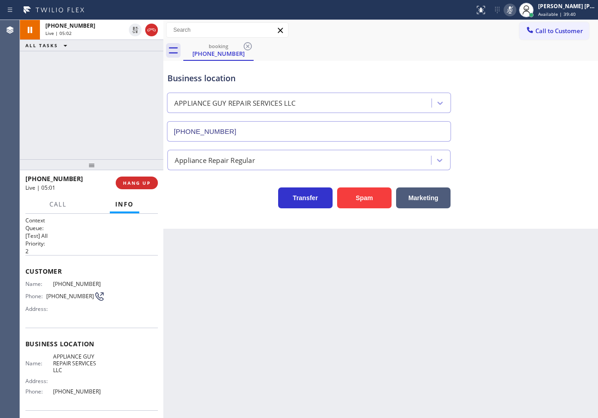
click at [130, 51] on div "ALL TASKS ALL TASKS ACTIVE TASKS TASKS IN WRAP UP" at bounding box center [91, 45] width 143 height 11
drag, startPoint x: 521, startPoint y: 10, endPoint x: 524, endPoint y: 36, distance: 27.0
click at [515, 10] on icon at bounding box center [509, 10] width 11 height 11
click at [534, 103] on div "Business location APPLIANCE GUY REPAIR SERVICES LLC [PHONE_NUMBER]" at bounding box center [381, 100] width 430 height 82
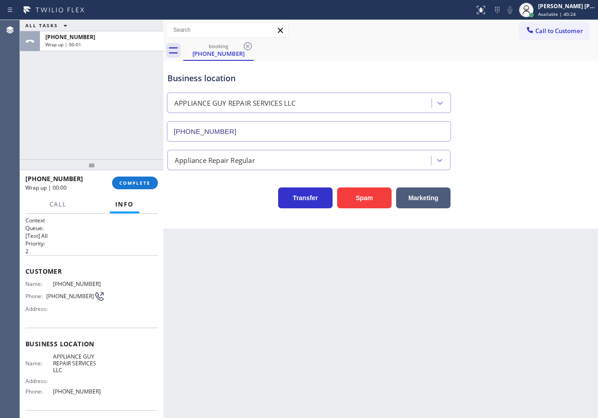
click at [125, 122] on div "ALL TASKS ALL TASKS ACTIVE TASKS TASKS IN WRAP UP [PHONE_NUMBER] Wrap up | 00:01" at bounding box center [91, 89] width 143 height 139
click at [566, 12] on span "Available | 40:27" at bounding box center [557, 14] width 38 height 6
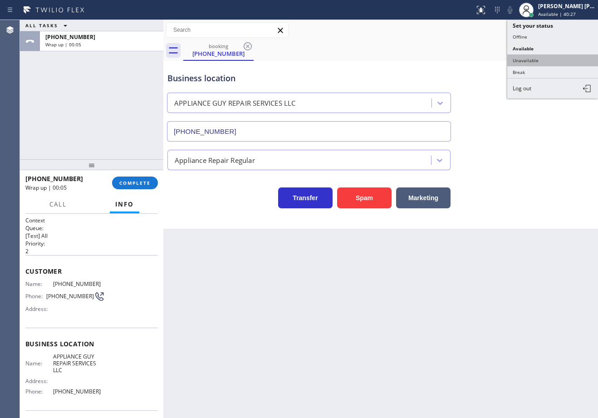
click at [555, 56] on button "Unavailable" at bounding box center [552, 60] width 91 height 12
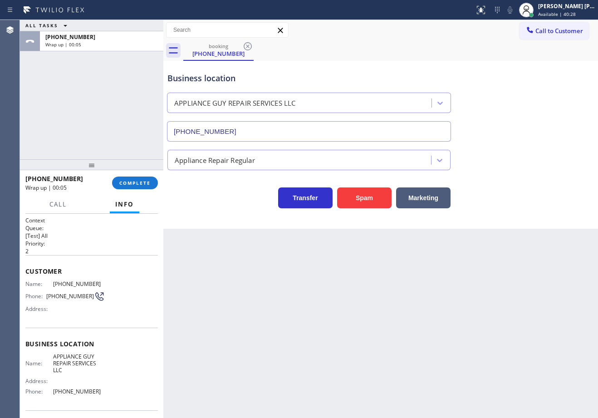
click at [555, 56] on div "booking [PHONE_NUMBER]" at bounding box center [390, 50] width 415 height 20
click at [121, 185] on span "COMPLETE" at bounding box center [134, 183] width 31 height 6
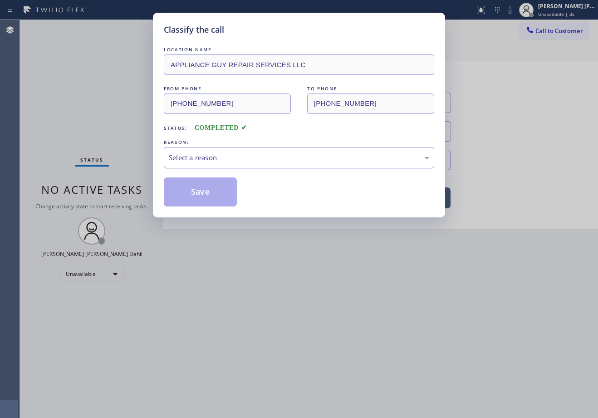
drag, startPoint x: 186, startPoint y: 156, endPoint x: 187, endPoint y: 166, distance: 10.1
click at [186, 159] on div "Select a reason" at bounding box center [299, 157] width 260 height 10
click at [191, 189] on button "Save" at bounding box center [200, 191] width 73 height 29
click at [193, 191] on button "Save" at bounding box center [200, 191] width 73 height 29
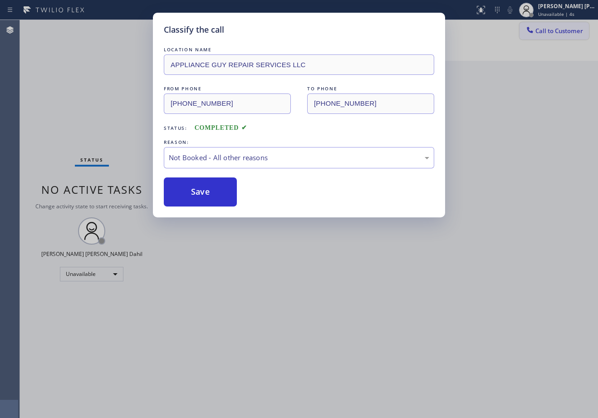
click at [540, 29] on div "Classify the call LOCATION NAME HVAC Service and Repair FROM PHONE [PHONE_NUMBE…" at bounding box center [309, 219] width 578 height 398
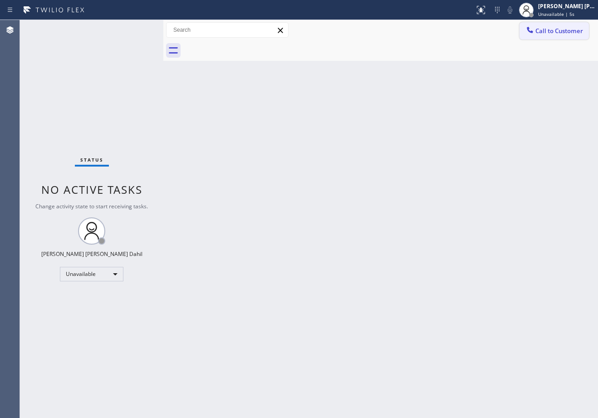
click at [559, 33] on span "Call to Customer" at bounding box center [559, 31] width 48 height 8
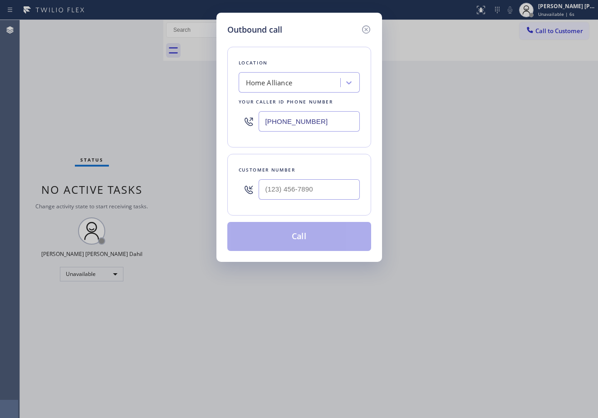
click at [282, 188] on input "text" at bounding box center [309, 189] width 101 height 20
paste input "818) 312-1245"
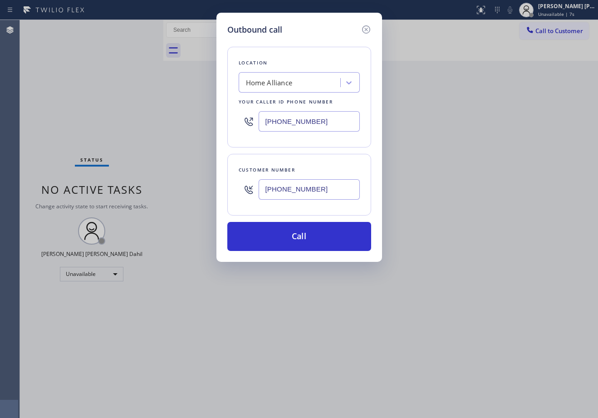
type input "[PHONE_NUMBER]"
click at [318, 118] on input "[PHONE_NUMBER]" at bounding box center [309, 121] width 101 height 20
paste input "18) 869-2697"
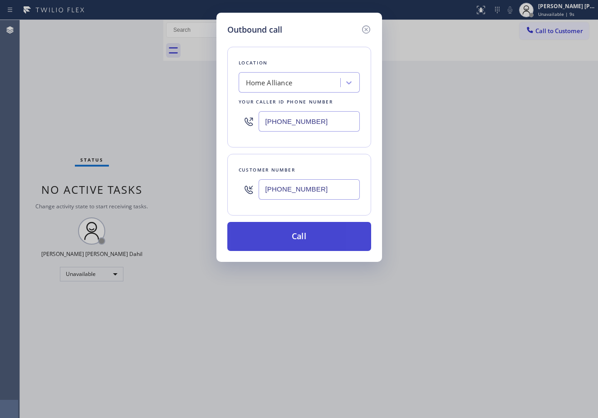
type input "[PHONE_NUMBER]"
click at [297, 237] on button "Call" at bounding box center [299, 236] width 144 height 29
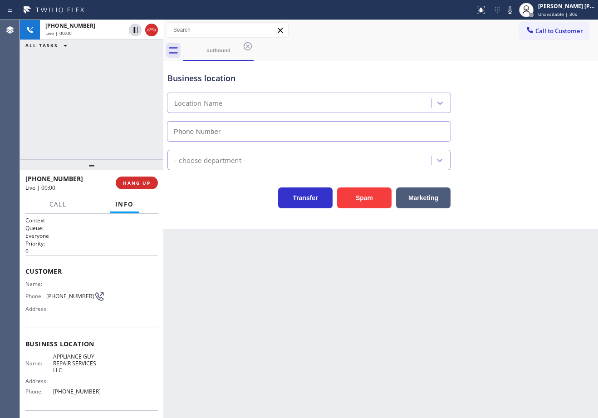
type input "[PHONE_NUMBER]"
click at [375, 329] on div "Back to Dashboard Change Sender ID Customers Technicians Select a contact Outbo…" at bounding box center [380, 219] width 435 height 398
click at [376, 328] on div "Back to Dashboard Change Sender ID Customers Technicians Select a contact Outbo…" at bounding box center [380, 219] width 435 height 398
click at [467, 276] on div "Back to Dashboard Change Sender ID Customers Technicians Select a contact Outbo…" at bounding box center [380, 219] width 435 height 398
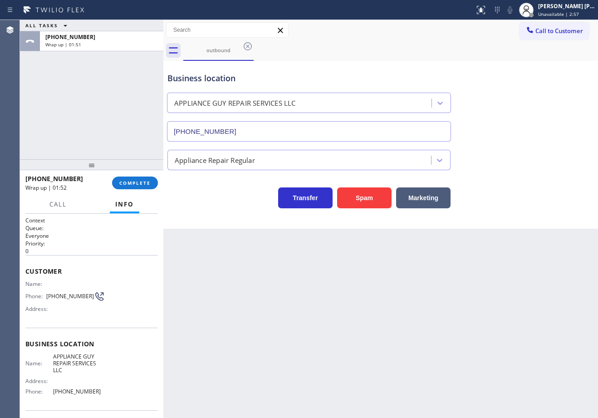
click at [98, 151] on div "ALL TASKS ALL TASKS ACTIVE TASKS TASKS IN WRAP UP [PHONE_NUMBER] Wrap up | 01:51" at bounding box center [91, 89] width 143 height 139
click at [112, 178] on div "[PHONE_NUMBER] Wrap up | 01:52" at bounding box center [68, 183] width 87 height 24
click at [113, 179] on button "COMPLETE" at bounding box center [135, 182] width 46 height 13
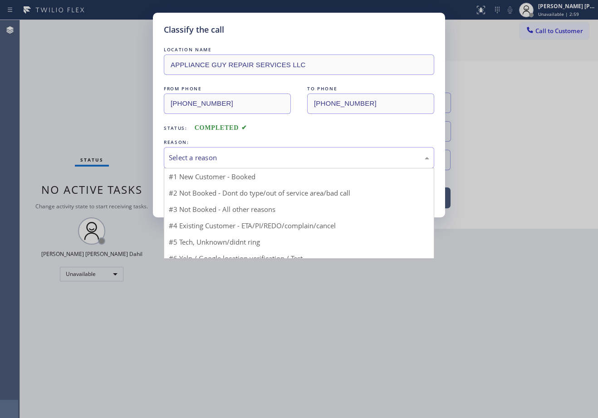
click at [196, 154] on div "Select a reason" at bounding box center [299, 157] width 260 height 10
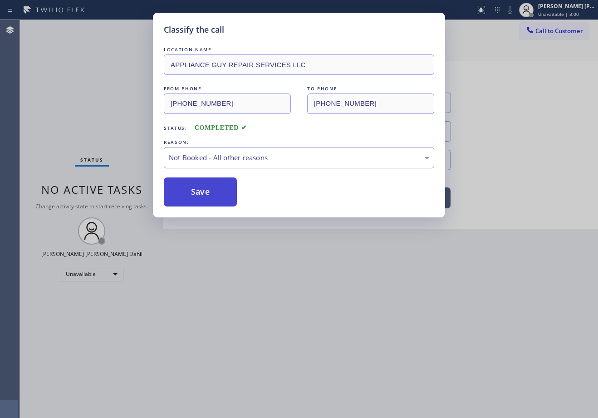
click at [205, 192] on button "Save" at bounding box center [200, 191] width 73 height 29
drag, startPoint x: 205, startPoint y: 192, endPoint x: 587, endPoint y: 103, distance: 392.6
click at [204, 192] on button "Save" at bounding box center [200, 191] width 73 height 29
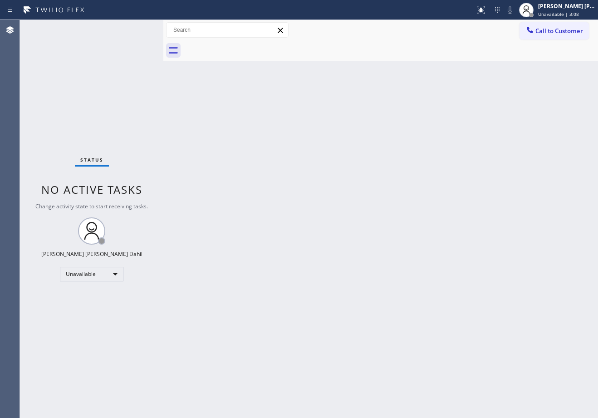
drag, startPoint x: 462, startPoint y: 222, endPoint x: 459, endPoint y: 228, distance: 6.5
click at [459, 228] on div "Back to Dashboard Change Sender ID Customers Technicians Select a contact Outbo…" at bounding box center [380, 219] width 435 height 398
click at [563, 9] on div "[PERSON_NAME] [PERSON_NAME] Dahil" at bounding box center [566, 6] width 57 height 8
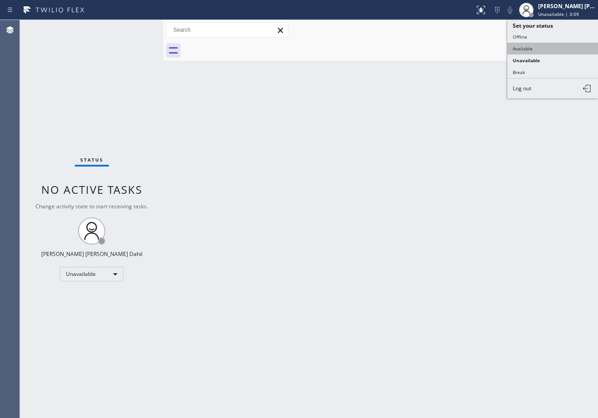
click at [557, 43] on button "Available" at bounding box center [552, 49] width 91 height 12
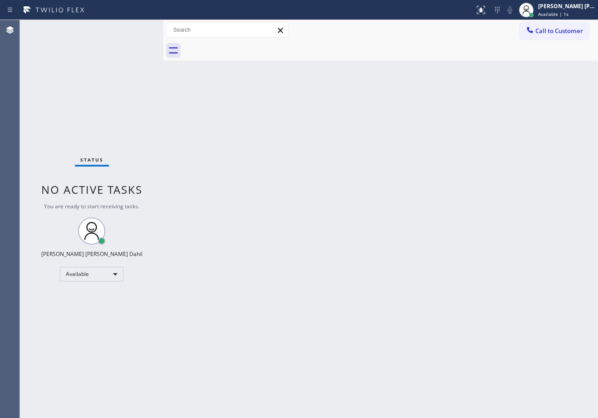
click at [424, 257] on div "Back to Dashboard Change Sender ID Customers Technicians Select a contact Outbo…" at bounding box center [380, 219] width 435 height 398
click at [417, 61] on div "Back to Dashboard Change Sender ID Customers Technicians Select a contact Outbo…" at bounding box center [380, 219] width 435 height 398
click at [435, 155] on div "Back to Dashboard Change Sender ID Customers Technicians Select a contact Outbo…" at bounding box center [380, 219] width 435 height 398
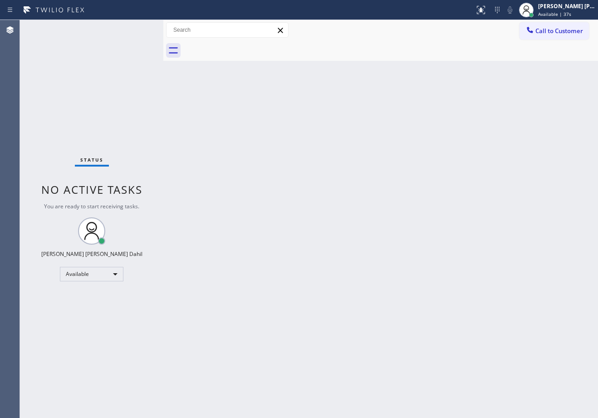
click at [442, 296] on div "Back to Dashboard Change Sender ID Customers Technicians Select a contact Outbo…" at bounding box center [380, 219] width 435 height 398
click at [414, 40] on div "Call to Customer Outbound call Location APPLIANCE GUY REPAIR SERVICES LLC Your …" at bounding box center [380, 30] width 435 height 20
click at [326, 138] on div "Back to Dashboard Change Sender ID Customers Technicians Select a contact Outbo…" at bounding box center [380, 219] width 435 height 398
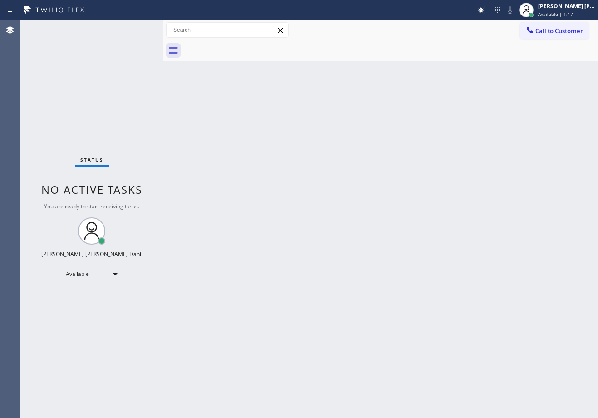
click at [326, 138] on div "Back to Dashboard Change Sender ID Customers Technicians Select a contact Outbo…" at bounding box center [380, 219] width 435 height 398
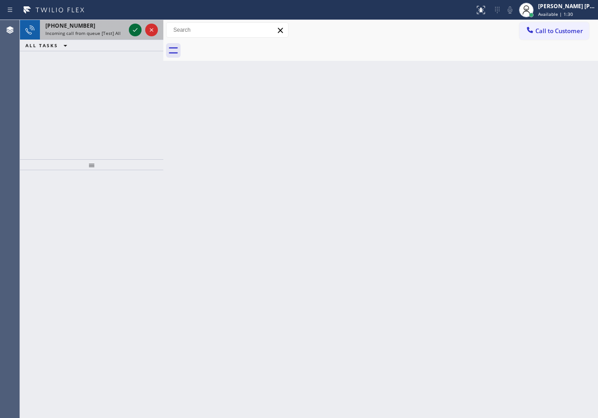
click at [134, 28] on icon at bounding box center [135, 29] width 11 height 11
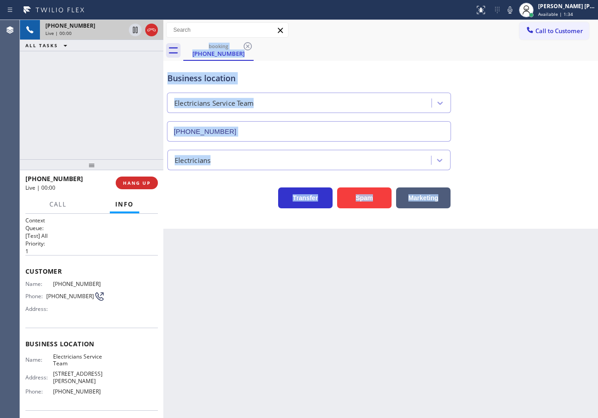
type input "[PHONE_NUMBER]"
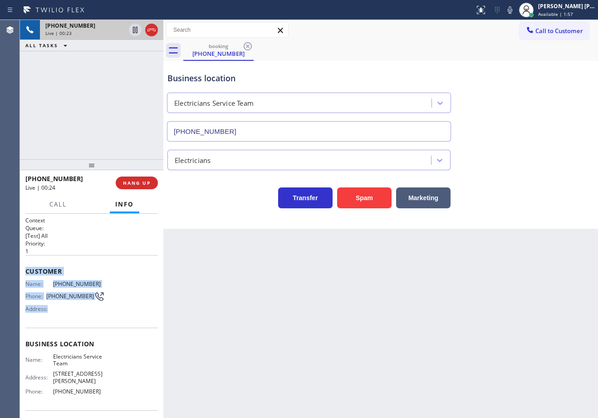
drag, startPoint x: 62, startPoint y: 348, endPoint x: 301, endPoint y: 317, distance: 240.6
click at [118, 320] on div "Context Queue: [Test] All Priority: 1 Customer Name: [PHONE_NUMBER] Phone: [PHO…" at bounding box center [91, 316] width 143 height 204
click at [319, 319] on div "Back to Dashboard Change Sender ID Customers Technicians Select a contact Outbo…" at bounding box center [380, 219] width 435 height 398
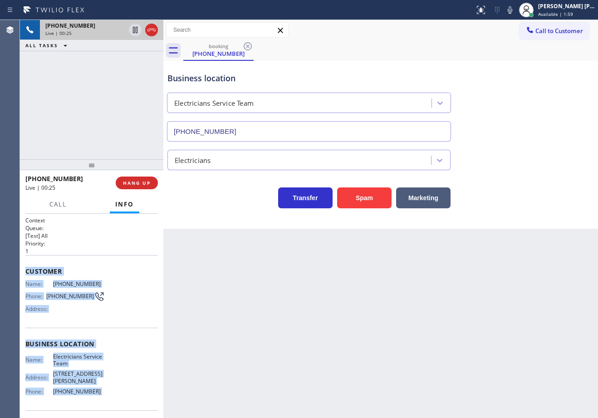
scroll to position [64, 0]
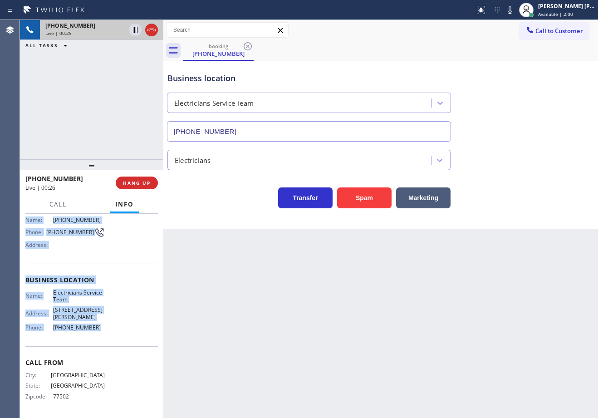
drag, startPoint x: 25, startPoint y: 269, endPoint x: 106, endPoint y: 328, distance: 100.0
click at [106, 328] on div "Context Queue: [Test] All Priority: 1 Customer Name: [PHONE_NUMBER] Phone: [PHO…" at bounding box center [91, 316] width 143 height 204
copy div "Customer Name: [PHONE_NUMBER] Phone: [PHONE_NUMBER] Address: Business location …"
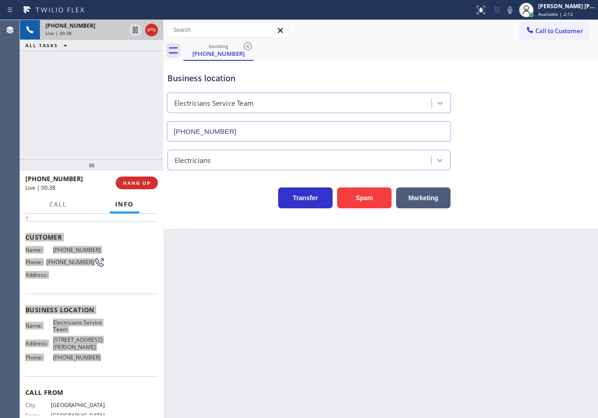
scroll to position [64, 0]
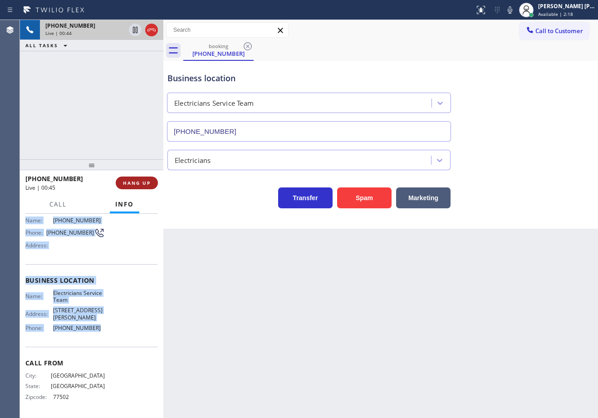
click at [140, 185] on span "HANG UP" at bounding box center [137, 183] width 28 height 6
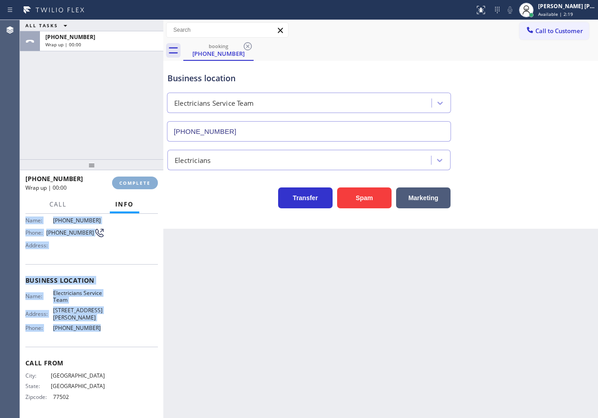
click at [140, 185] on span "COMPLETE" at bounding box center [134, 183] width 31 height 6
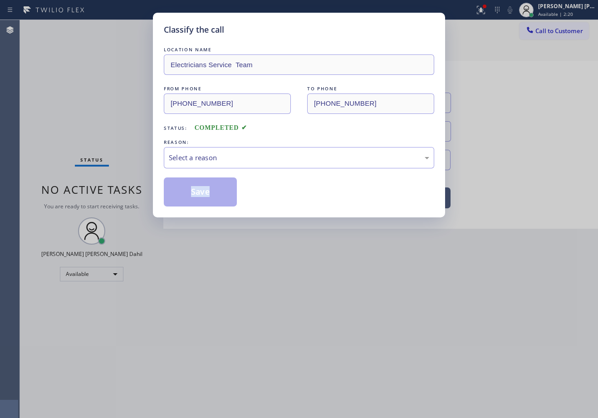
click at [139, 184] on div "Classify the call LOCATION NAME Electricians Service Team FROM PHONE [PHONE_NUM…" at bounding box center [299, 209] width 598 height 418
click at [233, 158] on div "Select a reason" at bounding box center [299, 157] width 260 height 10
click at [220, 189] on button "Save" at bounding box center [200, 191] width 73 height 29
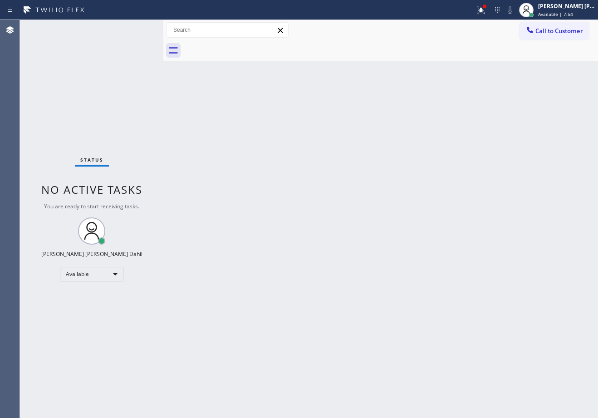
click at [109, 35] on div "Status No active tasks You are ready to start receiving tasks. [PERSON_NAME] [P…" at bounding box center [91, 219] width 143 height 398
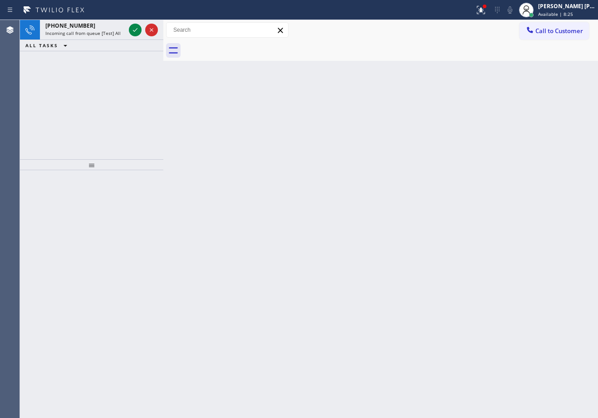
click at [109, 35] on span "Incoming call from queue [Test] All" at bounding box center [82, 33] width 75 height 6
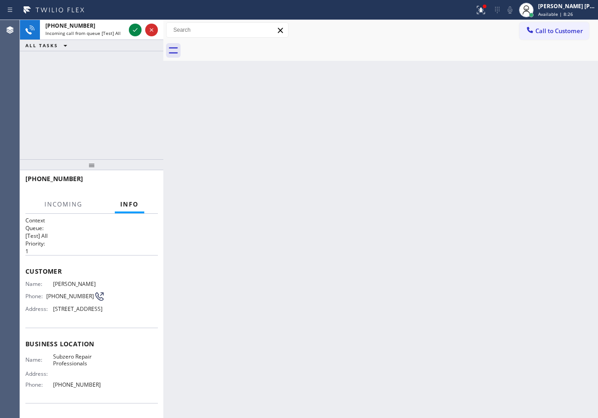
click at [109, 35] on span "Incoming call from queue [Test] All" at bounding box center [82, 33] width 75 height 6
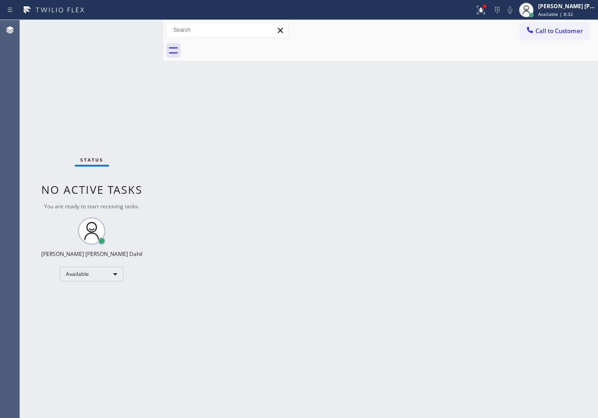
click at [106, 34] on div "Status No active tasks You are ready to start receiving tasks. [PERSON_NAME] [P…" at bounding box center [91, 219] width 143 height 398
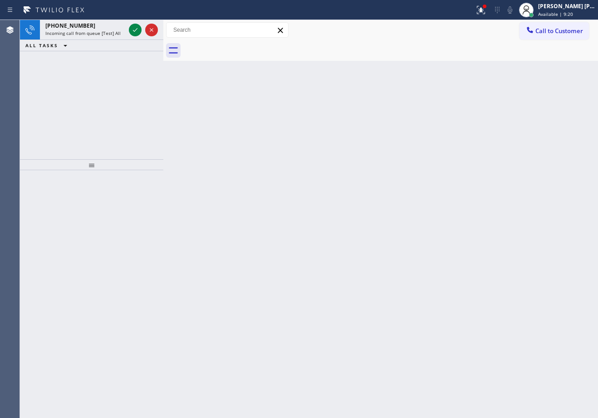
click at [106, 34] on span "Incoming call from queue [Test] All" at bounding box center [82, 33] width 75 height 6
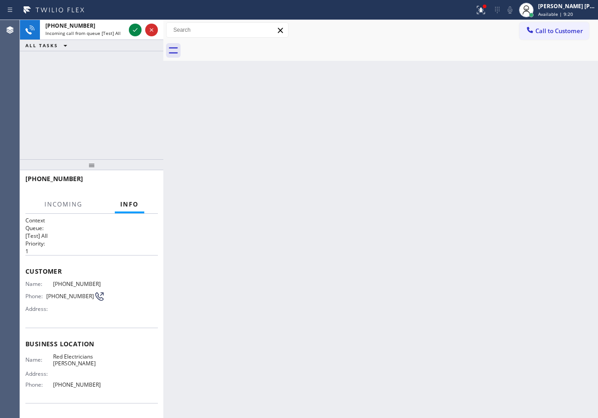
click at [106, 34] on span "Incoming call from queue [Test] All" at bounding box center [82, 33] width 75 height 6
click at [132, 30] on icon at bounding box center [135, 29] width 11 height 11
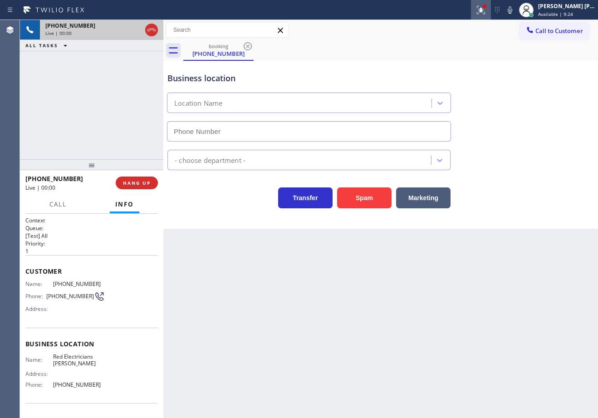
type input "[PHONE_NUMBER]"
click at [482, 10] on icon at bounding box center [479, 9] width 5 height 6
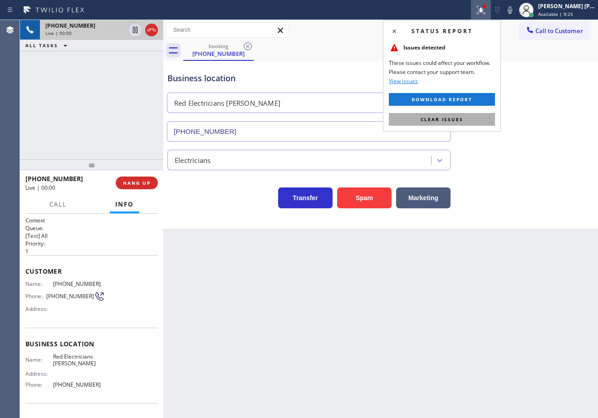
click at [462, 119] on span "Clear issues" at bounding box center [441, 119] width 43 height 6
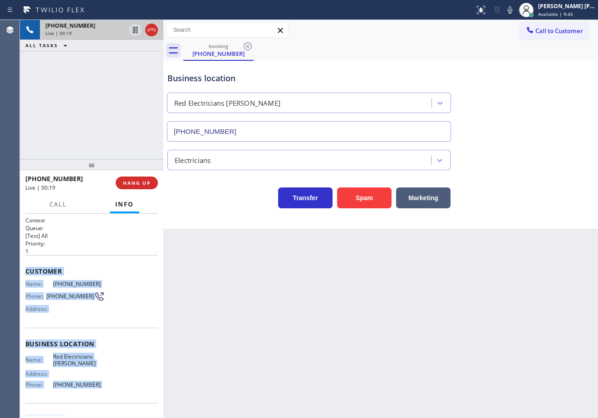
scroll to position [57, 0]
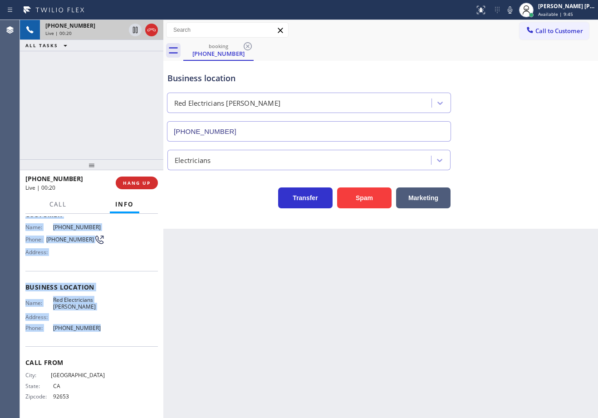
drag, startPoint x: 24, startPoint y: 269, endPoint x: 106, endPoint y: 327, distance: 100.2
click at [106, 327] on div "Context Queue: [Test] All Priority: 1 Customer Name: [PHONE_NUMBER] Phone: [PHO…" at bounding box center [91, 316] width 143 height 204
copy div "Customer Name: [PHONE_NUMBER] Phone: [PHONE_NUMBER] Address: Business location …"
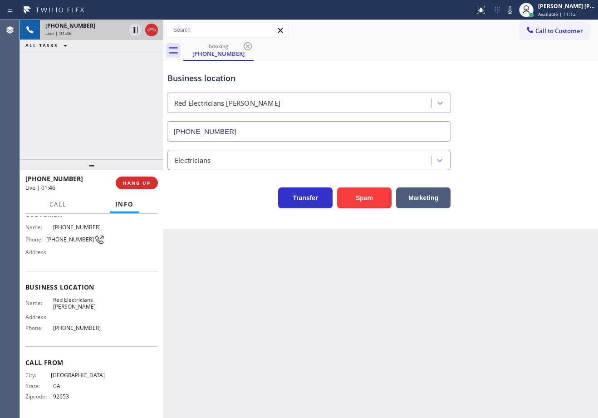
click at [493, 198] on div "Transfer Spam Marketing" at bounding box center [381, 193] width 430 height 29
click at [513, 91] on div "Business location Red Electricians [PERSON_NAME] [PHONE_NUMBER]" at bounding box center [381, 100] width 430 height 82
drag, startPoint x: 518, startPoint y: 11, endPoint x: 513, endPoint y: 15, distance: 6.4
click at [512, 11] on icon at bounding box center [510, 9] width 5 height 7
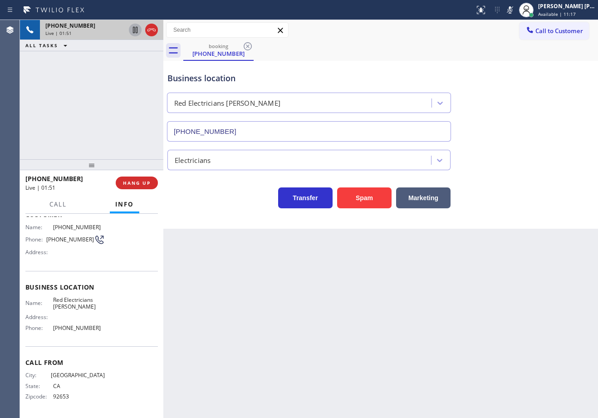
click at [133, 31] on icon at bounding box center [135, 30] width 5 height 6
click at [133, 37] on div at bounding box center [143, 30] width 33 height 20
click at [140, 30] on icon at bounding box center [135, 29] width 11 height 11
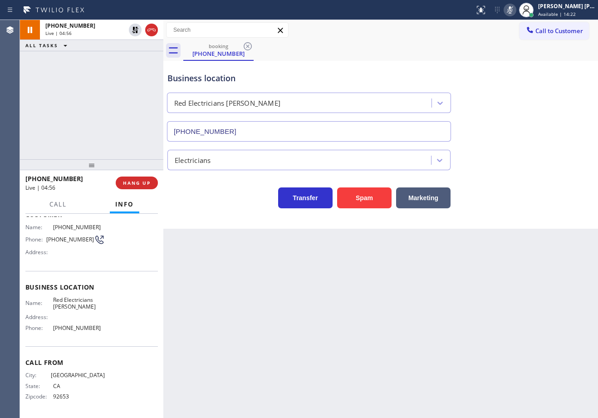
click at [515, 10] on icon at bounding box center [509, 10] width 11 height 11
click at [551, 97] on div "Business location Red Electricians [PERSON_NAME] [PHONE_NUMBER]" at bounding box center [381, 100] width 430 height 82
click at [512, 13] on icon at bounding box center [510, 9] width 5 height 7
click at [515, 15] on icon at bounding box center [509, 10] width 11 height 11
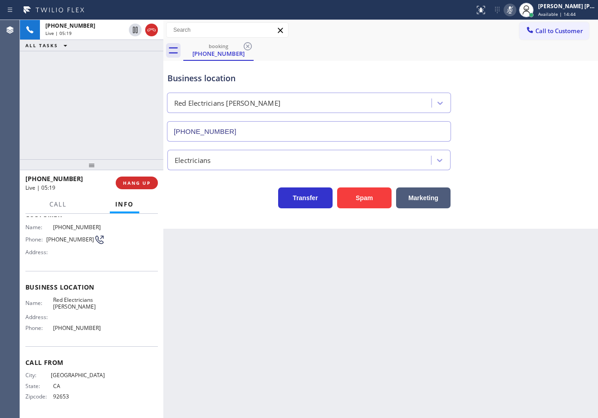
click at [515, 11] on icon at bounding box center [509, 10] width 11 height 11
click at [410, 345] on div "Back to Dashboard Change Sender ID Customers Technicians Select a contact Outbo…" at bounding box center [380, 219] width 435 height 398
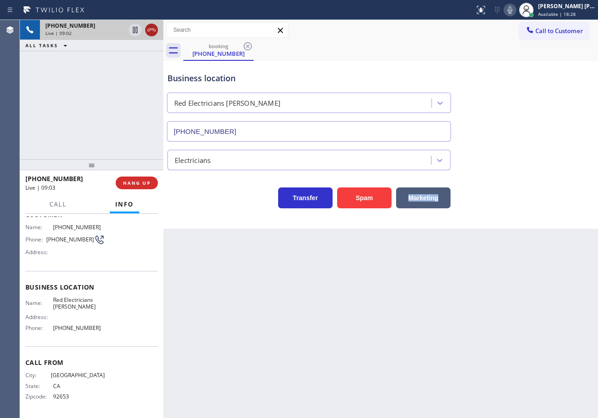
click at [153, 28] on icon at bounding box center [151, 29] width 11 height 11
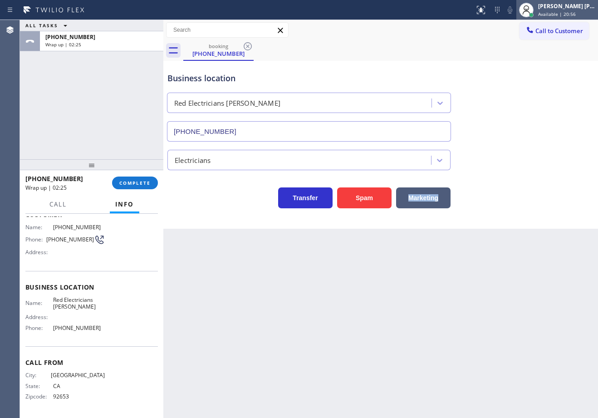
click at [572, 14] on span "Available | 20:56" at bounding box center [557, 14] width 38 height 6
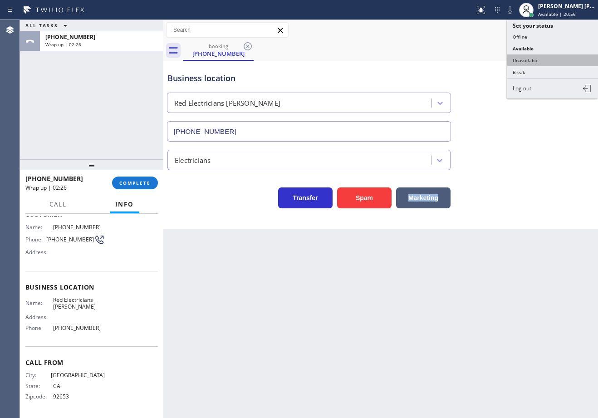
click at [546, 59] on button "Unavailable" at bounding box center [552, 60] width 91 height 12
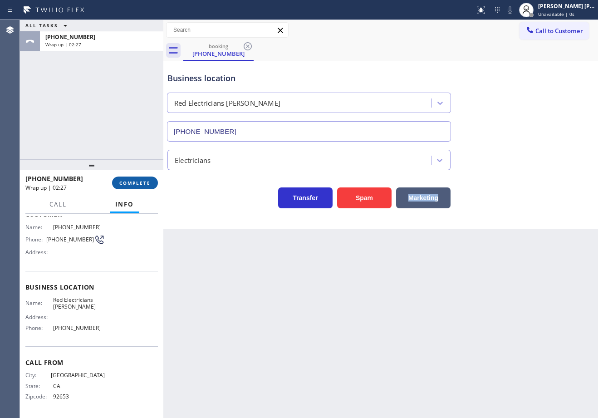
click at [140, 180] on span "COMPLETE" at bounding box center [134, 183] width 31 height 6
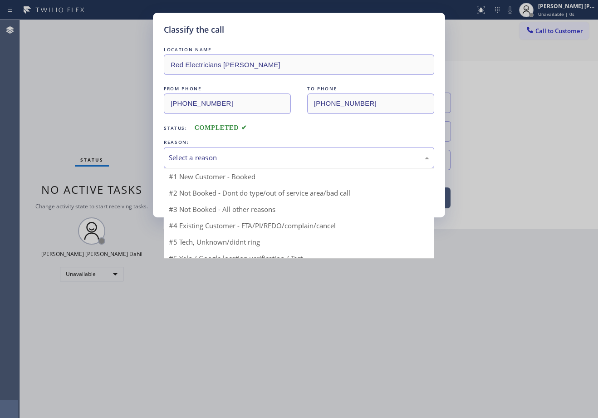
drag, startPoint x: 209, startPoint y: 161, endPoint x: 205, endPoint y: 170, distance: 10.0
click at [209, 161] on div "Select a reason" at bounding box center [299, 157] width 260 height 10
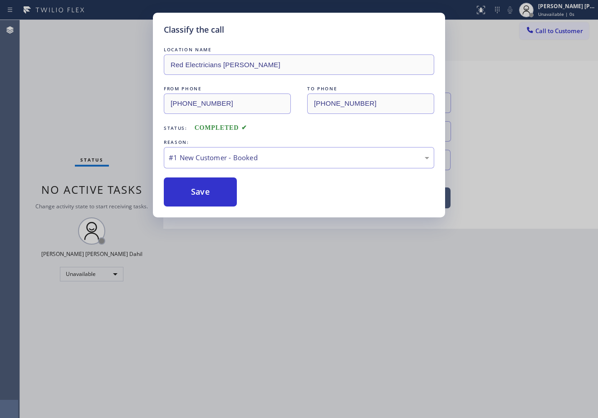
drag, startPoint x: 204, startPoint y: 186, endPoint x: 472, endPoint y: 388, distance: 335.8
click at [204, 186] on button "Save" at bounding box center [200, 191] width 73 height 29
click at [204, 189] on button "Save" at bounding box center [200, 191] width 73 height 29
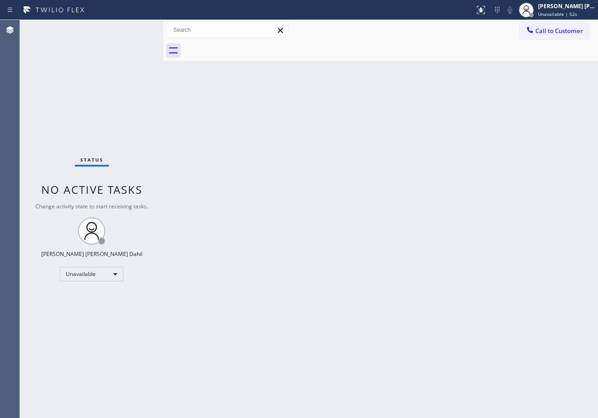
click at [586, 9] on div "[PERSON_NAME] [PERSON_NAME] Dahil" at bounding box center [566, 6] width 57 height 8
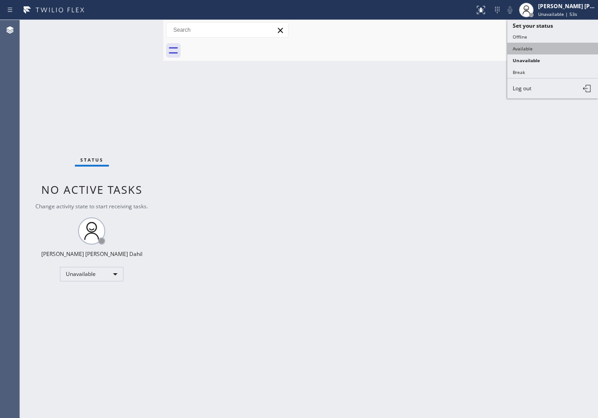
click at [556, 49] on button "Available" at bounding box center [552, 49] width 91 height 12
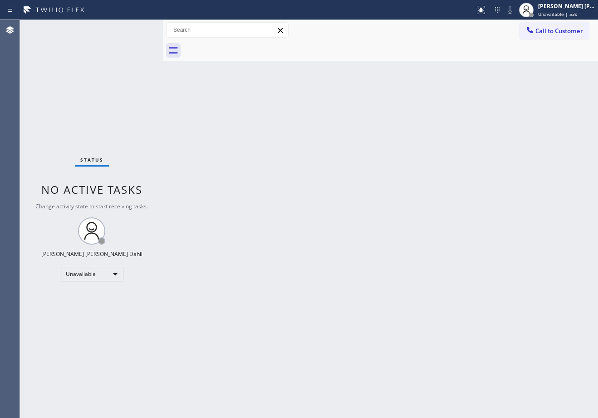
drag, startPoint x: 530, startPoint y: 150, endPoint x: 588, endPoint y: 288, distance: 150.6
click at [537, 175] on div "Back to Dashboard Change Sender ID Customers Technicians Select a contact Outbo…" at bounding box center [380, 219] width 435 height 398
click at [442, 332] on div "Back to Dashboard Change Sender ID Customers Technicians Select a contact Outbo…" at bounding box center [380, 219] width 435 height 398
drag, startPoint x: 409, startPoint y: 57, endPoint x: 440, endPoint y: 175, distance: 122.0
click at [409, 57] on div at bounding box center [390, 50] width 415 height 20
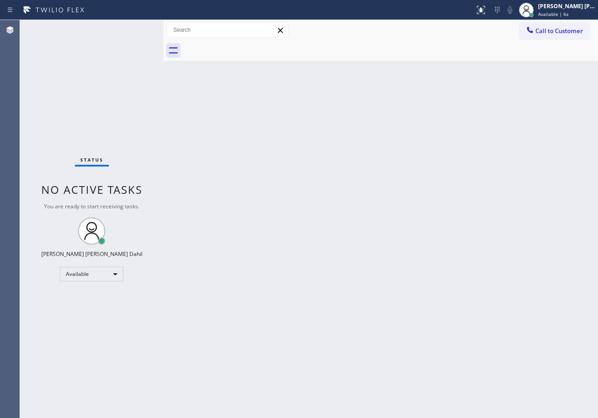
click at [125, 88] on div "Status No active tasks You are ready to start receiving tasks. [PERSON_NAME] [P…" at bounding box center [91, 219] width 143 height 398
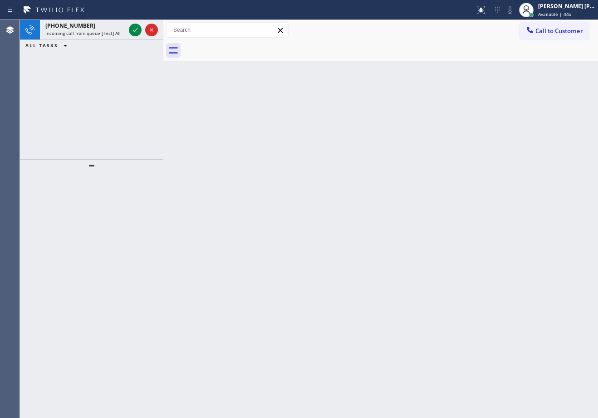
click at [96, 41] on div "ALL TASKS ALL TASKS ACTIVE TASKS TASKS IN WRAP UP" at bounding box center [91, 45] width 143 height 11
click at [98, 34] on span "Incoming call from queue [Test] All" at bounding box center [82, 33] width 75 height 6
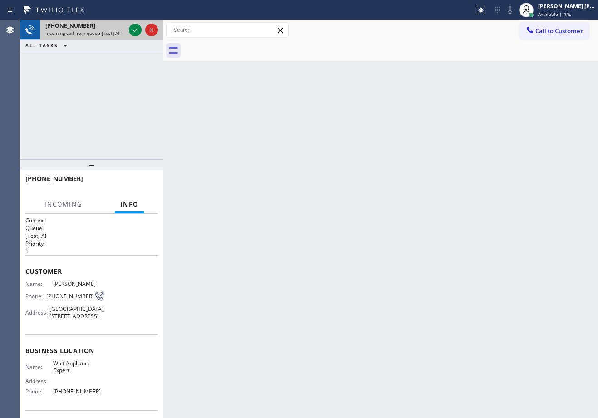
click at [98, 34] on span "Incoming call from queue [Test] All" at bounding box center [82, 33] width 75 height 6
click at [99, 33] on span "Incoming call from queue [Test] All" at bounding box center [82, 33] width 75 height 6
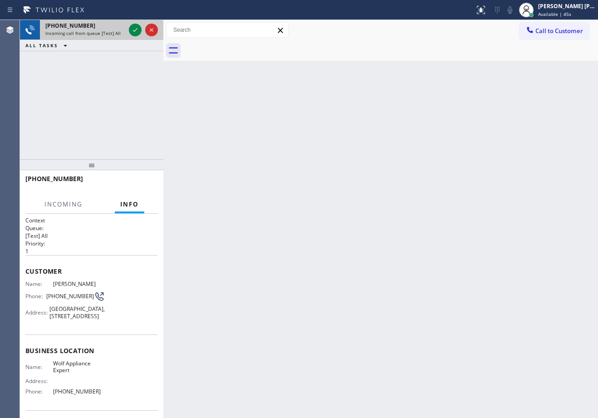
click at [99, 33] on span "Incoming call from queue [Test] All" at bounding box center [82, 33] width 75 height 6
click at [100, 32] on span "Incoming call from queue [Test] All" at bounding box center [82, 33] width 75 height 6
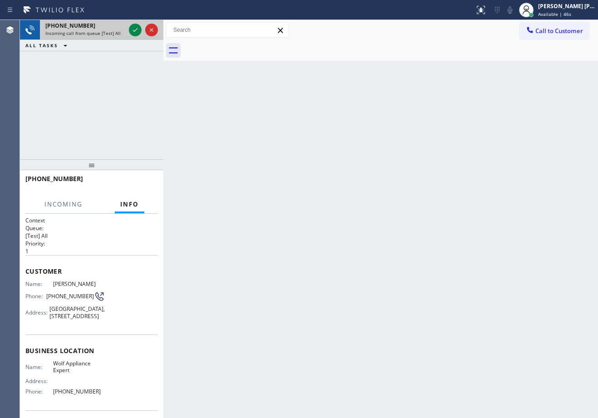
click at [103, 31] on span "Incoming call from queue [Test] All" at bounding box center [82, 33] width 75 height 6
click at [109, 31] on span "Incoming call from queue [Test] All" at bounding box center [82, 33] width 75 height 6
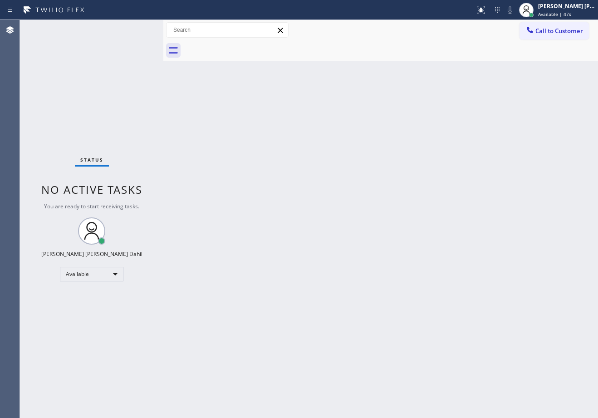
click at [120, 33] on div "Status No active tasks You are ready to start receiving tasks. [PERSON_NAME] [P…" at bounding box center [91, 219] width 143 height 398
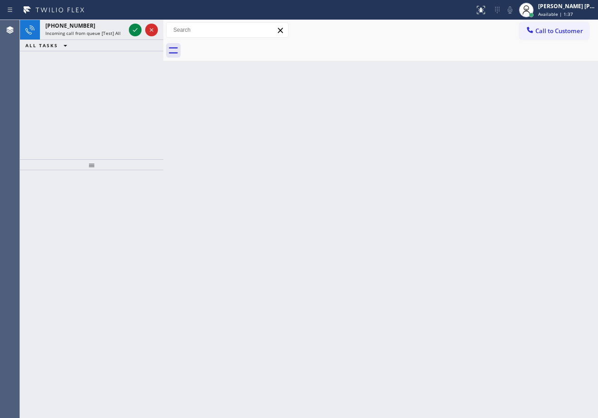
click at [120, 33] on div "Incoming call from queue [Test] All" at bounding box center [85, 33] width 80 height 6
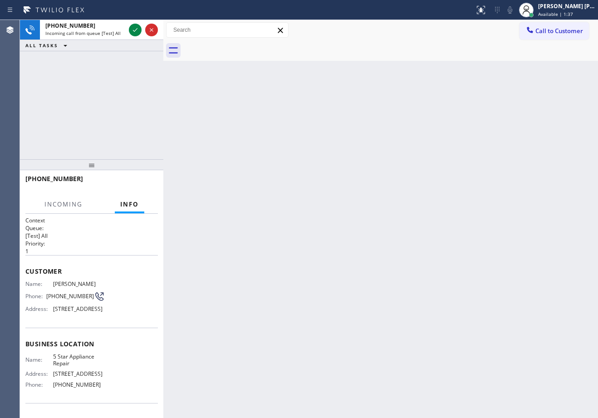
click at [120, 33] on div "Incoming call from queue [Test] All" at bounding box center [85, 33] width 80 height 6
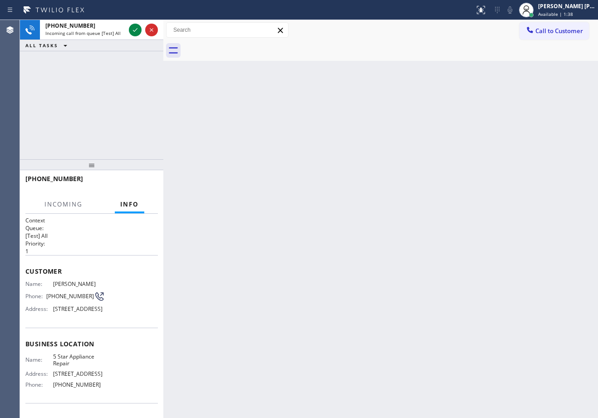
click at [120, 33] on div "Incoming call from queue [Test] All" at bounding box center [85, 33] width 80 height 6
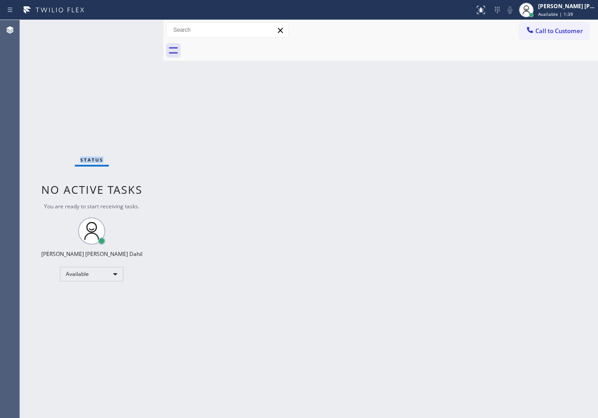
click at [120, 33] on div "Status No active tasks You are ready to start receiving tasks. [PERSON_NAME] [P…" at bounding box center [91, 219] width 143 height 398
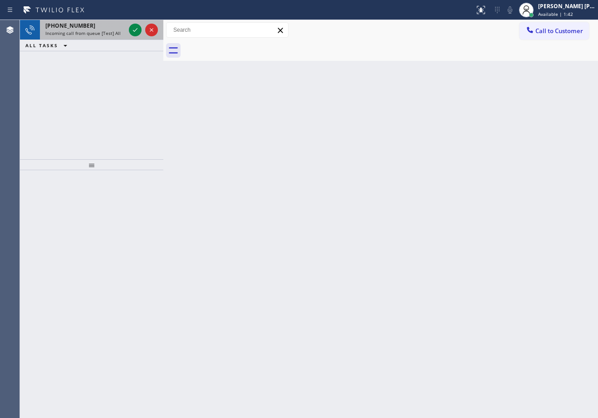
click at [105, 33] on span "Incoming call from queue [Test] All" at bounding box center [82, 33] width 75 height 6
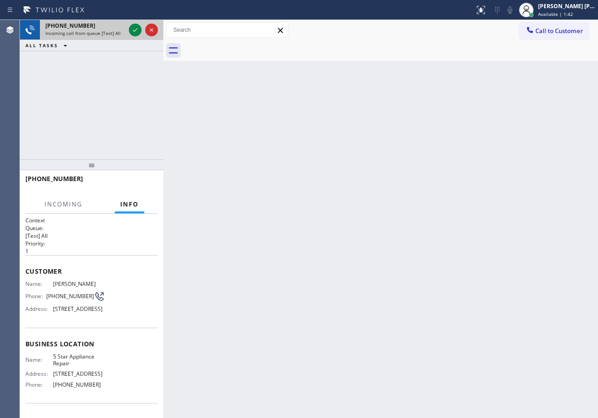
click at [105, 33] on span "Incoming call from queue [Test] All" at bounding box center [82, 33] width 75 height 6
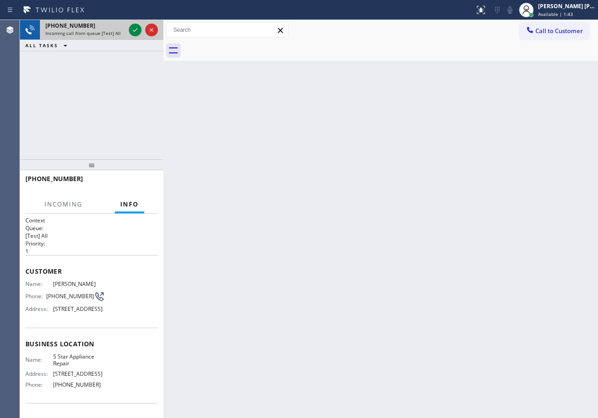
click at [105, 33] on span "Incoming call from queue [Test] All" at bounding box center [82, 33] width 75 height 6
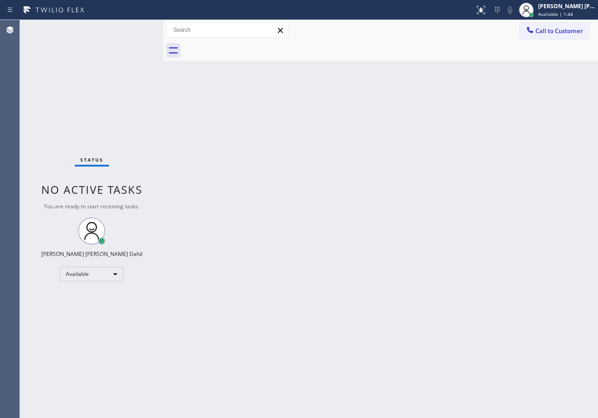
click at [124, 35] on div "Status No active tasks You are ready to start receiving tasks. [PERSON_NAME] [P…" at bounding box center [91, 219] width 143 height 398
click at [532, 6] on icon at bounding box center [526, 10] width 11 height 11
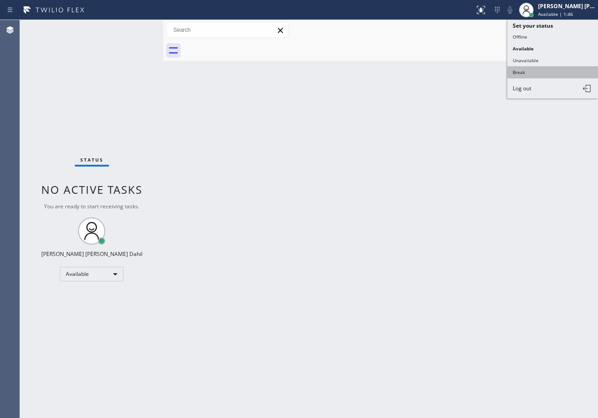
click at [537, 72] on button "Break" at bounding box center [552, 72] width 91 height 12
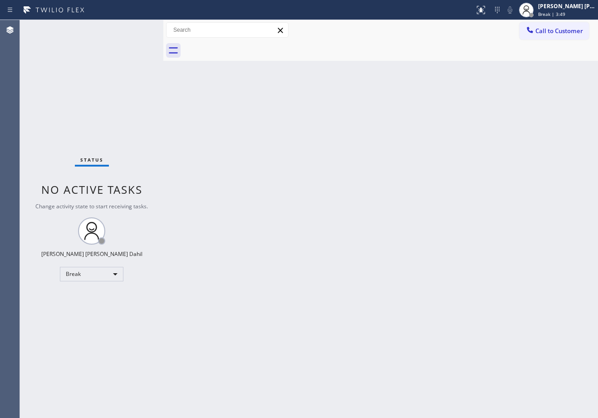
click at [379, 49] on div at bounding box center [390, 50] width 415 height 20
click at [426, 112] on div "Back to Dashboard Change Sender ID Customers Technicians Select a contact Outbo…" at bounding box center [380, 219] width 435 height 398
click at [560, 4] on div "[PERSON_NAME] [PERSON_NAME] Dahil" at bounding box center [566, 6] width 57 height 8
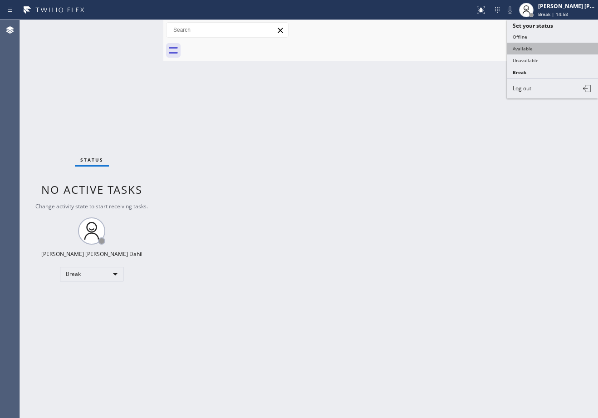
click at [552, 46] on button "Available" at bounding box center [552, 49] width 91 height 12
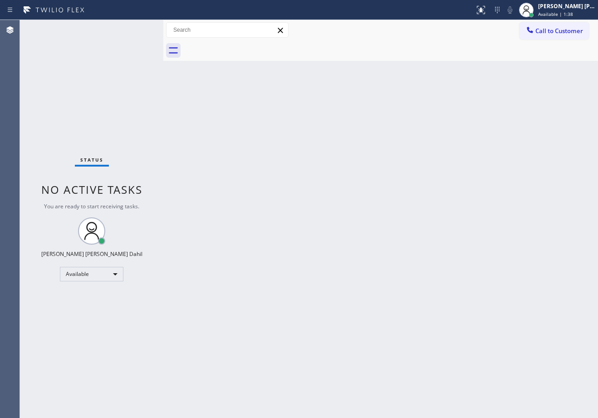
click at [407, 374] on div "Back to Dashboard Change Sender ID Customers Technicians Select a contact Outbo…" at bounding box center [380, 219] width 435 height 398
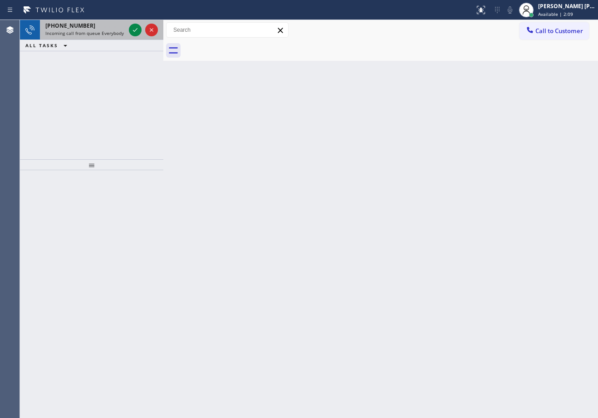
click at [110, 39] on div "[PHONE_NUMBER] Incoming call from queue Everybody" at bounding box center [83, 30] width 87 height 20
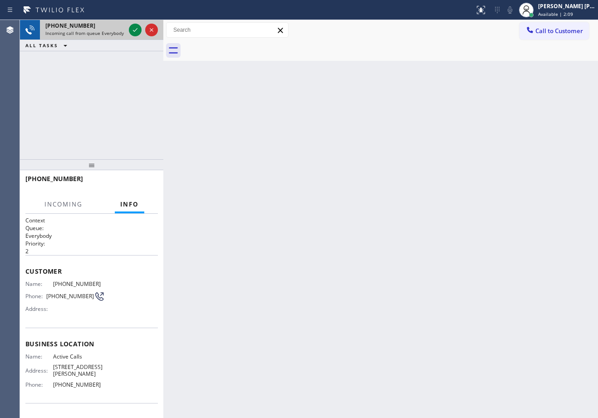
click at [108, 32] on span "Incoming call from queue Everybody" at bounding box center [84, 33] width 78 height 6
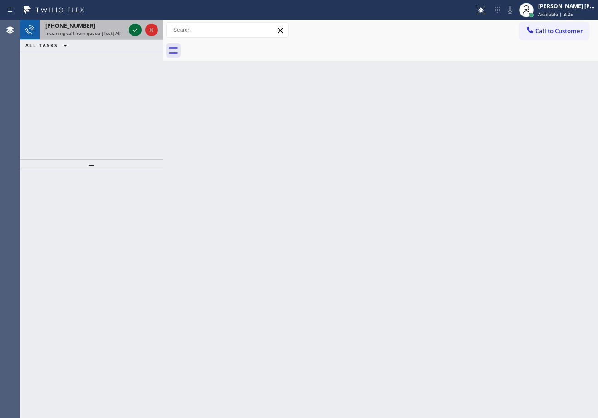
click at [134, 28] on icon at bounding box center [135, 29] width 11 height 11
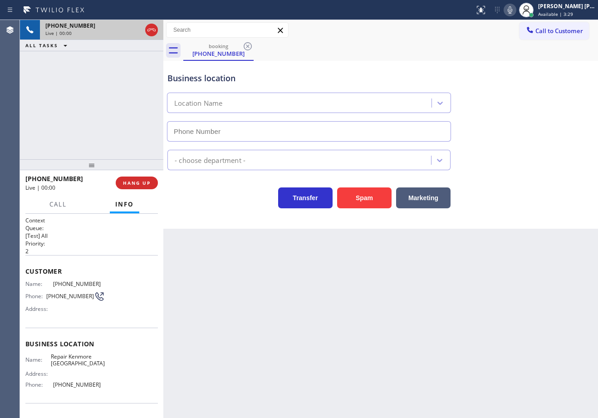
type input "[PHONE_NUMBER]"
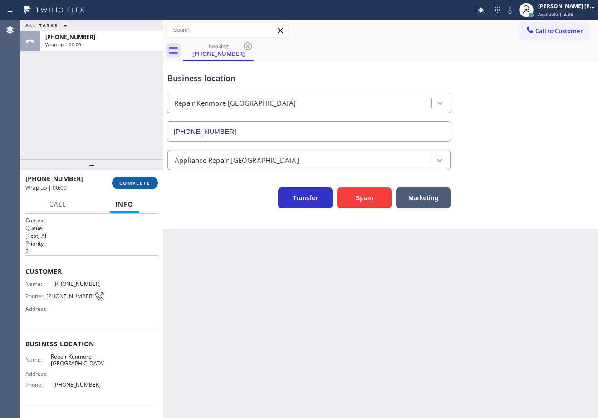
click at [147, 178] on button "COMPLETE" at bounding box center [135, 182] width 46 height 13
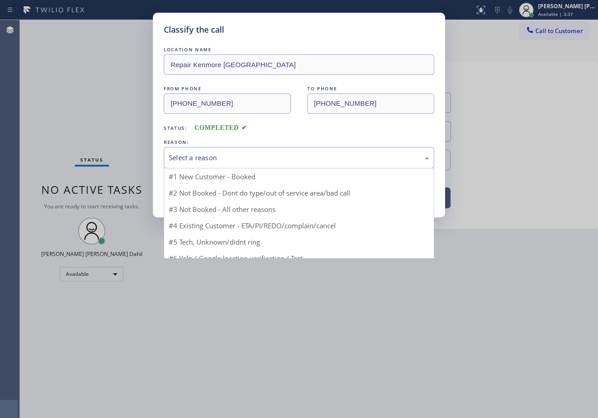
click at [210, 158] on div "Select a reason" at bounding box center [299, 157] width 260 height 10
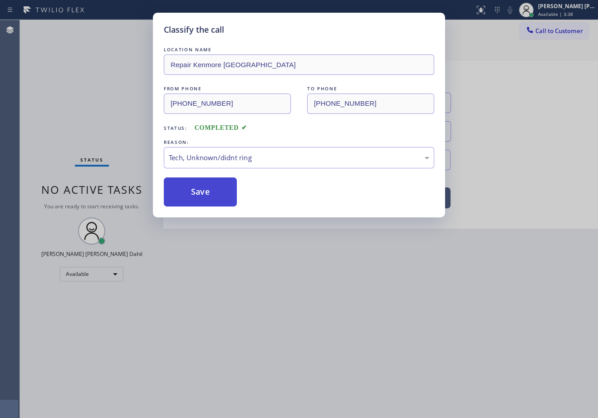
click at [213, 206] on button "Save" at bounding box center [200, 191] width 73 height 29
click at [208, 195] on button "Save" at bounding box center [200, 191] width 73 height 29
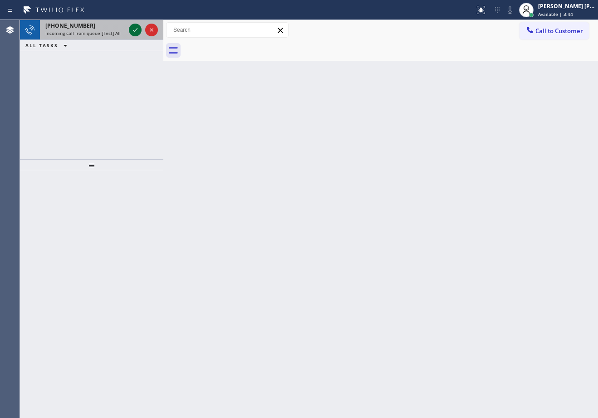
click at [134, 28] on icon at bounding box center [135, 29] width 11 height 11
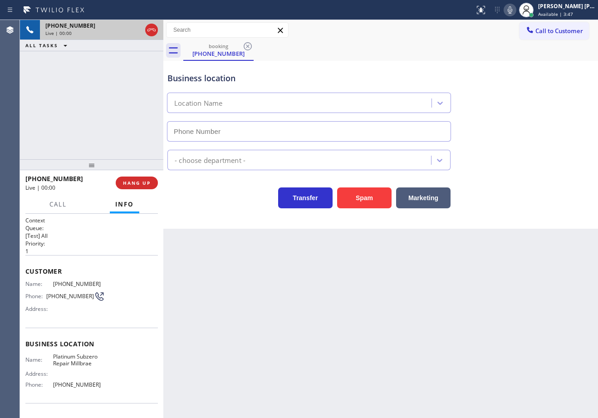
type input "[PHONE_NUMBER]"
click at [352, 201] on button "Spam" at bounding box center [364, 197] width 54 height 21
click at [354, 199] on button "Spam" at bounding box center [364, 197] width 54 height 21
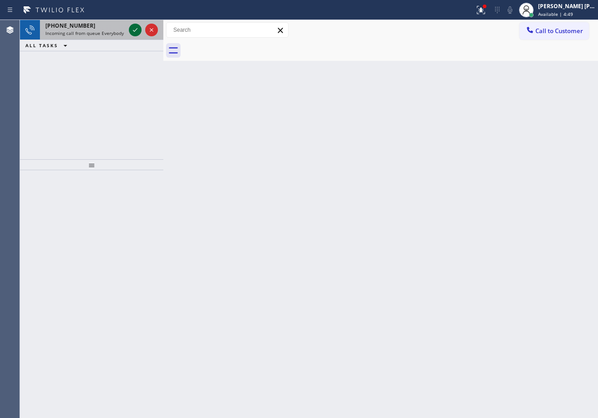
click at [134, 28] on icon at bounding box center [135, 29] width 11 height 11
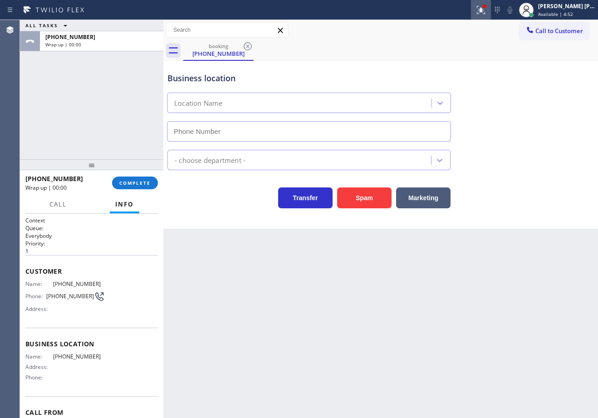
click at [486, 7] on icon at bounding box center [480, 10] width 11 height 11
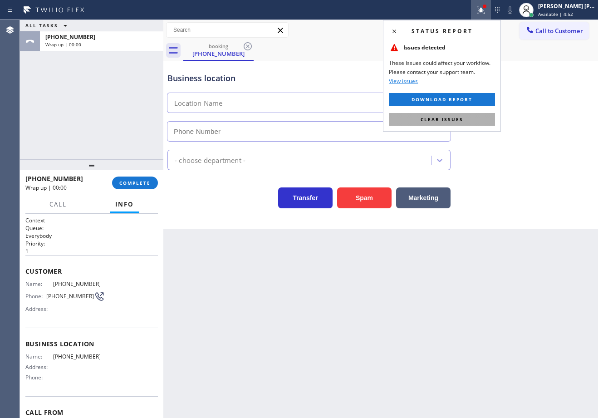
click at [480, 121] on button "Clear issues" at bounding box center [442, 119] width 106 height 13
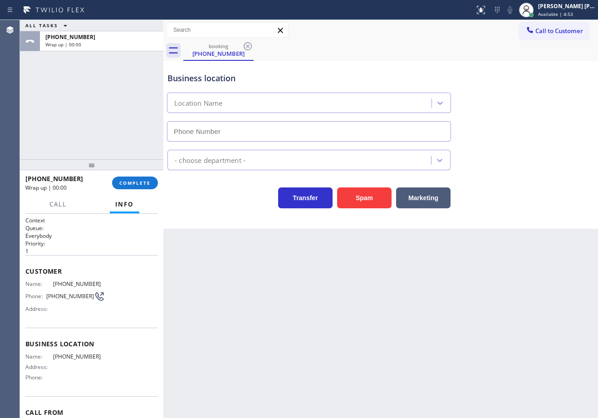
drag, startPoint x: 98, startPoint y: 192, endPoint x: 107, endPoint y: 183, distance: 12.2
click at [107, 183] on div "[PHONE_NUMBER] Wrap up | 00:00" at bounding box center [68, 183] width 87 height 24
click at [114, 183] on button "COMPLETE" at bounding box center [135, 182] width 46 height 13
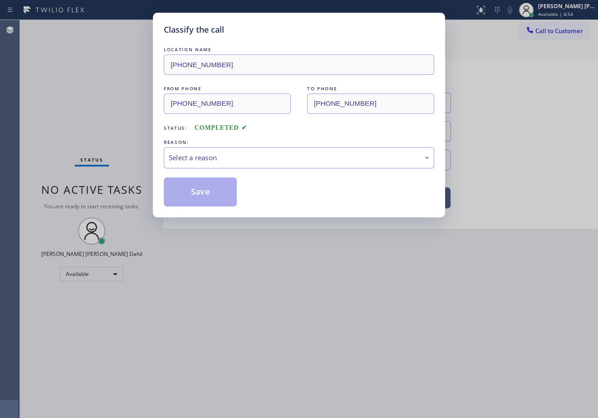
click at [212, 155] on div "Select a reason" at bounding box center [299, 157] width 260 height 10
click at [212, 201] on button "Save" at bounding box center [200, 191] width 73 height 29
click at [210, 200] on button "Save" at bounding box center [200, 191] width 73 height 29
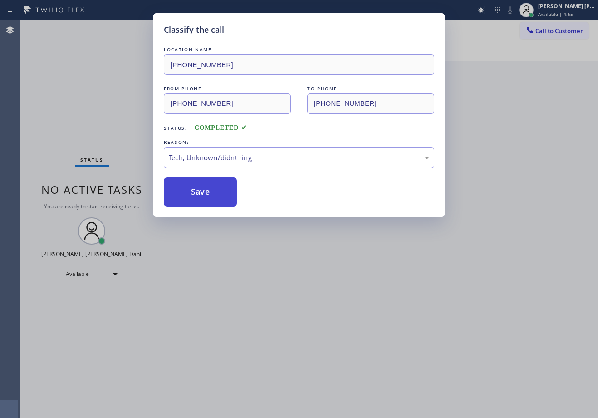
click at [210, 200] on button "Save" at bounding box center [200, 191] width 73 height 29
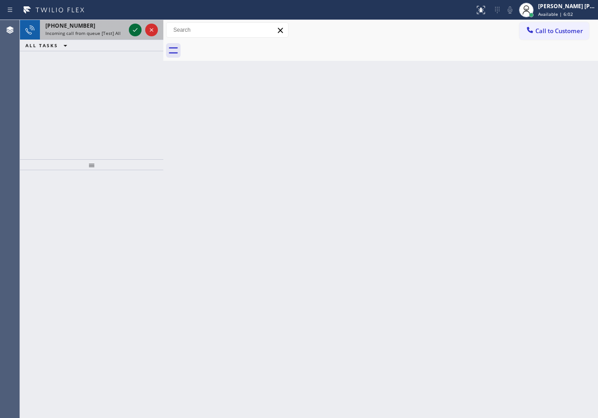
click at [134, 28] on icon at bounding box center [135, 29] width 11 height 11
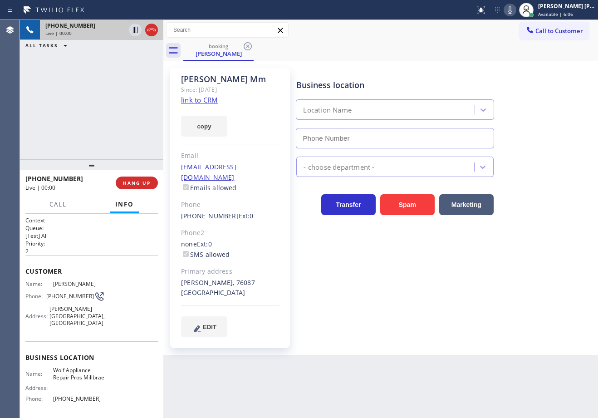
type input "[PHONE_NUMBER]"
click at [379, 35] on div "Call to Customer Outbound call Location Search location Your caller id phone nu…" at bounding box center [380, 30] width 435 height 16
click at [205, 98] on link "link to CRM" at bounding box center [199, 99] width 37 height 9
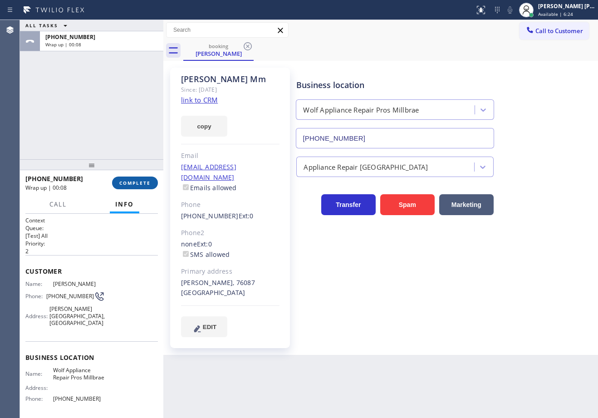
click at [131, 184] on span "COMPLETE" at bounding box center [134, 183] width 31 height 6
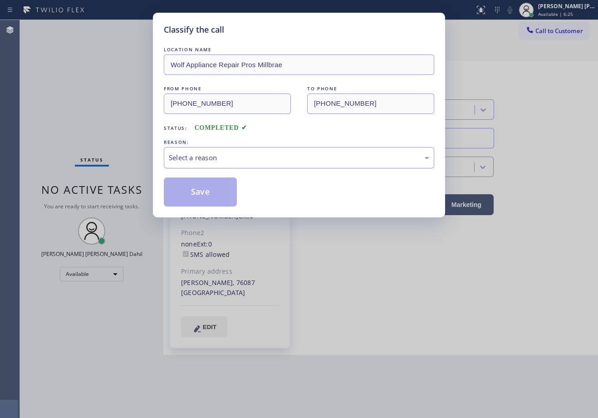
click at [202, 153] on div "Select a reason" at bounding box center [299, 157] width 260 height 10
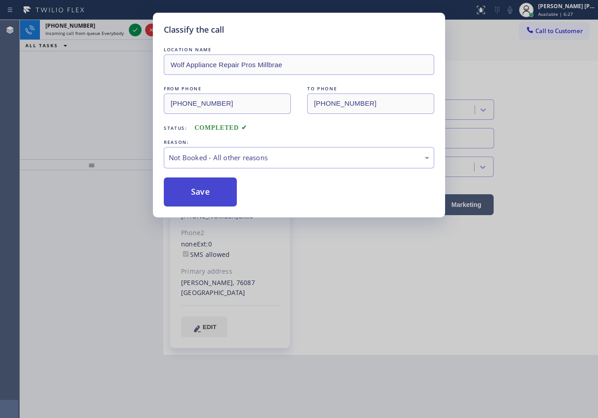
click at [196, 199] on button "Save" at bounding box center [200, 191] width 73 height 29
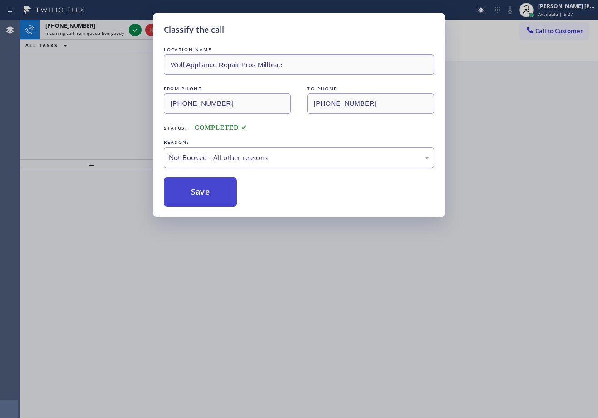
click at [196, 199] on button "Save" at bounding box center [200, 191] width 73 height 29
click at [109, 33] on div "Classify the call LOCATION NAME HVAC Service and Repair FROM PHONE [PHONE_NUMBE…" at bounding box center [309, 219] width 578 height 398
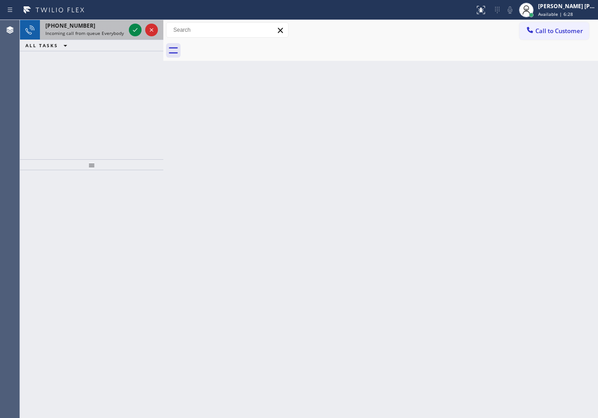
click at [110, 33] on span "Incoming call from queue Everybody" at bounding box center [84, 33] width 78 height 6
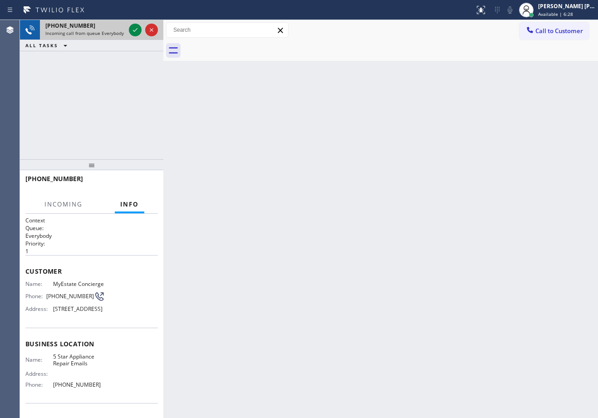
click at [110, 33] on span "Incoming call from queue Everybody" at bounding box center [84, 33] width 78 height 6
click at [111, 32] on span "Incoming call from queue Everybody" at bounding box center [84, 33] width 78 height 6
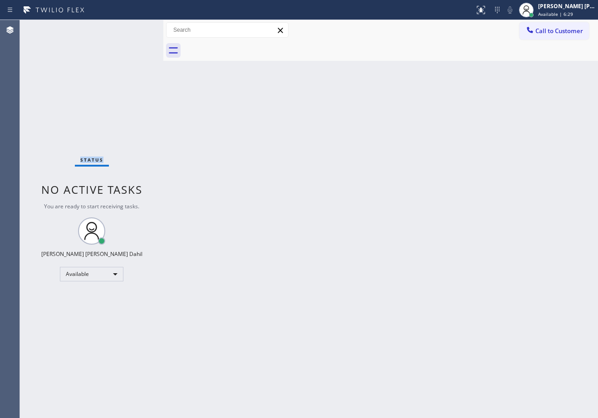
click at [111, 32] on div "Status No active tasks You are ready to start receiving tasks. [PERSON_NAME] [P…" at bounding box center [91, 219] width 143 height 398
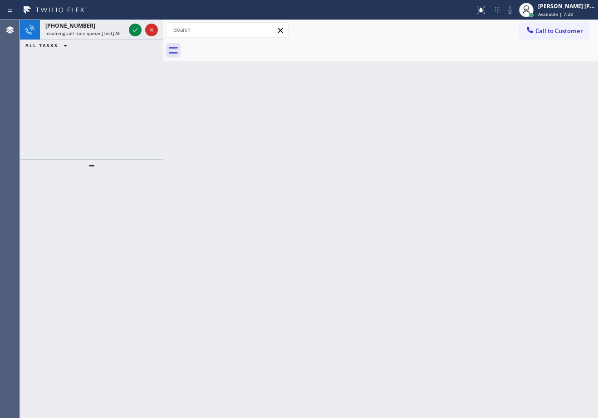
click at [111, 31] on span "Incoming call from queue [Test] All" at bounding box center [82, 33] width 75 height 6
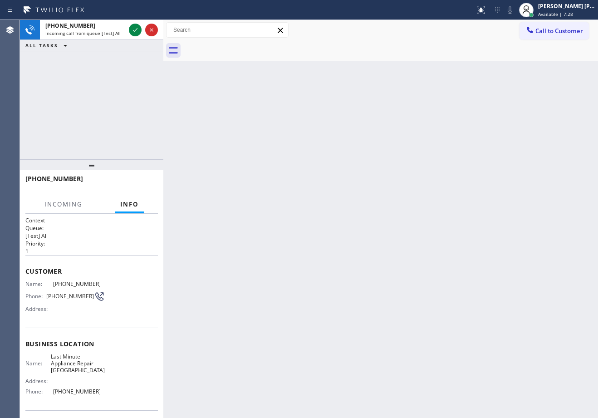
click at [111, 31] on span "Incoming call from queue [Test] All" at bounding box center [82, 33] width 75 height 6
click at [134, 28] on icon at bounding box center [135, 29] width 11 height 11
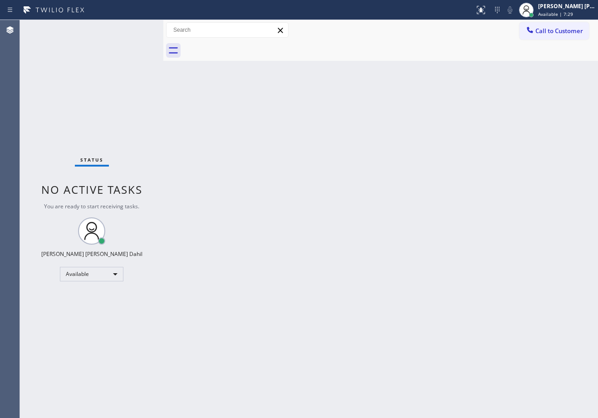
click at [134, 28] on div "Status No active tasks You are ready to start receiving tasks. [PERSON_NAME] [P…" at bounding box center [91, 219] width 143 height 398
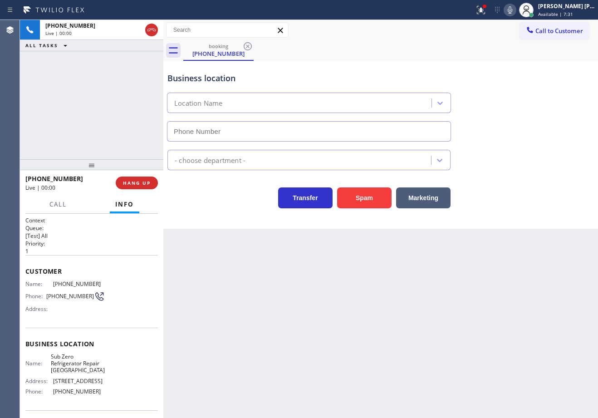
type input "[PHONE_NUMBER]"
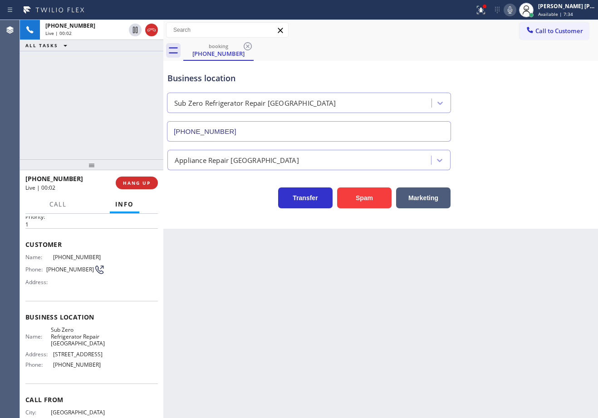
scroll to position [71, 0]
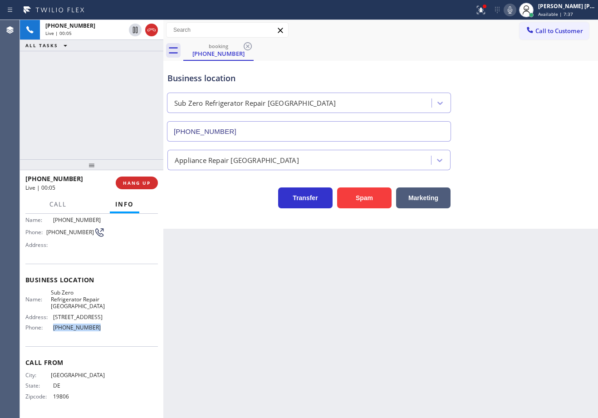
drag, startPoint x: 108, startPoint y: 329, endPoint x: 49, endPoint y: 340, distance: 59.5
click at [49, 340] on div "Business location Name: Sub Zero Refrigerator Repair [GEOGRAPHIC_DATA] Address:…" at bounding box center [91, 305] width 132 height 83
copy div "[PHONE_NUMBER]"
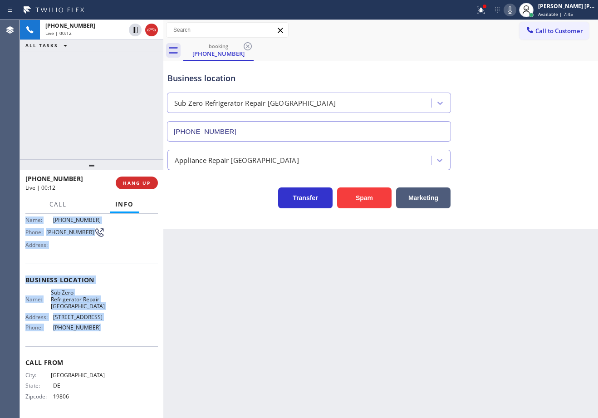
drag, startPoint x: 25, startPoint y: 269, endPoint x: 131, endPoint y: 320, distance: 117.3
click at [103, 333] on div "Context Queue: [Test] All Priority: 1 Customer Name: [PHONE_NUMBER] Phone: [PHO…" at bounding box center [91, 316] width 143 height 204
copy div "Customer Name: [PHONE_NUMBER] Phone: [PHONE_NUMBER] Address: Business location …"
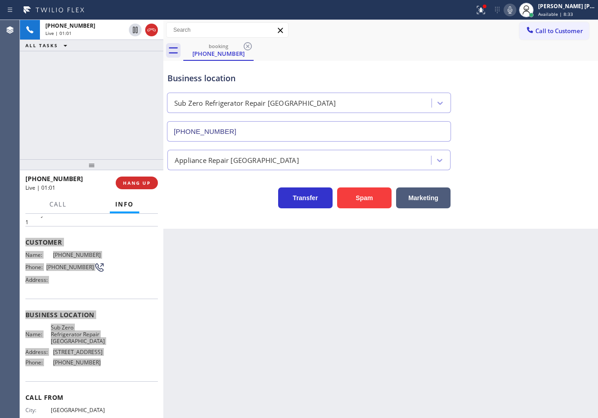
scroll to position [0, 0]
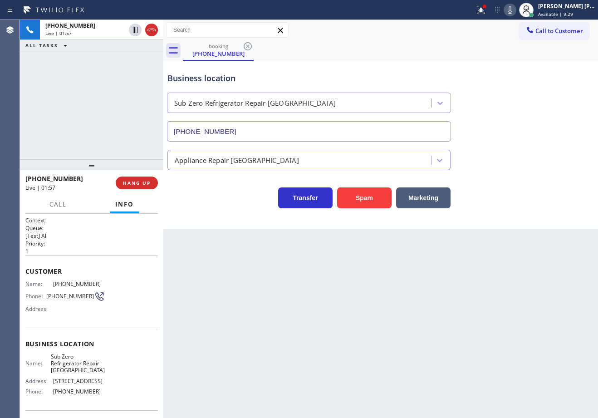
click at [402, 253] on div "Back to Dashboard Change Sender ID Customers Technicians Select a contact Outbo…" at bounding box center [380, 219] width 435 height 398
click at [411, 257] on div "Back to Dashboard Change Sender ID Customers Technicians Select a contact Outbo…" at bounding box center [380, 219] width 435 height 398
drag, startPoint x: 469, startPoint y: 259, endPoint x: 474, endPoint y: 259, distance: 5.0
click at [469, 259] on div "Back to Dashboard Change Sender ID Customers Technicians Select a contact Outbo…" at bounding box center [380, 219] width 435 height 398
click at [479, 259] on div "Back to Dashboard Change Sender ID Customers Technicians Select a contact Outbo…" at bounding box center [380, 219] width 435 height 398
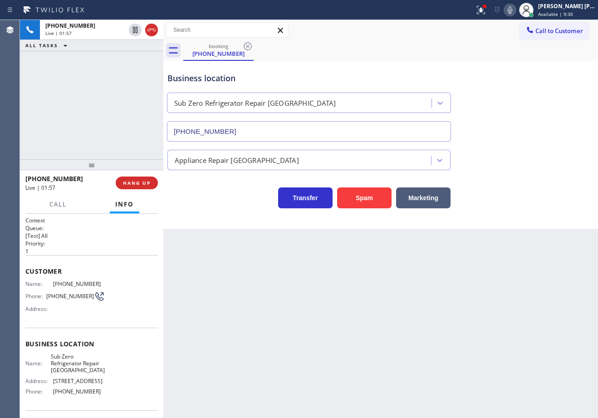
click at [487, 259] on div "Back to Dashboard Change Sender ID Customers Technicians Select a contact Outbo…" at bounding box center [380, 219] width 435 height 398
drag, startPoint x: 512, startPoint y: 255, endPoint x: 513, endPoint y: 245, distance: 10.0
click at [513, 254] on div "Back to Dashboard Change Sender ID Customers Technicians Select a contact Outbo…" at bounding box center [380, 219] width 435 height 398
click at [513, 243] on div "Back to Dashboard Change Sender ID Customers Technicians Select a contact Outbo…" at bounding box center [380, 219] width 435 height 398
click at [513, 240] on div "Back to Dashboard Change Sender ID Customers Technicians Select a contact Outbo…" at bounding box center [380, 219] width 435 height 398
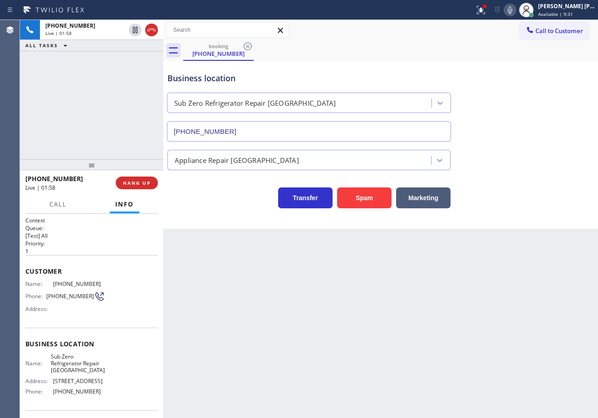
click at [519, 174] on div "Transfer Spam Marketing" at bounding box center [381, 189] width 430 height 38
click at [520, 174] on div "Transfer Spam Marketing" at bounding box center [381, 189] width 430 height 38
click at [520, 172] on div "Transfer Spam Marketing" at bounding box center [381, 189] width 430 height 38
click at [521, 171] on div "Transfer Spam Marketing" at bounding box center [381, 189] width 430 height 38
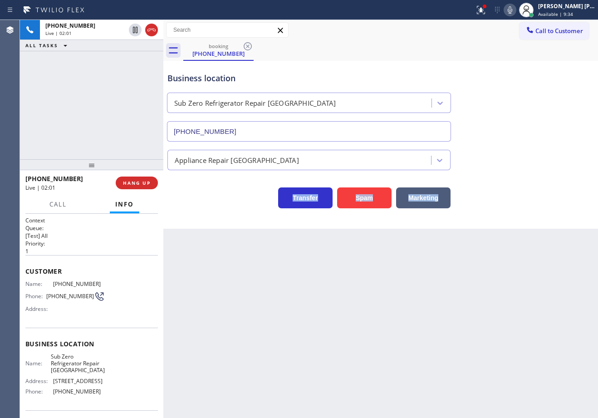
click at [512, 10] on icon at bounding box center [510, 9] width 5 height 7
click at [515, 12] on icon at bounding box center [509, 10] width 11 height 11
click at [545, 153] on div "Appliance Repair [GEOGRAPHIC_DATA]" at bounding box center [381, 158] width 430 height 24
click at [489, 3] on button at bounding box center [481, 10] width 20 height 20
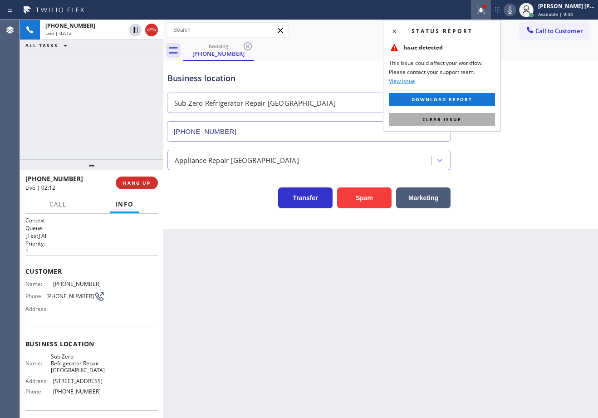
click at [489, 114] on button "Clear issue" at bounding box center [442, 119] width 106 height 13
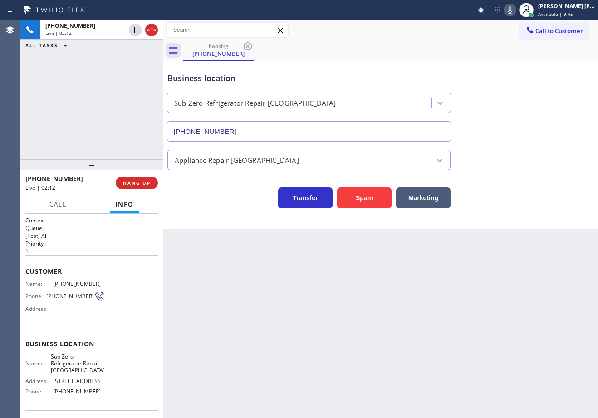
drag, startPoint x: 511, startPoint y: 121, endPoint x: 518, endPoint y: 121, distance: 6.8
click at [512, 121] on div "Business location Sub Zero Refrigerator Repair [GEOGRAPHIC_DATA] [PHONE_NUMBER]" at bounding box center [381, 100] width 430 height 82
click at [515, 9] on icon at bounding box center [509, 10] width 11 height 11
click at [542, 67] on div "Business location Sub Zero Refrigerator Repair [GEOGRAPHIC_DATA] [PHONE_NUMBER]" at bounding box center [381, 100] width 430 height 82
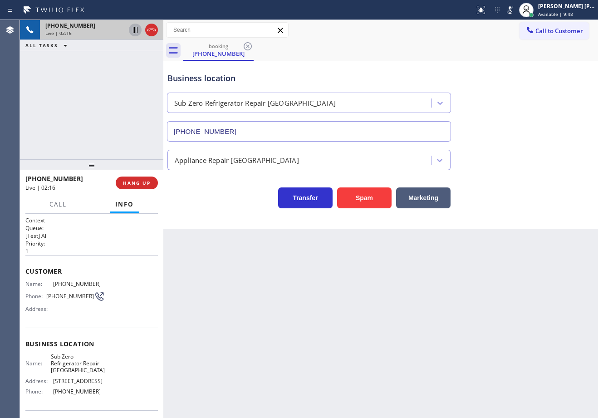
click at [136, 32] on icon at bounding box center [135, 30] width 5 height 6
click at [140, 66] on div "[PHONE_NUMBER] Live | 02:17 ALL TASKS ALL TASKS ACTIVE TASKS TASKS IN WRAP UP" at bounding box center [91, 89] width 143 height 139
click at [137, 31] on icon at bounding box center [135, 30] width 6 height 6
click at [515, 13] on icon at bounding box center [509, 10] width 11 height 11
click at [530, 118] on div "Business location Sub Zero Refrigerator Repair [GEOGRAPHIC_DATA] [PHONE_NUMBER]" at bounding box center [381, 100] width 430 height 82
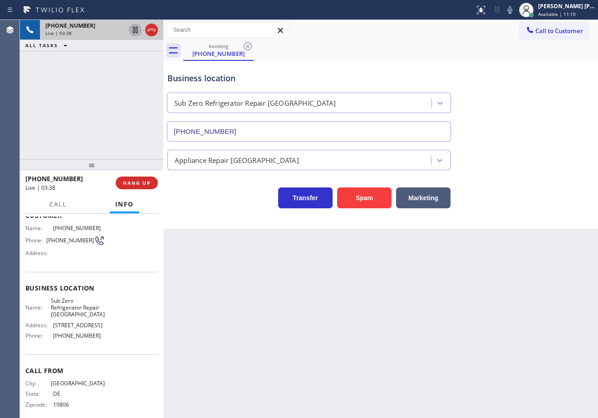
scroll to position [71, 0]
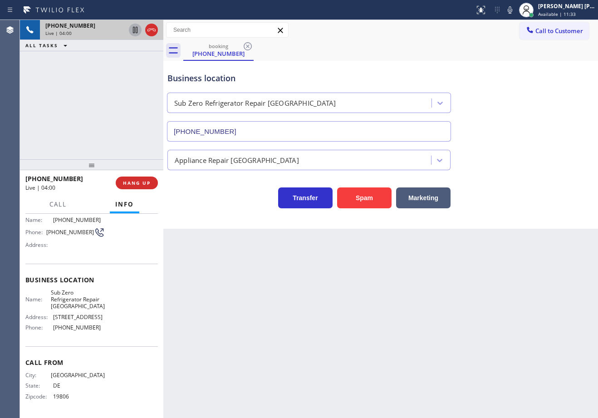
click at [466, 67] on div "Business location Sub Zero Refrigerator Repair [GEOGRAPHIC_DATA] [PHONE_NUMBER]" at bounding box center [381, 100] width 430 height 82
click at [515, 10] on icon at bounding box center [509, 10] width 11 height 11
click at [515, 11] on icon at bounding box center [509, 10] width 11 height 11
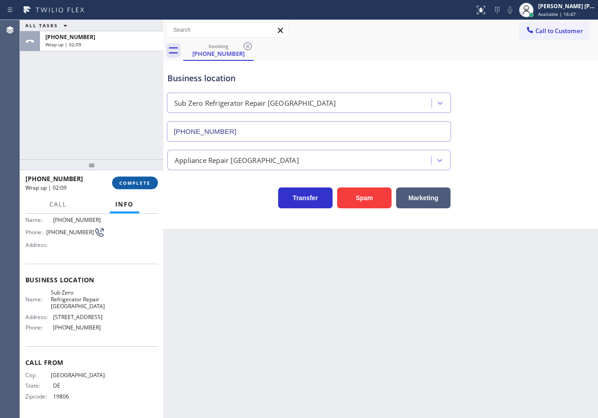
click at [149, 176] on button "COMPLETE" at bounding box center [135, 182] width 46 height 13
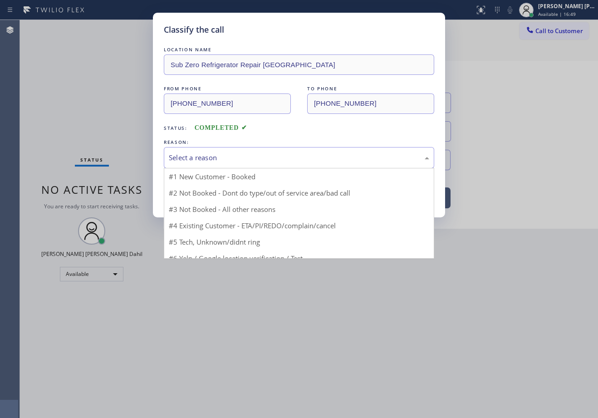
click at [196, 158] on div "Select a reason" at bounding box center [299, 157] width 260 height 10
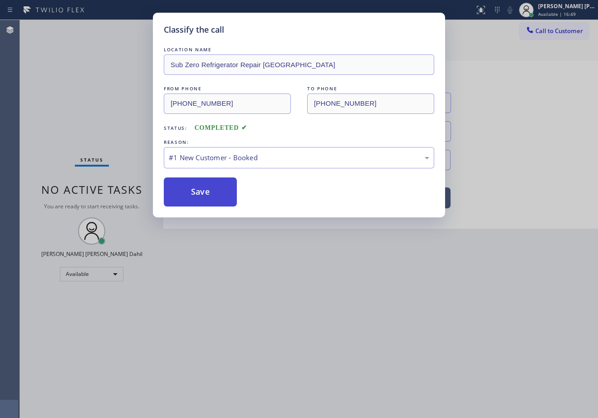
click at [195, 185] on button "Save" at bounding box center [200, 191] width 73 height 29
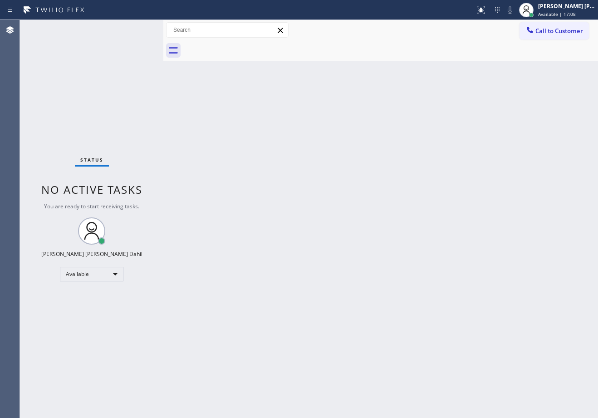
click at [368, 290] on div "Back to Dashboard Change Sender ID Customers Technicians Select a contact Outbo…" at bounding box center [380, 219] width 435 height 398
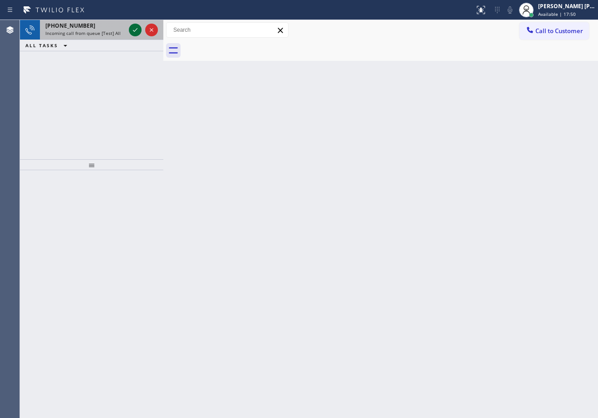
click at [134, 28] on icon at bounding box center [135, 29] width 11 height 11
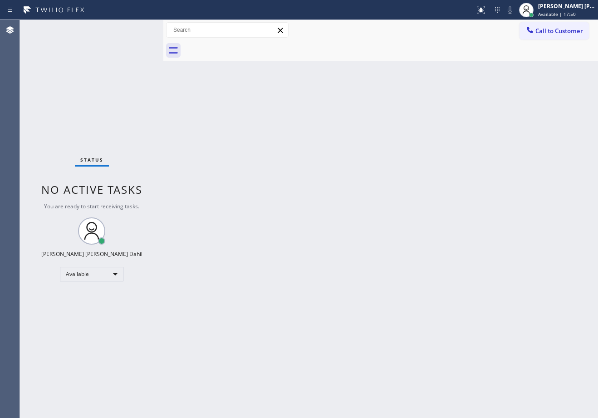
click at [134, 28] on div "Status No active tasks You are ready to start receiving tasks. [PERSON_NAME] [P…" at bounding box center [91, 219] width 143 height 398
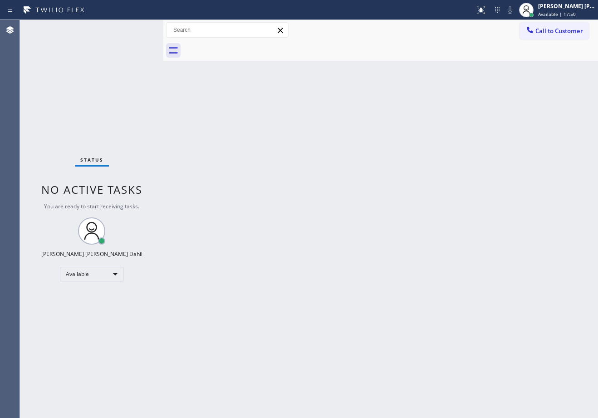
click at [134, 28] on div "Status No active tasks You are ready to start receiving tasks. [PERSON_NAME] [P…" at bounding box center [91, 219] width 143 height 398
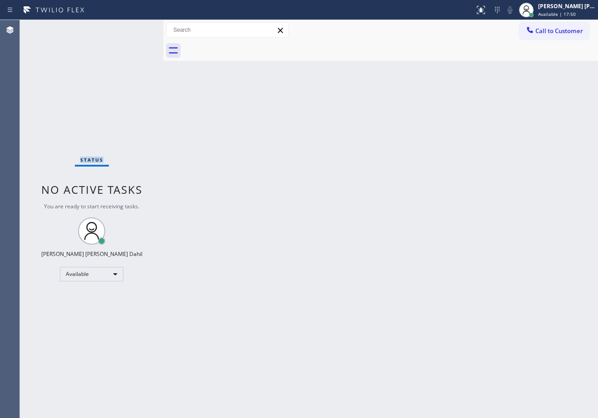
click at [134, 28] on div "Status No active tasks You are ready to start receiving tasks. [PERSON_NAME] [P…" at bounding box center [91, 219] width 143 height 398
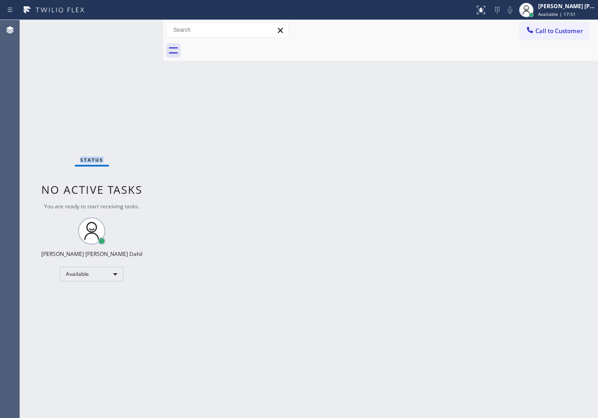
click at [134, 28] on div "Status No active tasks You are ready to start receiving tasks. [PERSON_NAME] [P…" at bounding box center [91, 219] width 143 height 398
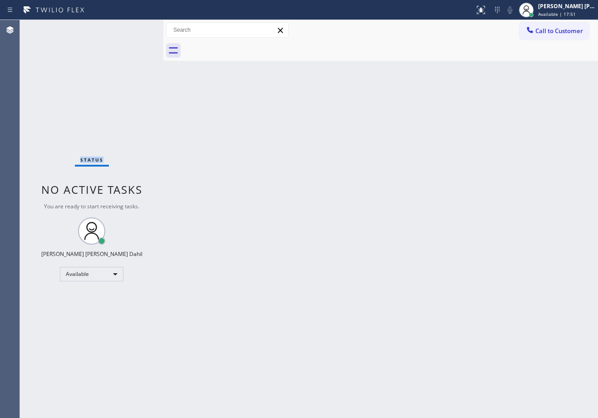
click at [134, 28] on div "Status No active tasks You are ready to start receiving tasks. [PERSON_NAME] [P…" at bounding box center [91, 219] width 143 height 398
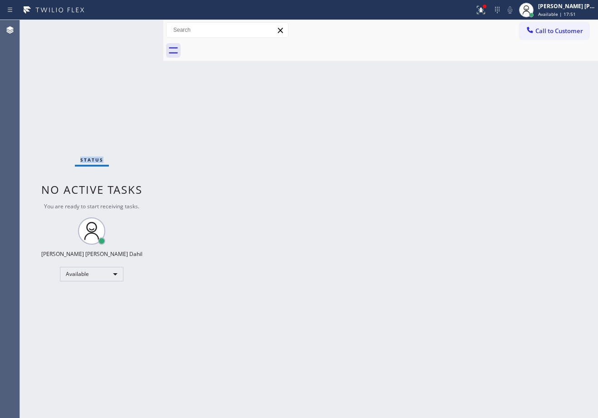
click at [134, 28] on div "Status No active tasks You are ready to start receiving tasks. [PERSON_NAME] [P…" at bounding box center [91, 219] width 143 height 398
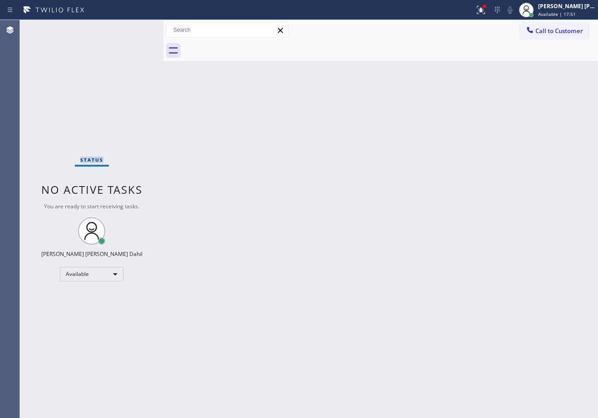
click at [134, 28] on div "Status No active tasks You are ready to start receiving tasks. [PERSON_NAME] [P…" at bounding box center [91, 219] width 143 height 398
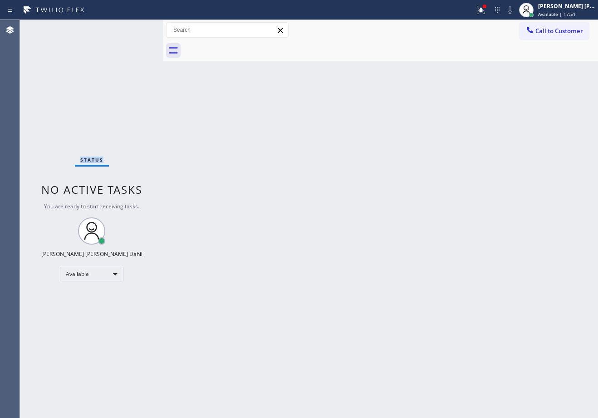
click at [134, 28] on div "Status No active tasks You are ready to start receiving tasks. [PERSON_NAME] [P…" at bounding box center [91, 219] width 143 height 398
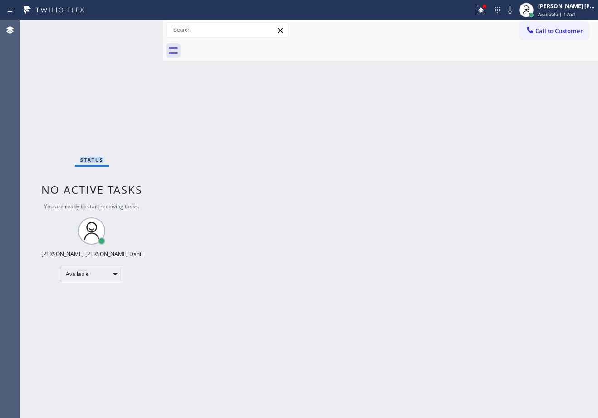
click at [134, 28] on div "Status No active tasks You are ready to start receiving tasks. [PERSON_NAME] [P…" at bounding box center [91, 219] width 143 height 398
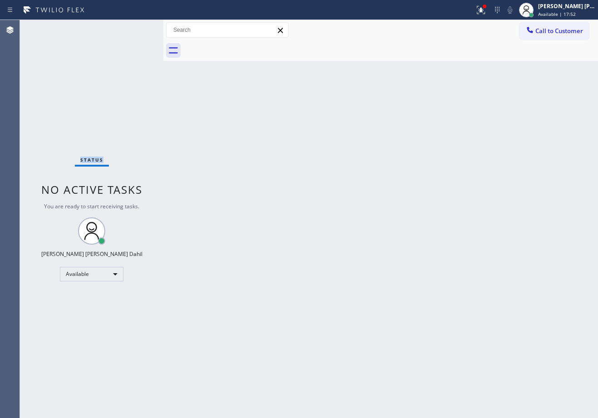
click at [134, 28] on div "Status No active tasks You are ready to start receiving tasks. [PERSON_NAME] [P…" at bounding box center [91, 219] width 143 height 398
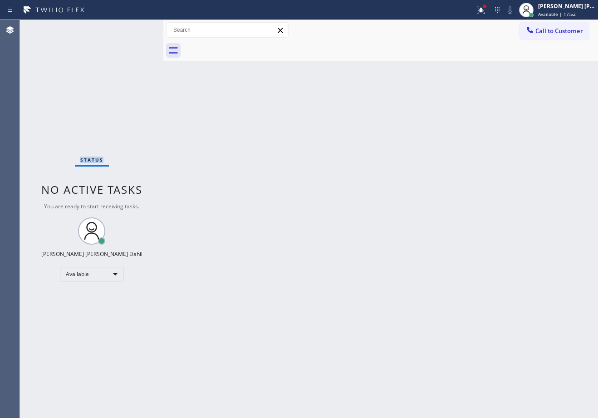
click at [134, 28] on div "Status No active tasks You are ready to start receiving tasks. [PERSON_NAME] [P…" at bounding box center [91, 219] width 143 height 398
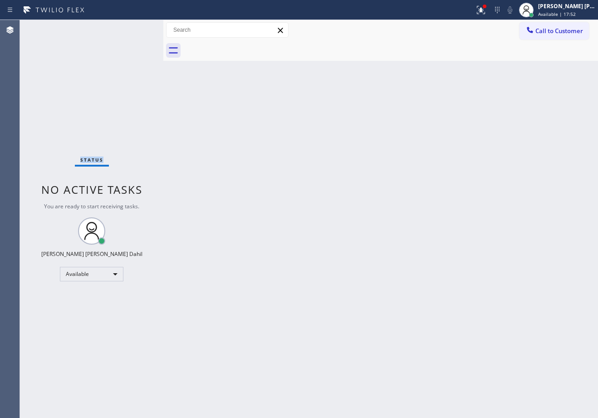
click at [134, 28] on div "Status No active tasks You are ready to start receiving tasks. [PERSON_NAME] [P…" at bounding box center [91, 219] width 143 height 398
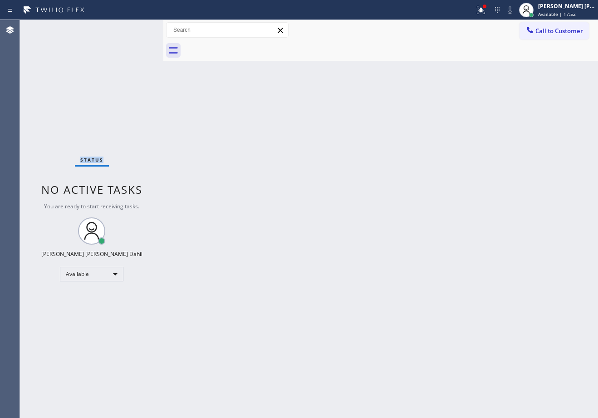
click at [134, 28] on div "Status No active tasks You are ready to start receiving tasks. [PERSON_NAME] [P…" at bounding box center [91, 219] width 143 height 398
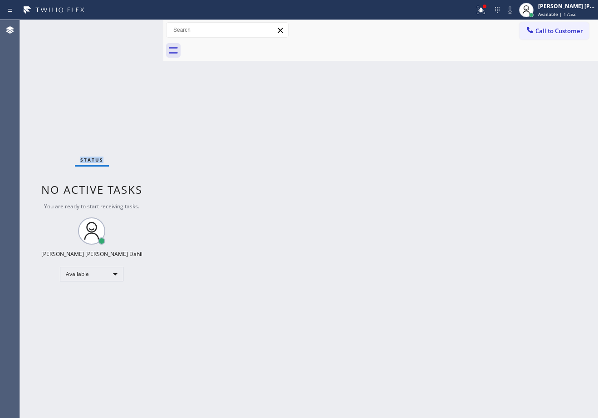
click at [134, 28] on div "Status No active tasks You are ready to start receiving tasks. [PERSON_NAME] [P…" at bounding box center [91, 219] width 143 height 398
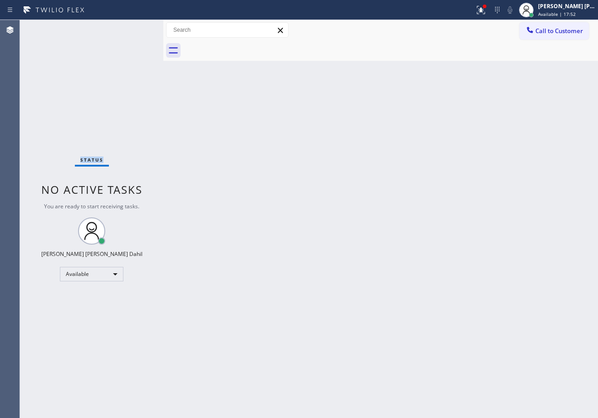
click at [134, 28] on div "Status No active tasks You are ready to start receiving tasks. [PERSON_NAME] [P…" at bounding box center [91, 219] width 143 height 398
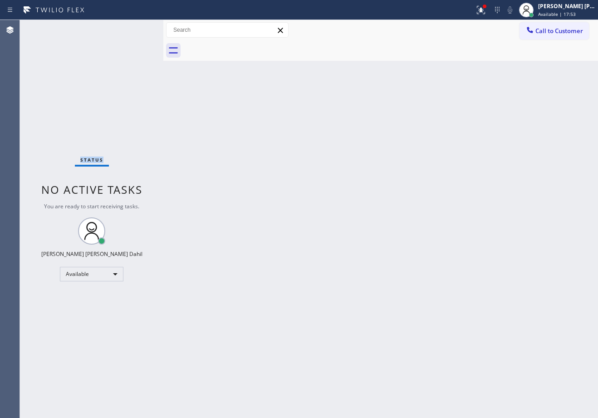
click at [134, 28] on div "Status No active tasks You are ready to start receiving tasks. [PERSON_NAME] [P…" at bounding box center [91, 219] width 143 height 398
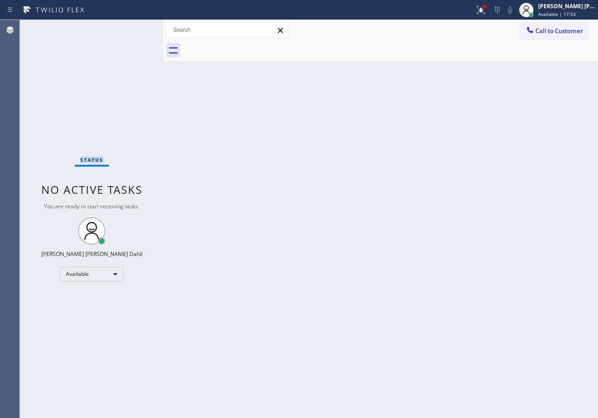
click at [134, 28] on div "Status No active tasks You are ready to start receiving tasks. [PERSON_NAME] [P…" at bounding box center [91, 219] width 143 height 398
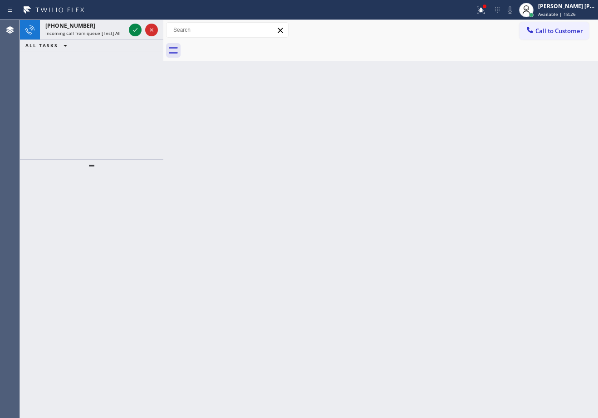
click at [134, 28] on icon at bounding box center [135, 29] width 11 height 11
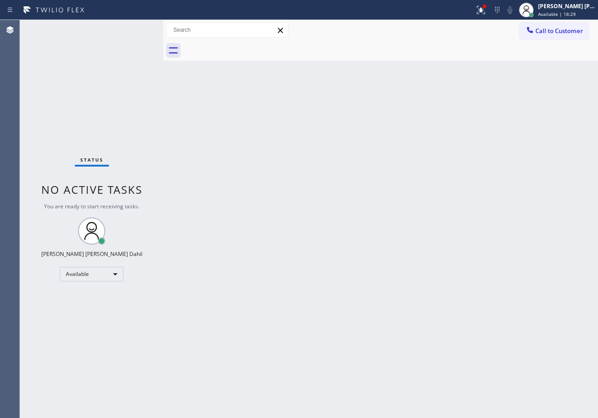
click at [134, 28] on div "Status No active tasks You are ready to start receiving tasks. [PERSON_NAME] [P…" at bounding box center [91, 219] width 143 height 398
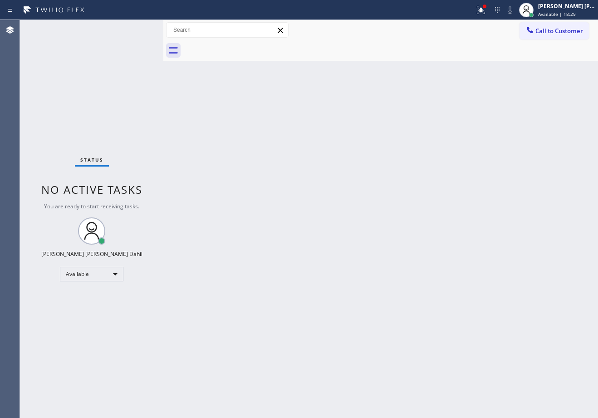
click at [134, 28] on div "Status No active tasks You are ready to start receiving tasks. [PERSON_NAME] [P…" at bounding box center [91, 219] width 143 height 398
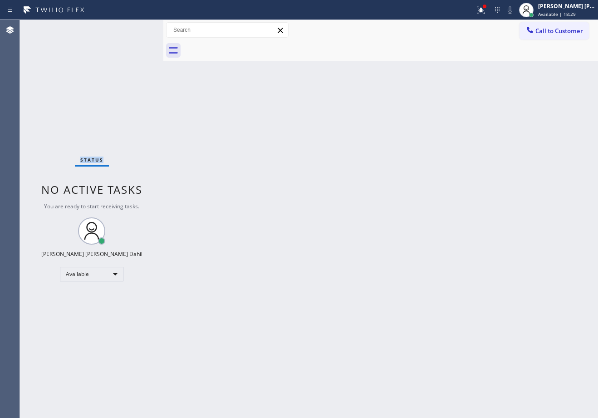
click at [134, 28] on div "Status No active tasks You are ready to start receiving tasks. [PERSON_NAME] [P…" at bounding box center [91, 219] width 143 height 398
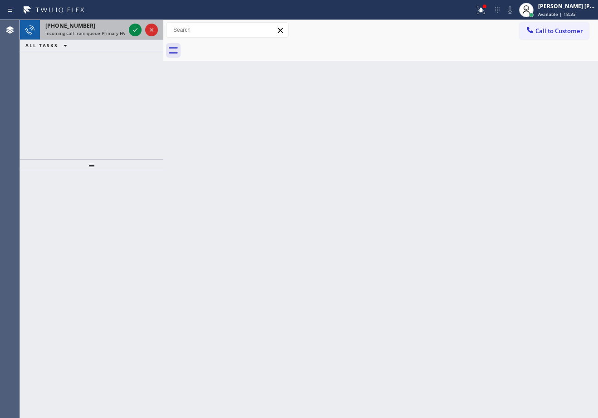
click at [107, 29] on div "[PHONE_NUMBER]" at bounding box center [85, 26] width 80 height 8
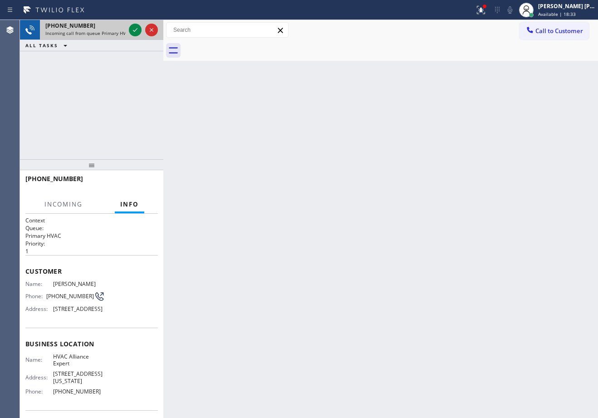
click at [107, 29] on div "[PHONE_NUMBER]" at bounding box center [85, 26] width 80 height 8
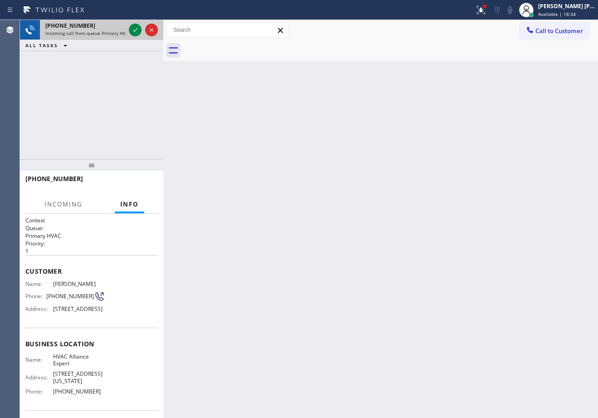
click at [107, 29] on div "[PHONE_NUMBER]" at bounding box center [85, 26] width 80 height 8
click at [141, 35] on div at bounding box center [135, 29] width 13 height 11
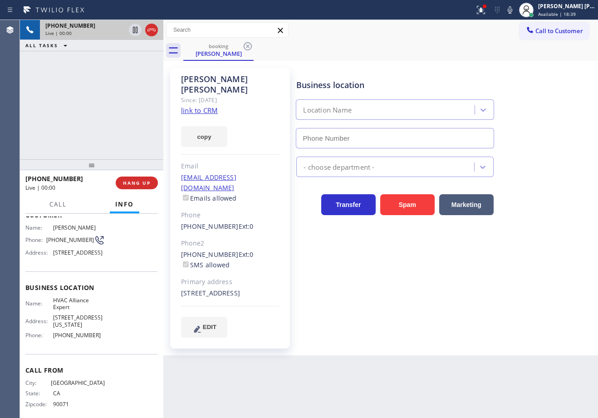
type input "[PHONE_NUMBER]"
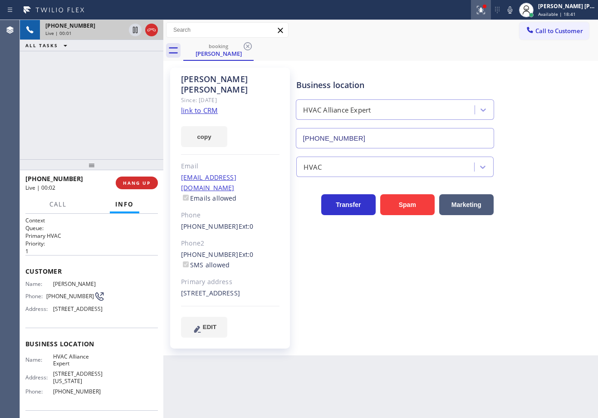
click at [486, 9] on icon at bounding box center [480, 10] width 11 height 11
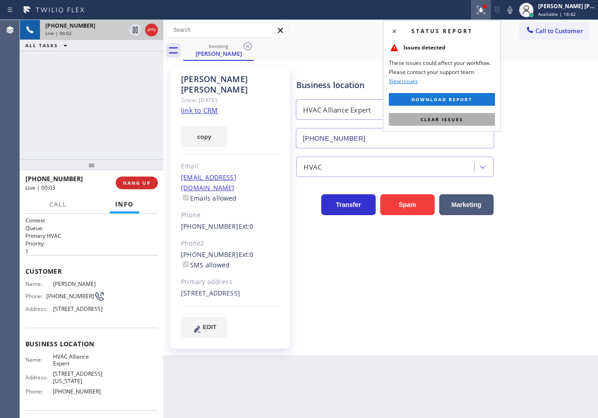
click at [464, 117] on button "Clear issues" at bounding box center [442, 119] width 106 height 13
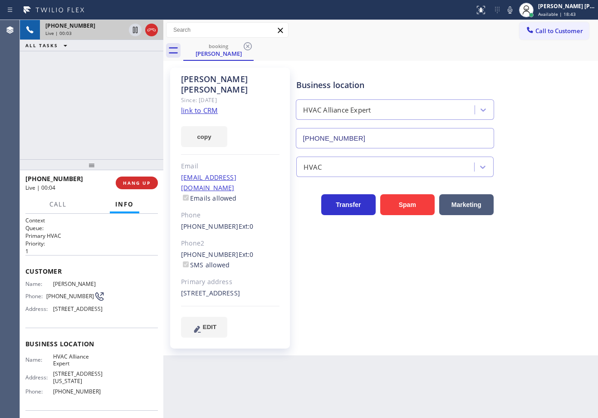
click at [204, 105] on div "[PERSON_NAME] Since: [DATE] link to CRM copy Email [EMAIL_ADDRESS][DOMAIN_NAME]…" at bounding box center [230, 208] width 120 height 281
click at [204, 106] on link "link to CRM" at bounding box center [199, 110] width 37 height 9
click at [136, 30] on icon at bounding box center [135, 30] width 5 height 6
click at [122, 70] on div "[PHONE_NUMBER] Live | 00:51 ALL TASKS ALL TASKS ACTIVE TASKS TASKS IN WRAP UP" at bounding box center [91, 89] width 143 height 139
click at [515, 12] on icon at bounding box center [509, 10] width 11 height 11
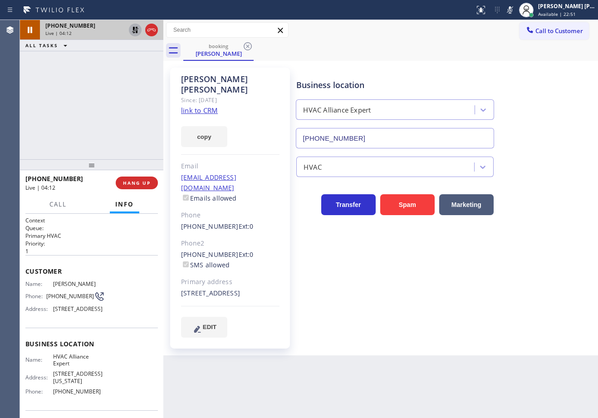
click at [134, 30] on icon at bounding box center [135, 30] width 6 height 6
click at [513, 10] on rect at bounding box center [510, 9] width 6 height 6
click at [536, 103] on div "Business location HVAC Alliance Expert [PHONE_NUMBER]" at bounding box center [444, 107] width 301 height 82
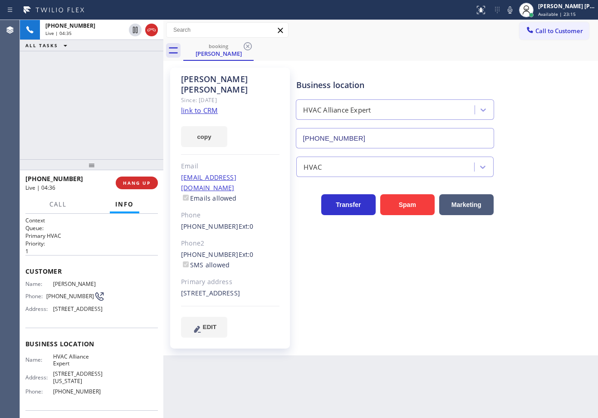
click at [114, 71] on div "[PHONE_NUMBER] Live | 04:35 ALL TASKS ALL TASKS ACTIVE TASKS TASKS IN WRAP UP" at bounding box center [91, 89] width 143 height 139
click at [114, 71] on div "[PHONE_NUMBER] Live | 04:43 ALL TASKS ALL TASKS ACTIVE TASKS TASKS IN WRAP UP" at bounding box center [91, 89] width 143 height 139
click at [408, 337] on div "Business location HVAC Alliance Expert [PHONE_NUMBER] HVAC Transfer Spam Market…" at bounding box center [444, 211] width 301 height 283
click at [131, 56] on div "[PHONE_NUMBER] Live | 04:48 ALL TASKS ALL TASKS ACTIVE TASKS TASKS IN WRAP UP" at bounding box center [91, 89] width 143 height 139
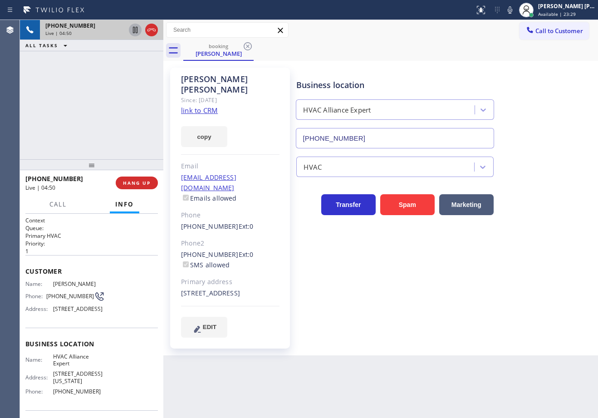
click at [132, 30] on icon at bounding box center [135, 29] width 11 height 11
click at [132, 39] on div at bounding box center [143, 30] width 33 height 20
click at [515, 14] on icon at bounding box center [509, 10] width 11 height 11
click at [134, 31] on icon at bounding box center [135, 30] width 6 height 6
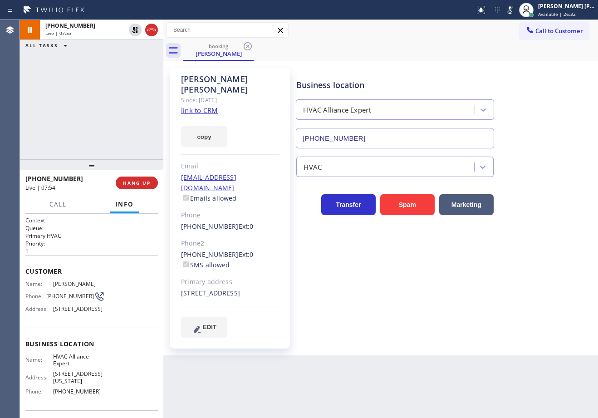
click at [515, 14] on icon at bounding box center [509, 10] width 11 height 11
drag, startPoint x: 504, startPoint y: 50, endPoint x: 499, endPoint y: 48, distance: 5.9
click at [506, 50] on div "booking [PERSON_NAME]" at bounding box center [390, 50] width 415 height 20
click at [53, 207] on span "Call" at bounding box center [57, 204] width 17 height 8
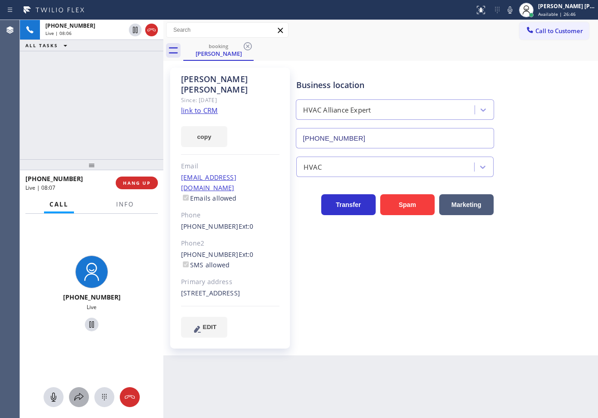
click at [78, 397] on icon at bounding box center [78, 396] width 11 height 11
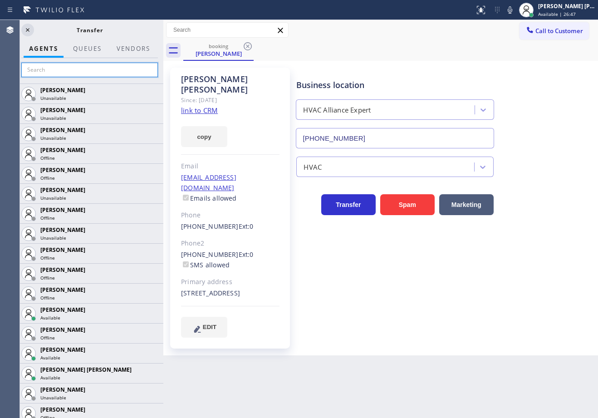
click at [68, 70] on input "text" at bounding box center [89, 70] width 137 height 15
click at [117, 71] on input "text" at bounding box center [89, 70] width 137 height 15
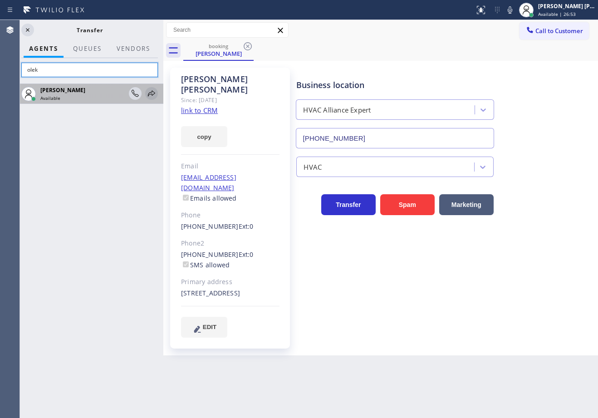
type input "olek"
click at [153, 94] on icon at bounding box center [151, 93] width 7 height 6
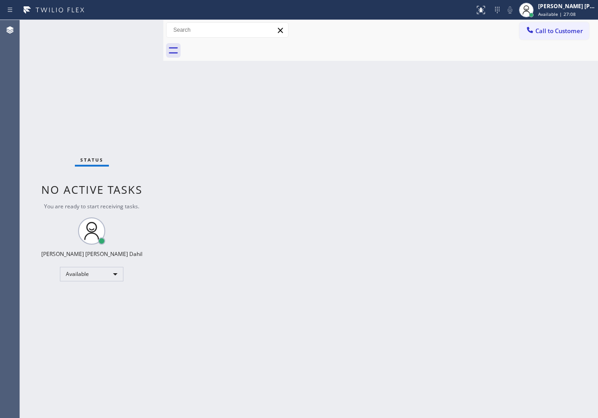
drag, startPoint x: 320, startPoint y: 205, endPoint x: 329, endPoint y: 206, distance: 9.1
click at [329, 206] on div "Back to Dashboard Change Sender ID Customers Technicians Select a contact Outbo…" at bounding box center [380, 219] width 435 height 398
click at [111, 29] on div "Status No active tasks You are ready to start receiving tasks. [PERSON_NAME] [P…" at bounding box center [91, 219] width 143 height 398
click at [112, 28] on div "Status No active tasks You are ready to start receiving tasks. [PERSON_NAME] [P…" at bounding box center [91, 219] width 143 height 398
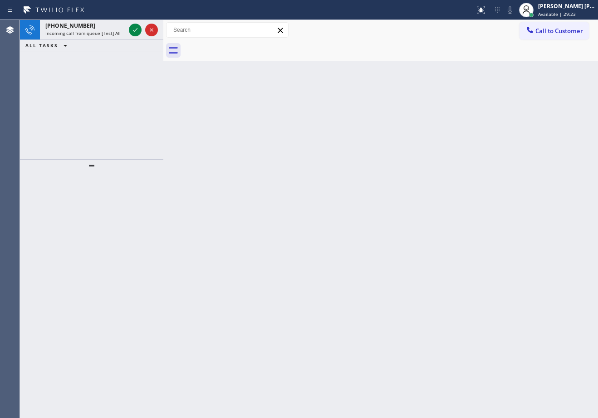
click at [112, 28] on div "[PHONE_NUMBER]" at bounding box center [85, 26] width 80 height 8
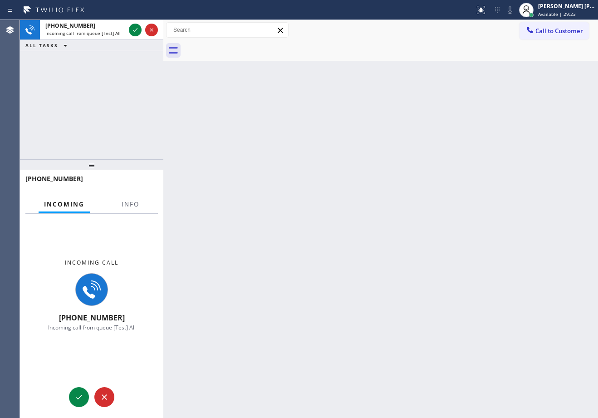
click at [112, 28] on div "[PHONE_NUMBER]" at bounding box center [85, 26] width 80 height 8
click at [132, 212] on div at bounding box center [130, 212] width 29 height 2
click at [131, 205] on span "Info" at bounding box center [131, 204] width 18 height 8
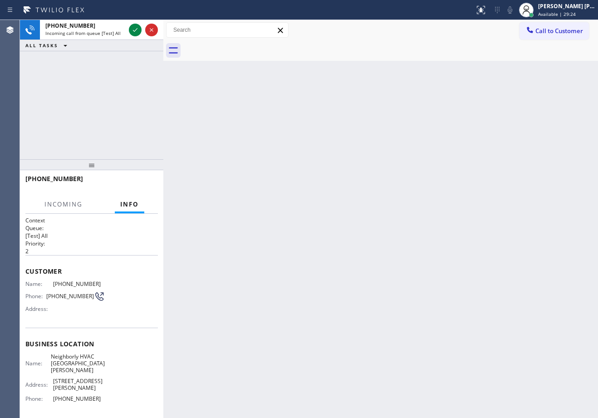
click at [131, 205] on span "Info" at bounding box center [129, 204] width 19 height 8
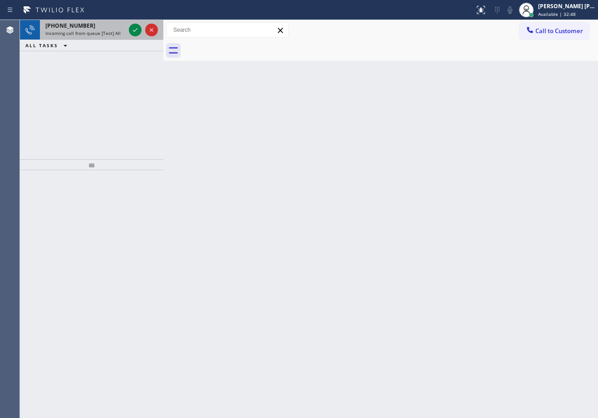
click at [102, 25] on div "[PHONE_NUMBER]" at bounding box center [85, 26] width 80 height 8
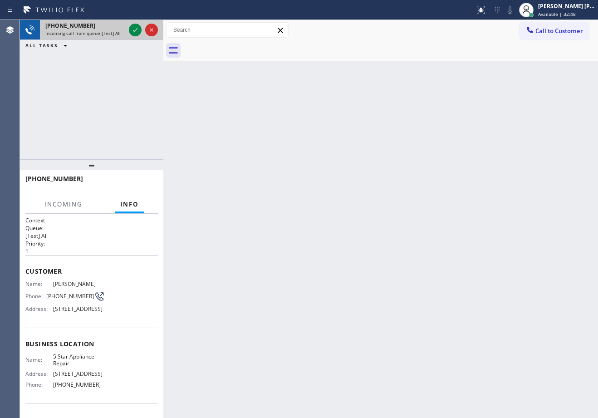
click at [102, 25] on div "[PHONE_NUMBER]" at bounding box center [85, 26] width 80 height 8
click at [103, 26] on div "[PHONE_NUMBER]" at bounding box center [85, 26] width 80 height 8
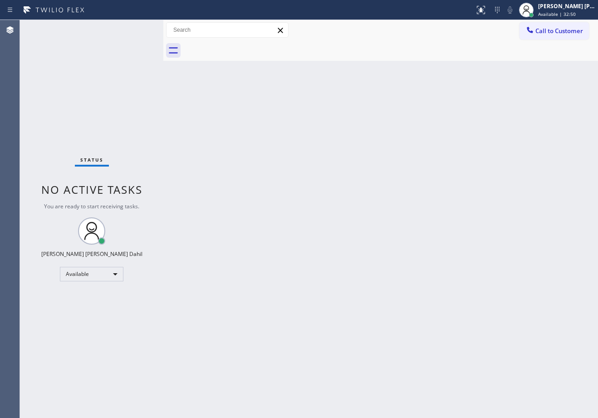
click at [119, 32] on div "Status No active tasks You are ready to start receiving tasks. [PERSON_NAME] [P…" at bounding box center [91, 219] width 143 height 398
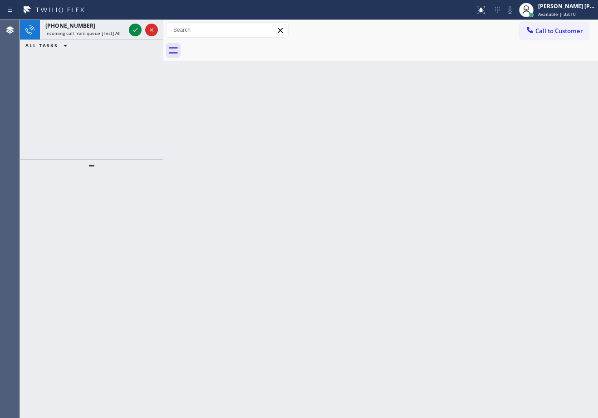
click at [114, 26] on div "[PHONE_NUMBER]" at bounding box center [85, 26] width 80 height 8
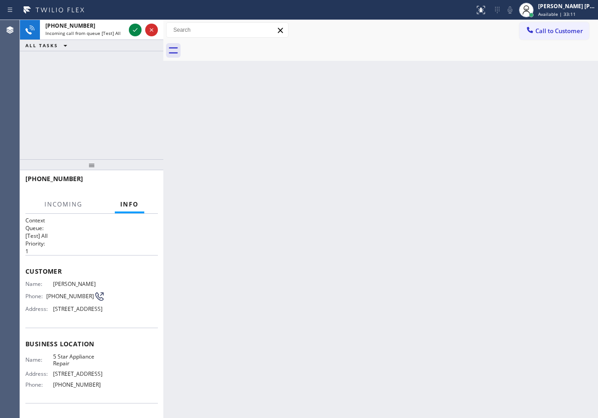
click at [114, 26] on div "[PHONE_NUMBER]" at bounding box center [85, 26] width 80 height 8
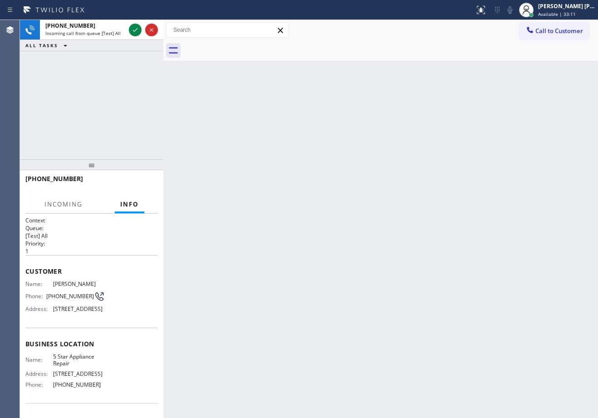
click at [114, 26] on div "[PHONE_NUMBER]" at bounding box center [85, 26] width 80 height 8
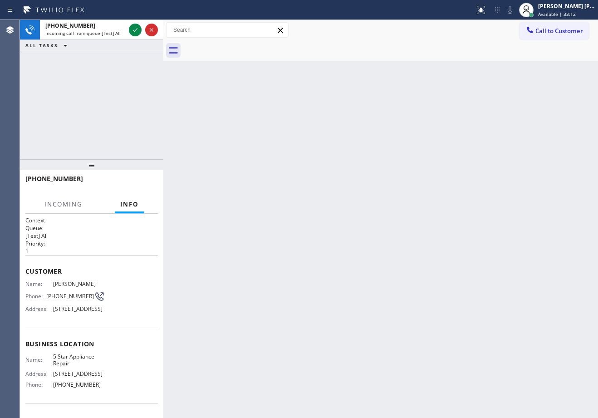
click at [114, 26] on div "[PHONE_NUMBER]" at bounding box center [85, 26] width 80 height 8
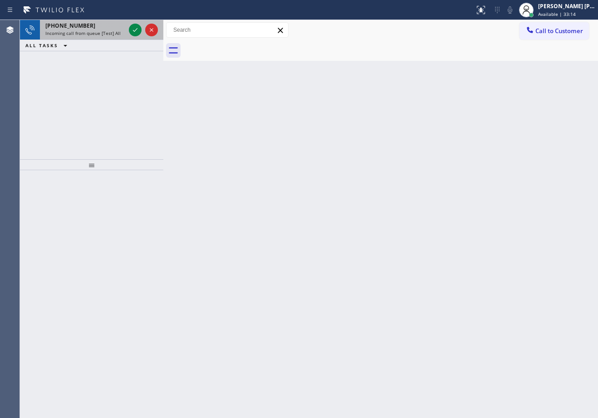
click at [114, 22] on div "[PHONE_NUMBER]" at bounding box center [85, 26] width 80 height 8
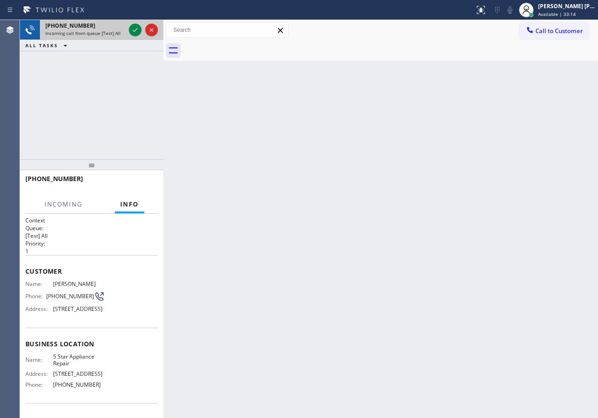
click at [114, 22] on div "[PHONE_NUMBER]" at bounding box center [85, 26] width 80 height 8
click at [115, 22] on div "[PHONE_NUMBER]" at bounding box center [85, 26] width 80 height 8
drag, startPoint x: 116, startPoint y: 22, endPoint x: 121, endPoint y: 24, distance: 5.3
click at [121, 24] on div "[PHONE_NUMBER]" at bounding box center [85, 26] width 80 height 8
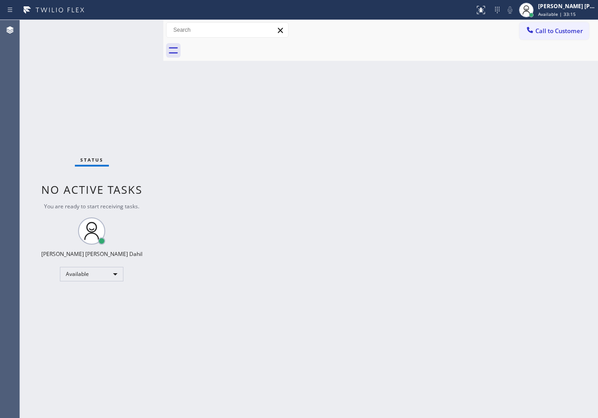
click at [126, 25] on div "Status No active tasks You are ready to start receiving tasks. [PERSON_NAME] [P…" at bounding box center [91, 219] width 143 height 398
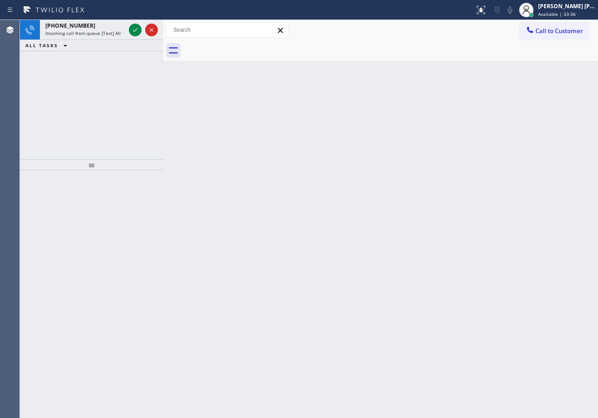
click at [126, 25] on div "[PHONE_NUMBER] Incoming call from queue [Test] All" at bounding box center [83, 30] width 87 height 20
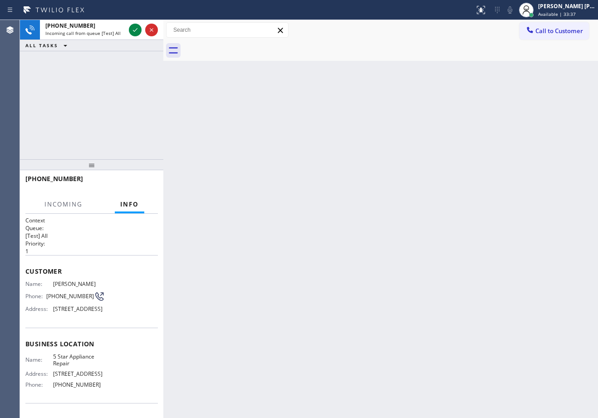
click at [126, 25] on div "[PHONE_NUMBER] Incoming call from queue [Test] All" at bounding box center [83, 30] width 87 height 20
click at [133, 29] on icon at bounding box center [135, 29] width 11 height 11
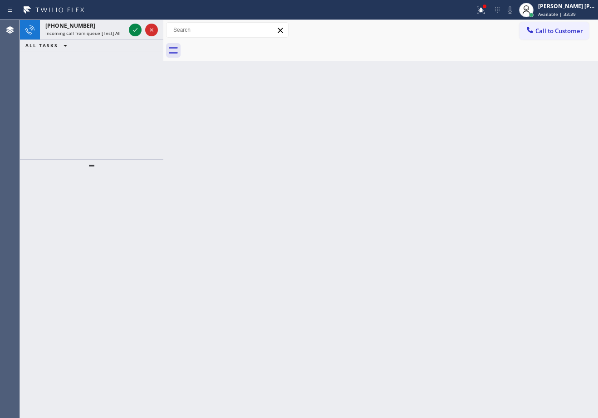
click at [133, 29] on icon at bounding box center [135, 29] width 11 height 11
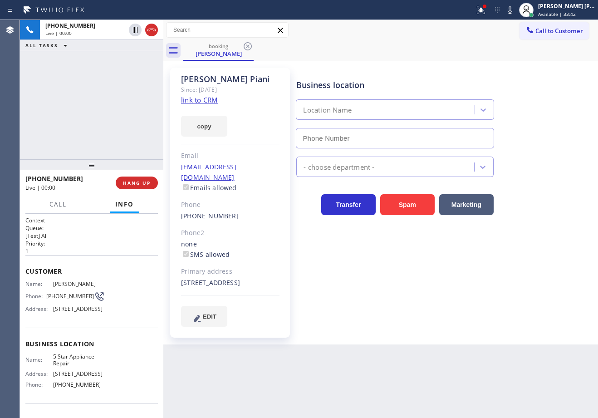
type input "[PHONE_NUMBER]"
click at [486, 5] on icon at bounding box center [480, 10] width 11 height 11
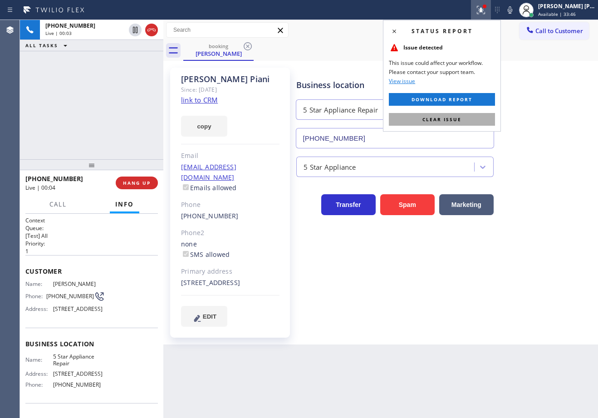
click at [455, 124] on button "Clear issue" at bounding box center [442, 119] width 106 height 13
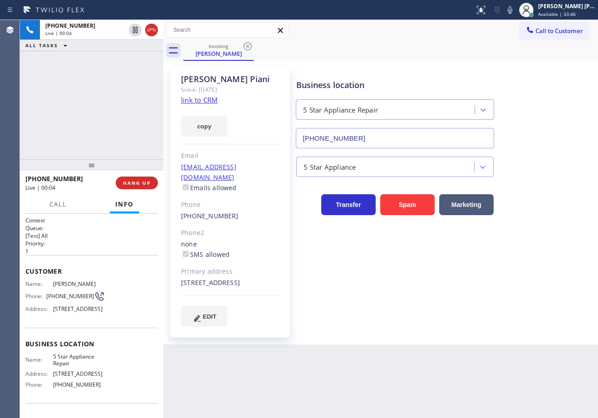
click at [438, 67] on div "Business location 5 Star Appliance Repair [PHONE_NUMBER]" at bounding box center [444, 107] width 301 height 82
click at [434, 68] on div "Business location 5 Star Appliance Repair [PHONE_NUMBER]" at bounding box center [444, 107] width 301 height 82
click at [203, 97] on link "link to CRM" at bounding box center [199, 99] width 37 height 9
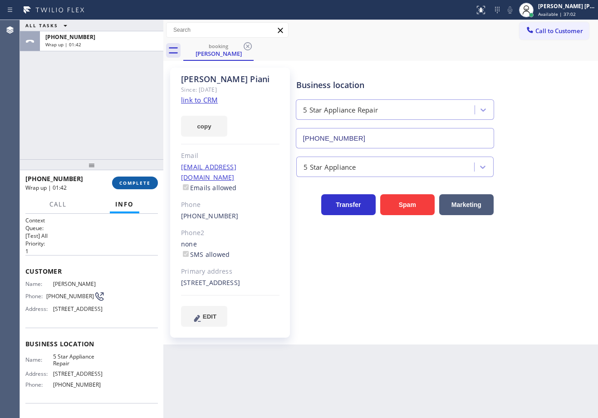
click at [146, 181] on span "COMPLETE" at bounding box center [134, 183] width 31 height 6
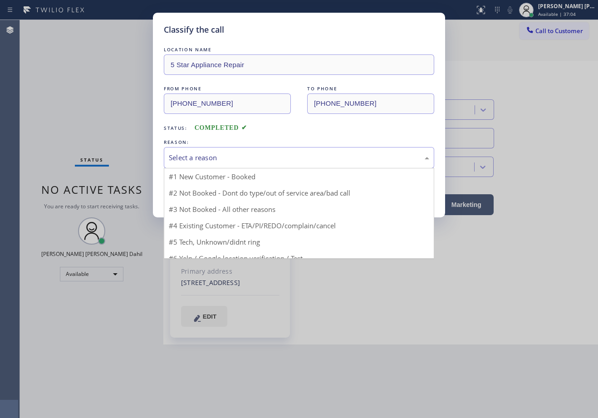
click at [239, 163] on div "Select a reason" at bounding box center [299, 157] width 270 height 21
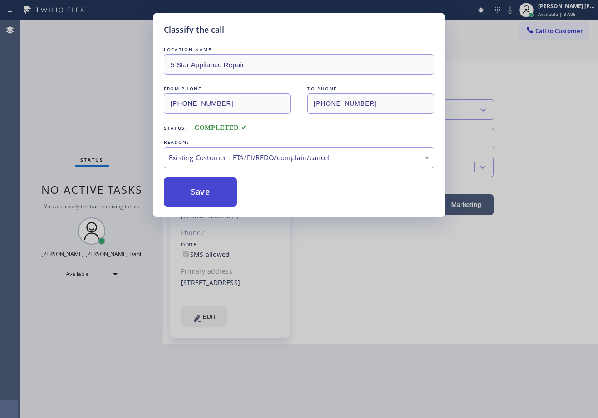
click at [202, 200] on button "Save" at bounding box center [200, 191] width 73 height 29
click at [199, 197] on button "Save" at bounding box center [200, 191] width 73 height 29
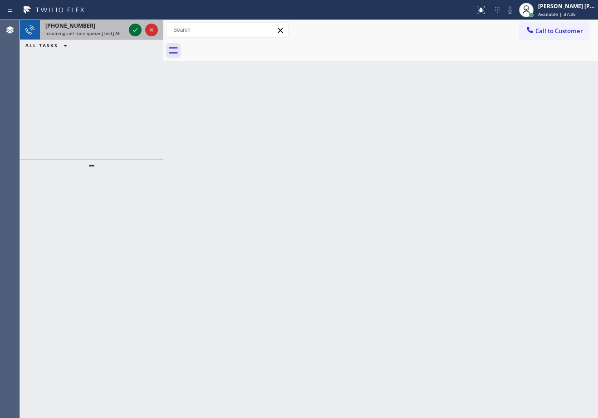
click at [134, 28] on icon at bounding box center [135, 29] width 11 height 11
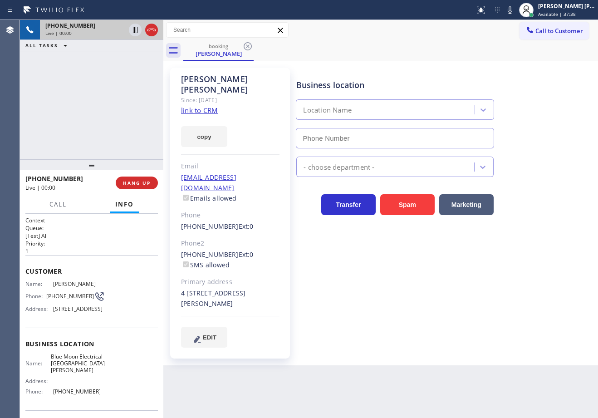
type input "[PHONE_NUMBER]"
click at [196, 106] on link "link to CRM" at bounding box center [199, 110] width 37 height 9
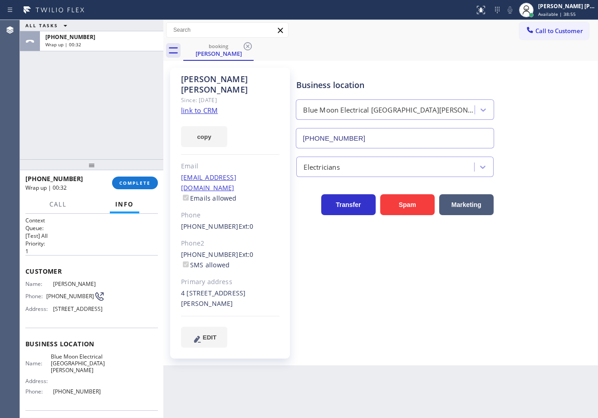
click at [83, 97] on div "ALL TASKS ALL TASKS ACTIVE TASKS TASKS IN WRAP UP [PHONE_NUMBER] Wrap up | 00:32" at bounding box center [91, 89] width 143 height 139
click at [117, 181] on button "COMPLETE" at bounding box center [135, 182] width 46 height 13
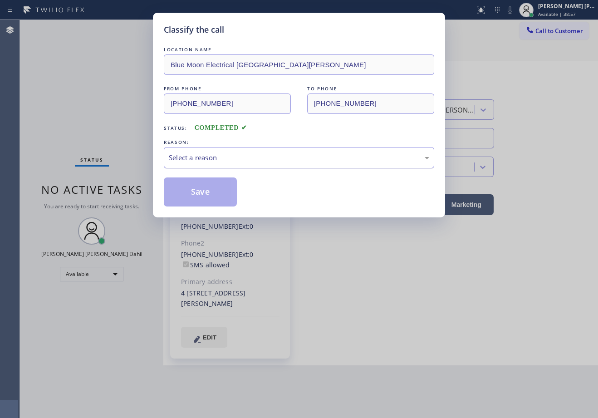
click at [203, 154] on div "Select a reason" at bounding box center [299, 157] width 260 height 10
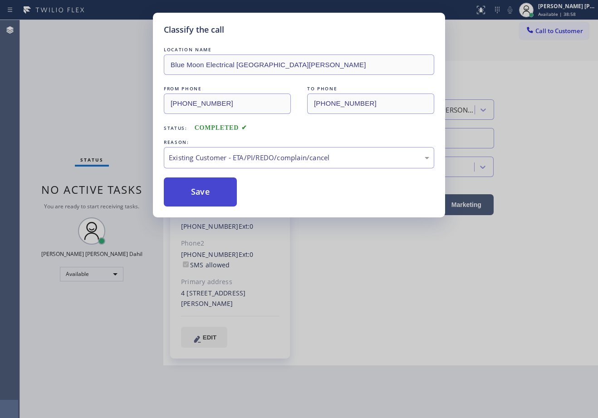
click at [200, 194] on button "Save" at bounding box center [200, 191] width 73 height 29
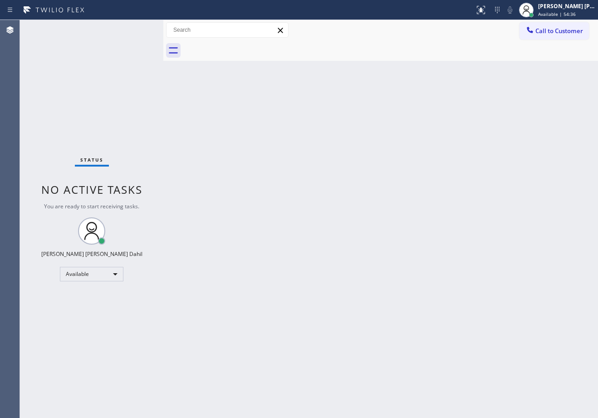
click at [68, 34] on div "Status No active tasks You are ready to start receiving tasks. [PERSON_NAME] [P…" at bounding box center [91, 219] width 143 height 398
drag, startPoint x: 63, startPoint y: 43, endPoint x: 68, endPoint y: 34, distance: 10.6
click at [68, 34] on div "Status No active tasks You are ready to start receiving tasks. [PERSON_NAME] [P…" at bounding box center [91, 219] width 143 height 398
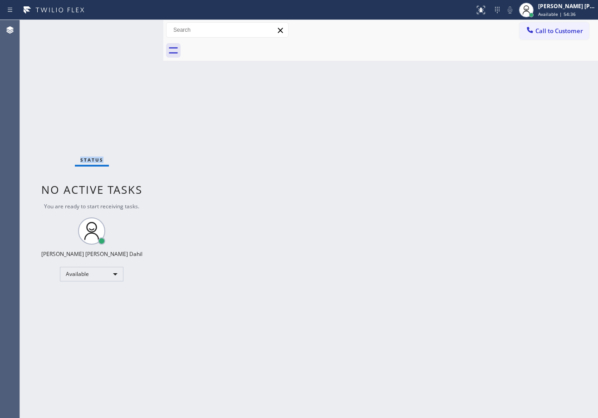
click at [68, 34] on div "Status No active tasks You are ready to start receiving tasks. [PERSON_NAME] [P…" at bounding box center [91, 219] width 143 height 398
click at [67, 35] on div "Status No active tasks You are ready to start receiving tasks. [PERSON_NAME] [P…" at bounding box center [91, 219] width 143 height 398
click at [565, 13] on span "Available | 58:39" at bounding box center [557, 14] width 38 height 6
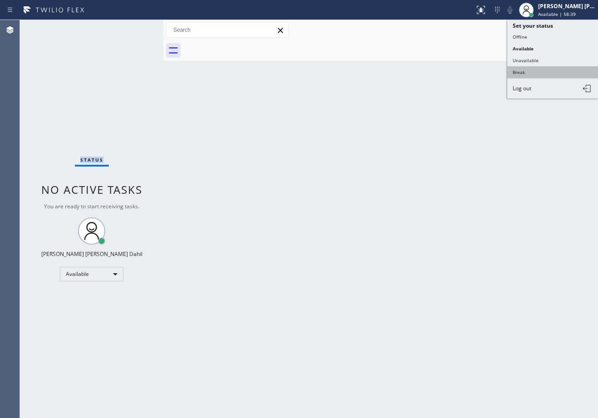
click at [535, 70] on button "Break" at bounding box center [552, 72] width 91 height 12
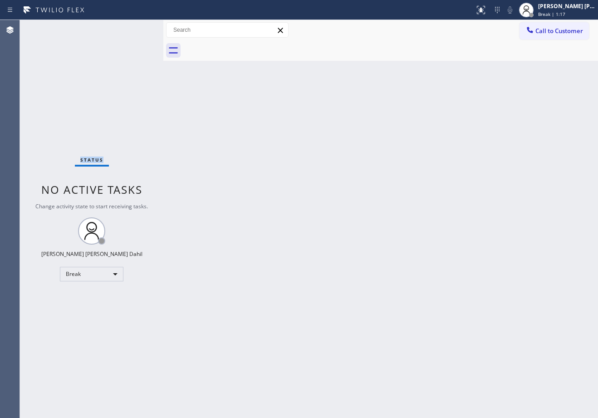
click at [134, 28] on div "Status No active tasks Change activity state to start receiving tasks. [PERSON_…" at bounding box center [91, 219] width 143 height 398
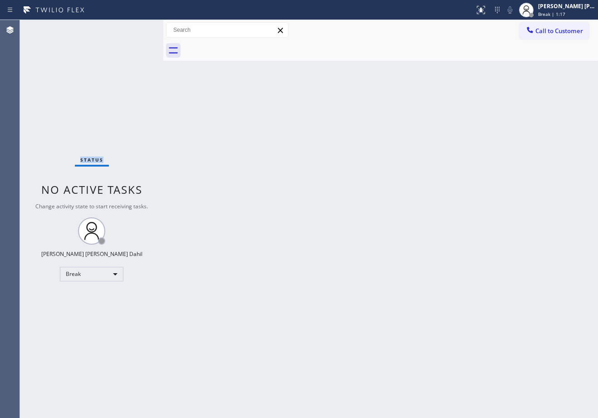
click at [134, 28] on div "Status No active tasks Change activity state to start receiving tasks. [PERSON_…" at bounding box center [91, 219] width 143 height 398
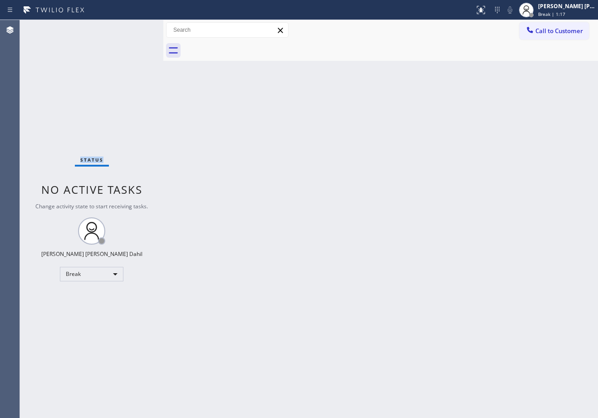
click at [134, 28] on div "Status No active tasks Change activity state to start receiving tasks. [PERSON_…" at bounding box center [91, 219] width 143 height 398
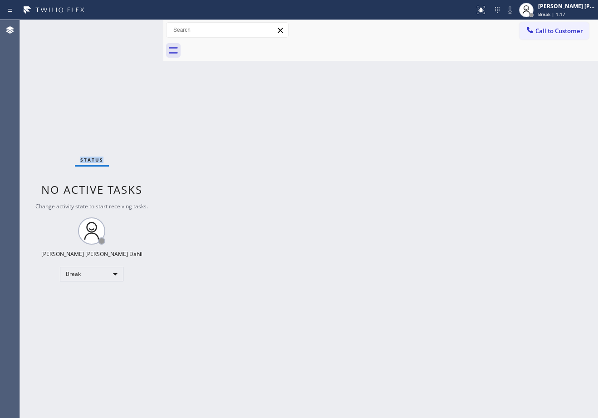
click at [134, 28] on div "Status No active tasks Change activity state to start receiving tasks. [PERSON_…" at bounding box center [91, 219] width 143 height 398
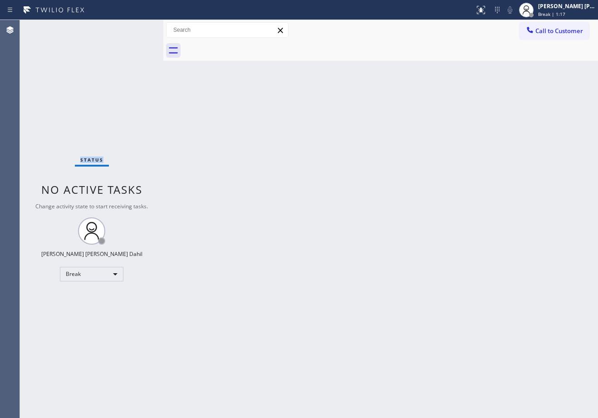
click at [134, 28] on div "Status No active tasks Change activity state to start receiving tasks. [PERSON_…" at bounding box center [91, 219] width 143 height 398
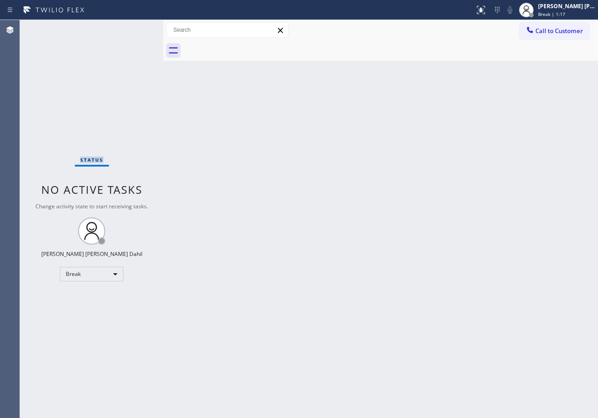
click at [134, 28] on div "Status No active tasks Change activity state to start receiving tasks. [PERSON_…" at bounding box center [91, 219] width 143 height 398
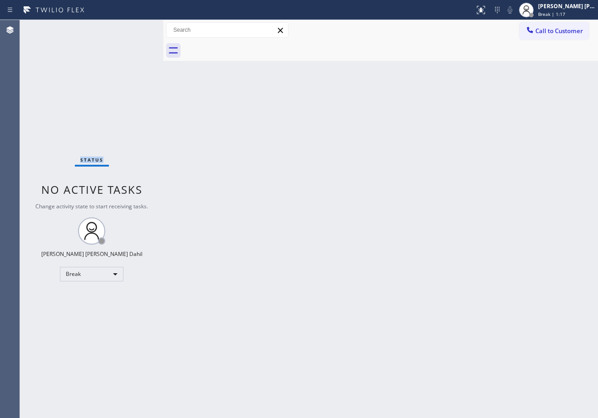
click at [134, 28] on div "Status No active tasks Change activity state to start receiving tasks. [PERSON_…" at bounding box center [91, 219] width 143 height 398
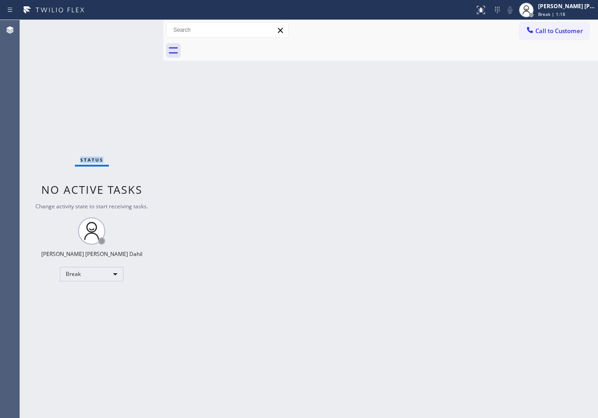
click at [134, 28] on div "Status No active tasks Change activity state to start receiving tasks. [PERSON_…" at bounding box center [91, 219] width 143 height 398
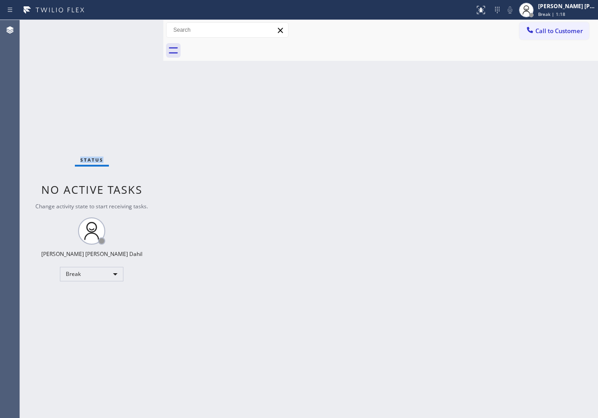
click at [134, 28] on div "Status No active tasks Change activity state to start receiving tasks. [PERSON_…" at bounding box center [91, 219] width 143 height 398
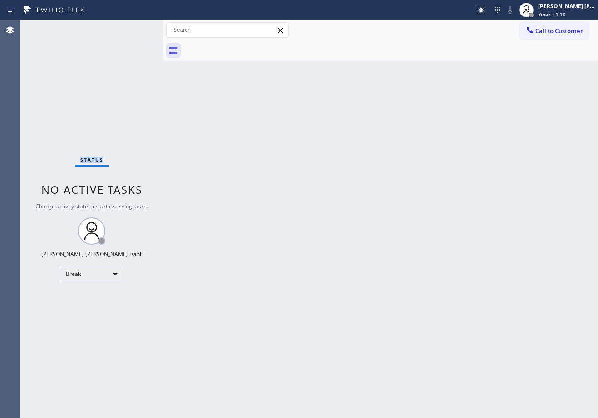
click at [134, 28] on div "Status No active tasks Change activity state to start receiving tasks. [PERSON_…" at bounding box center [91, 219] width 143 height 398
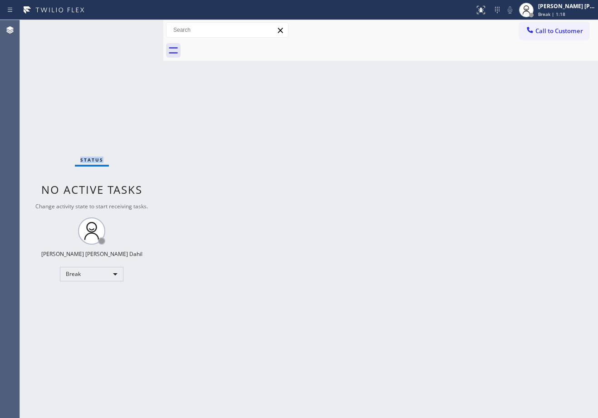
click at [134, 28] on div "Status No active tasks Change activity state to start receiving tasks. [PERSON_…" at bounding box center [91, 219] width 143 height 398
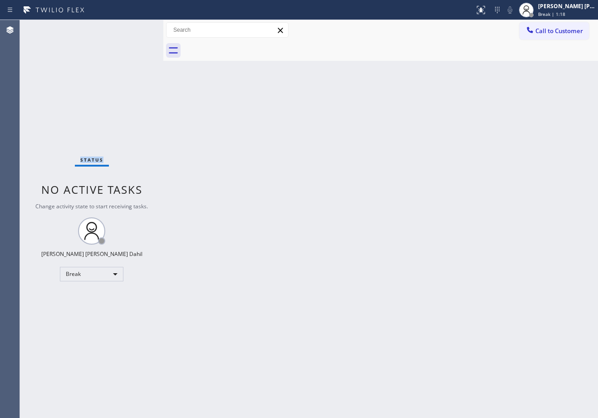
click at [134, 28] on div "Status No active tasks Change activity state to start receiving tasks. [PERSON_…" at bounding box center [91, 219] width 143 height 398
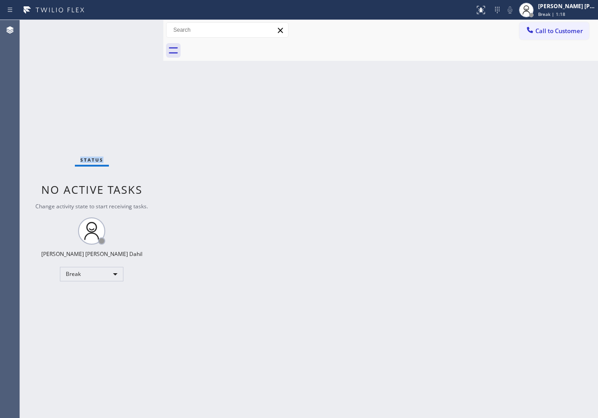
click at [134, 28] on div "Status No active tasks Change activity state to start receiving tasks. [PERSON_…" at bounding box center [91, 219] width 143 height 398
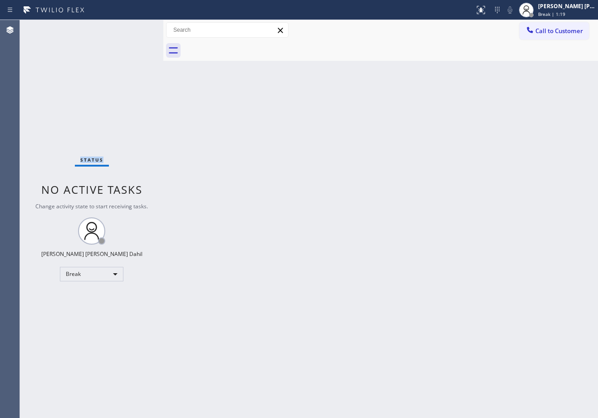
click at [134, 28] on div "Status No active tasks Change activity state to start receiving tasks. [PERSON_…" at bounding box center [91, 219] width 143 height 398
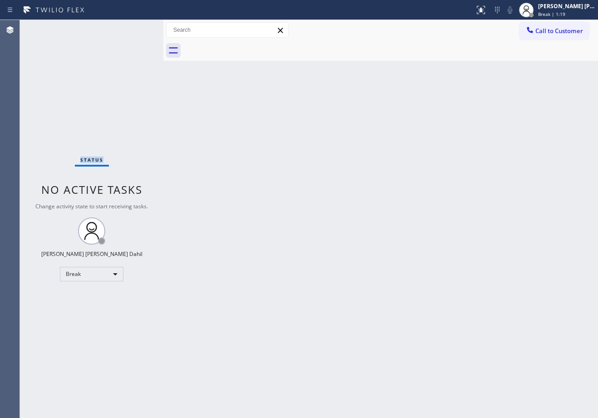
click at [134, 28] on div "Status No active tasks Change activity state to start receiving tasks. [PERSON_…" at bounding box center [91, 219] width 143 height 398
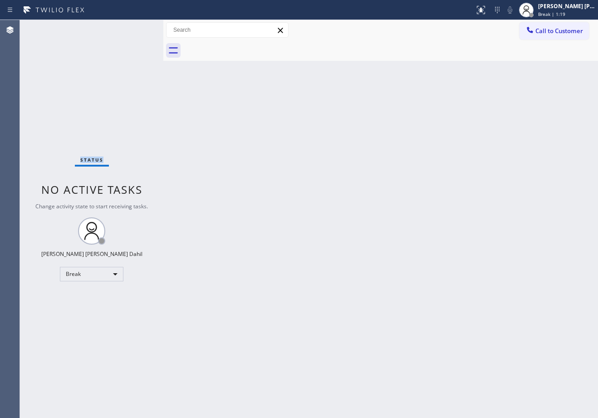
click at [134, 28] on div "Status No active tasks Change activity state to start receiving tasks. [PERSON_…" at bounding box center [91, 219] width 143 height 398
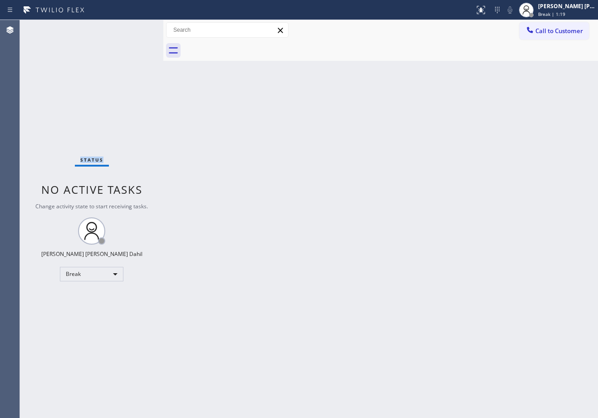
click at [134, 28] on div "Status No active tasks Change activity state to start receiving tasks. [PERSON_…" at bounding box center [91, 219] width 143 height 398
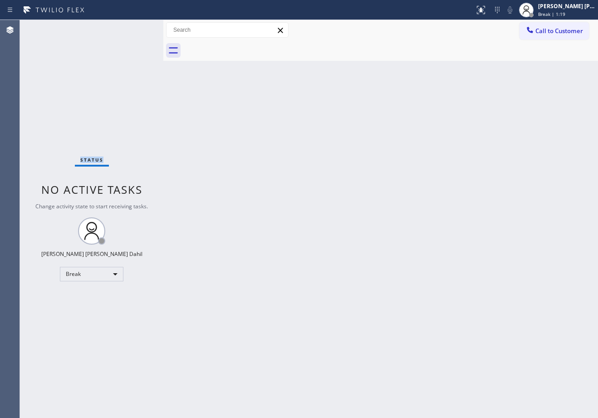
click at [134, 28] on div "Status No active tasks Change activity state to start receiving tasks. [PERSON_…" at bounding box center [91, 219] width 143 height 398
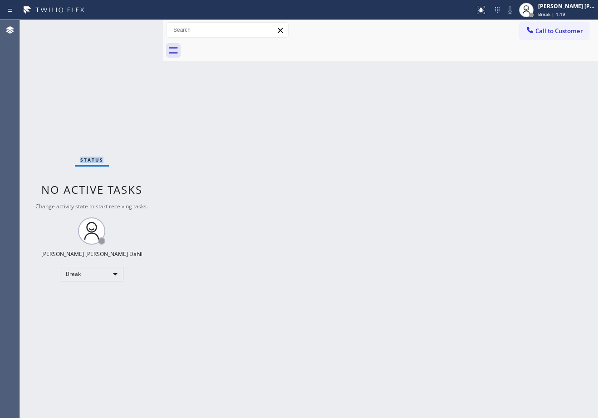
click at [134, 28] on div "Status No active tasks Change activity state to start receiving tasks. [PERSON_…" at bounding box center [91, 219] width 143 height 398
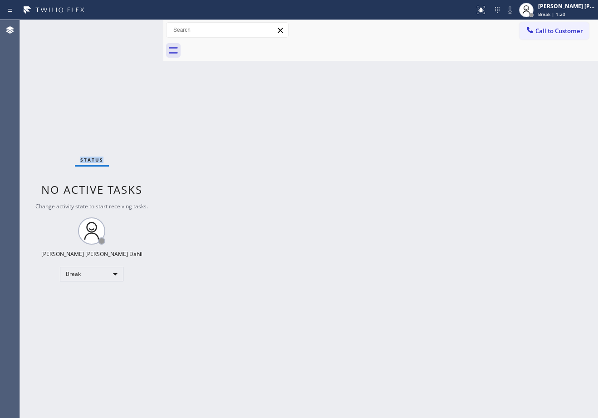
click at [134, 28] on div "Status No active tasks Change activity state to start receiving tasks. [PERSON_…" at bounding box center [91, 219] width 143 height 398
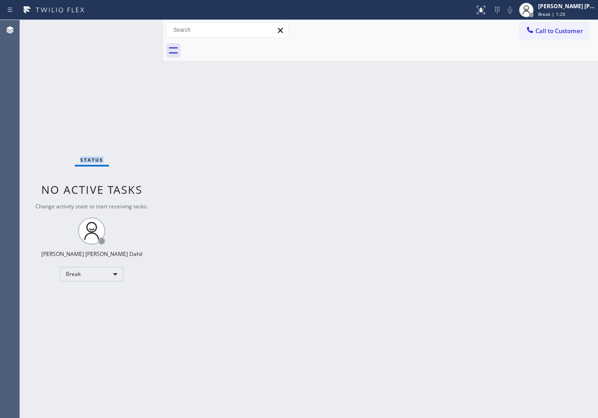
click at [134, 28] on div "Status No active tasks Change activity state to start receiving tasks. [PERSON_…" at bounding box center [91, 219] width 143 height 398
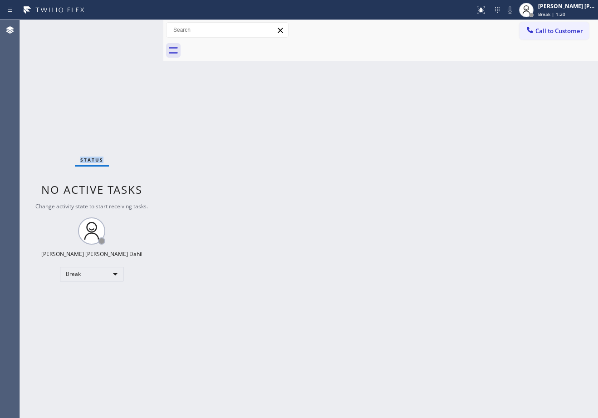
click at [134, 28] on div "Status No active tasks Change activity state to start receiving tasks. [PERSON_…" at bounding box center [91, 219] width 143 height 398
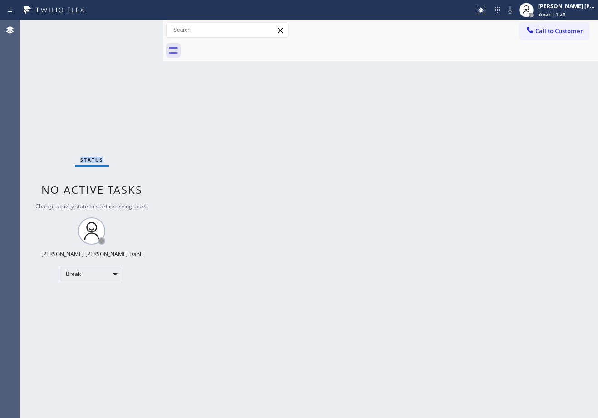
click at [134, 28] on div "Status No active tasks Change activity state to start receiving tasks. [PERSON_…" at bounding box center [91, 219] width 143 height 398
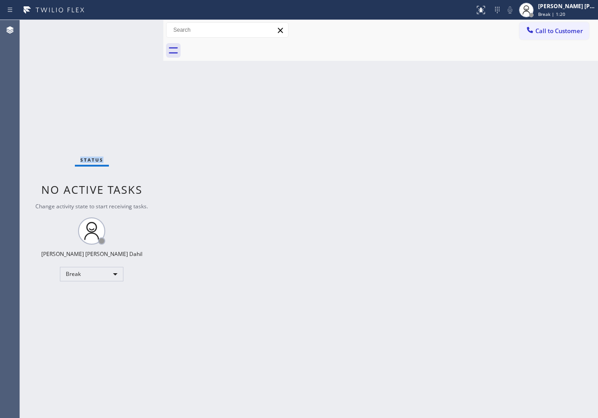
click at [134, 28] on div "Status No active tasks Change activity state to start receiving tasks. [PERSON_…" at bounding box center [91, 219] width 143 height 398
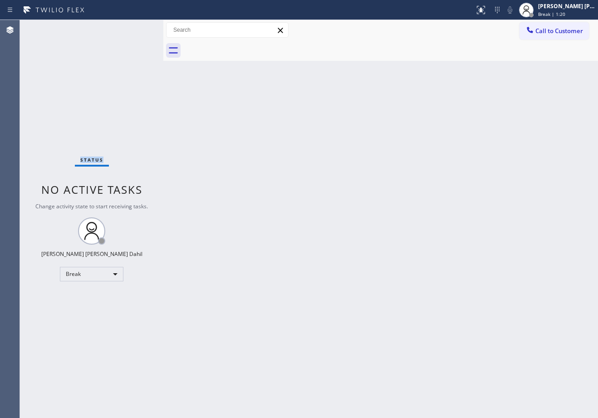
click at [134, 28] on div "Status No active tasks Change activity state to start receiving tasks. [PERSON_…" at bounding box center [91, 219] width 143 height 398
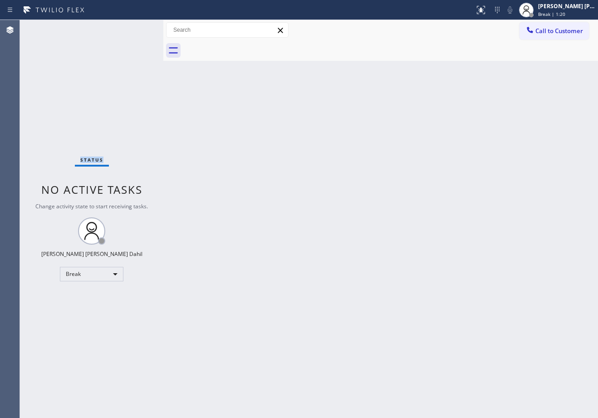
click at [134, 28] on div "Status No active tasks Change activity state to start receiving tasks. [PERSON_…" at bounding box center [91, 219] width 143 height 398
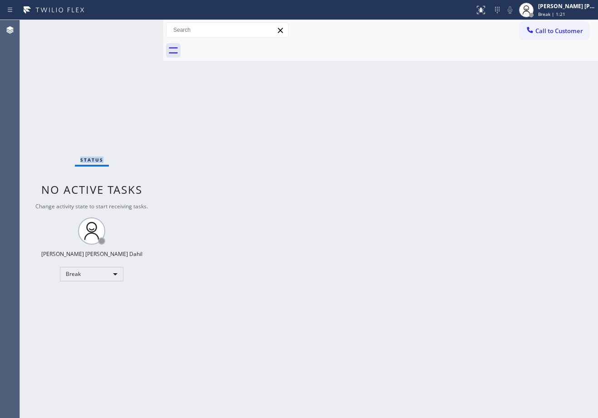
click at [134, 28] on div "Status No active tasks Change activity state to start receiving tasks. [PERSON_…" at bounding box center [91, 219] width 143 height 398
click at [559, 9] on div "[PERSON_NAME] [PERSON_NAME] Dahil" at bounding box center [566, 6] width 57 height 8
click at [520, 60] on div at bounding box center [390, 50] width 415 height 20
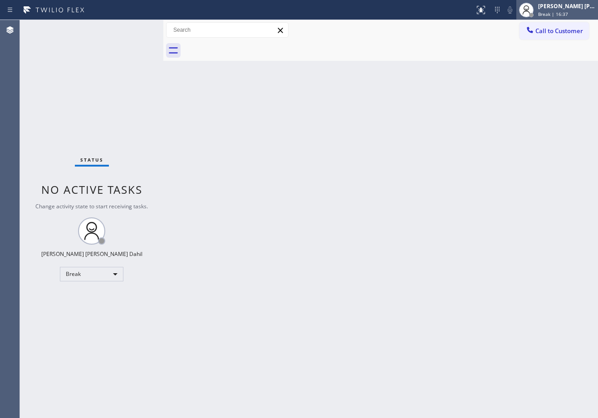
click at [559, 15] on span "Break | 16:37" at bounding box center [553, 14] width 30 height 6
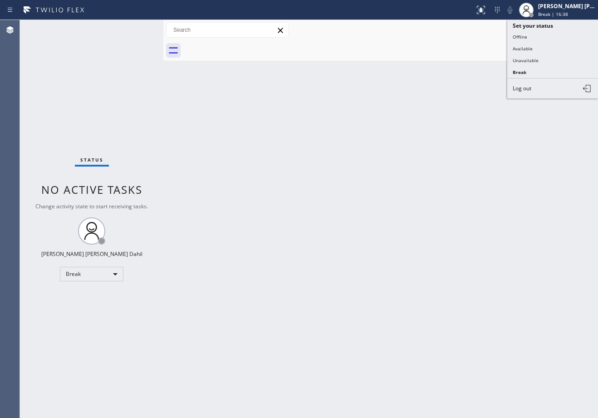
drag, startPoint x: 528, startPoint y: 38, endPoint x: 530, endPoint y: 33, distance: 5.2
click at [529, 35] on button "Offline" at bounding box center [552, 37] width 91 height 12
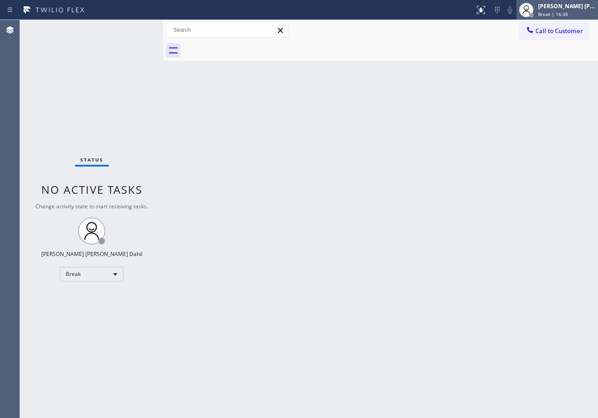
click at [557, 3] on div "[PERSON_NAME] [PERSON_NAME] Dahil" at bounding box center [566, 6] width 57 height 8
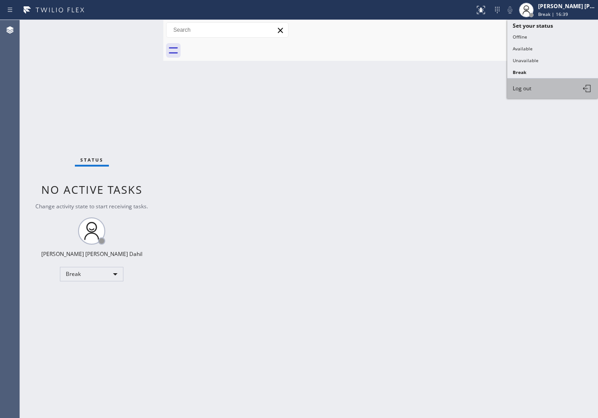
click at [529, 88] on span "Log out" at bounding box center [522, 88] width 19 height 8
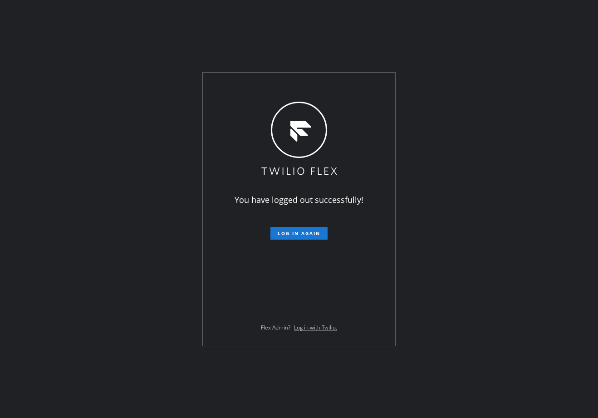
click at [161, 60] on div "You have logged out successfully! Log in again Flex Admin? Log in with Twilio." at bounding box center [299, 209] width 598 height 418
